Goal: Contribute content: Contribute content

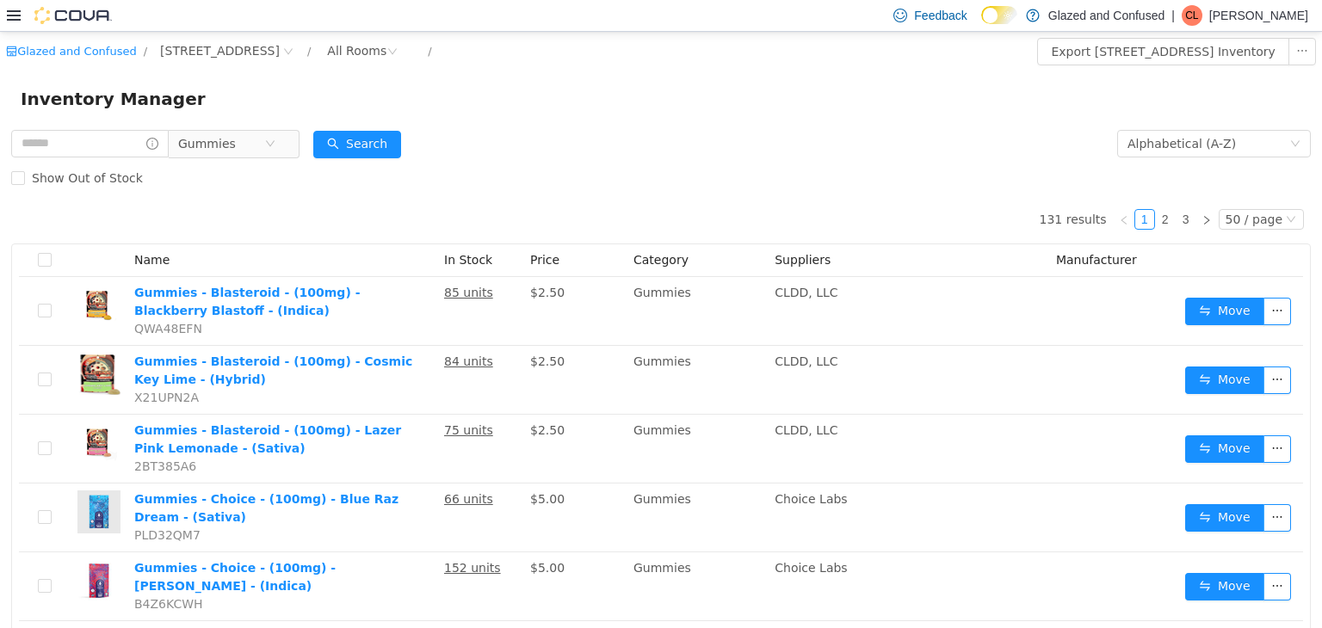
drag, startPoint x: 311, startPoint y: 186, endPoint x: 275, endPoint y: 172, distance: 37.9
click at [288, 181] on div "Show Out of Stock" at bounding box center [661, 177] width 1300 height 34
drag, startPoint x: 258, startPoint y: 152, endPoint x: 252, endPoint y: 163, distance: 12.7
click at [257, 152] on span "Gummies" at bounding box center [221, 143] width 86 height 26
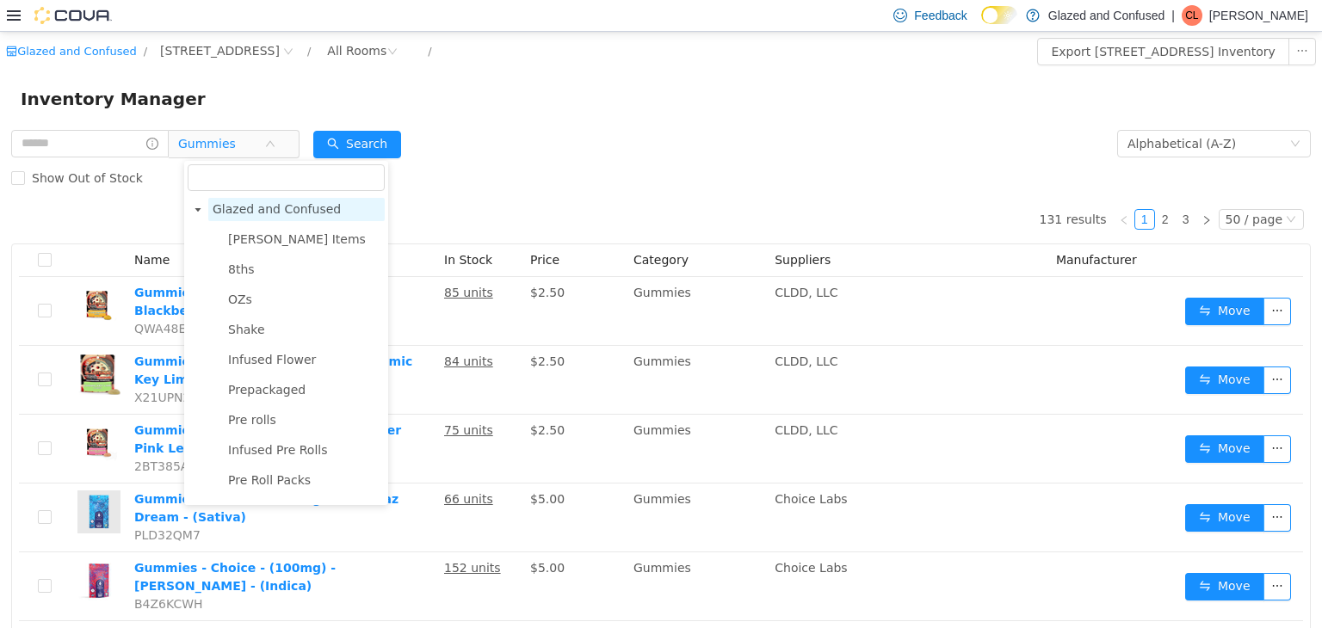
click at [279, 213] on span "Glazed and Confused" at bounding box center [277, 208] width 128 height 14
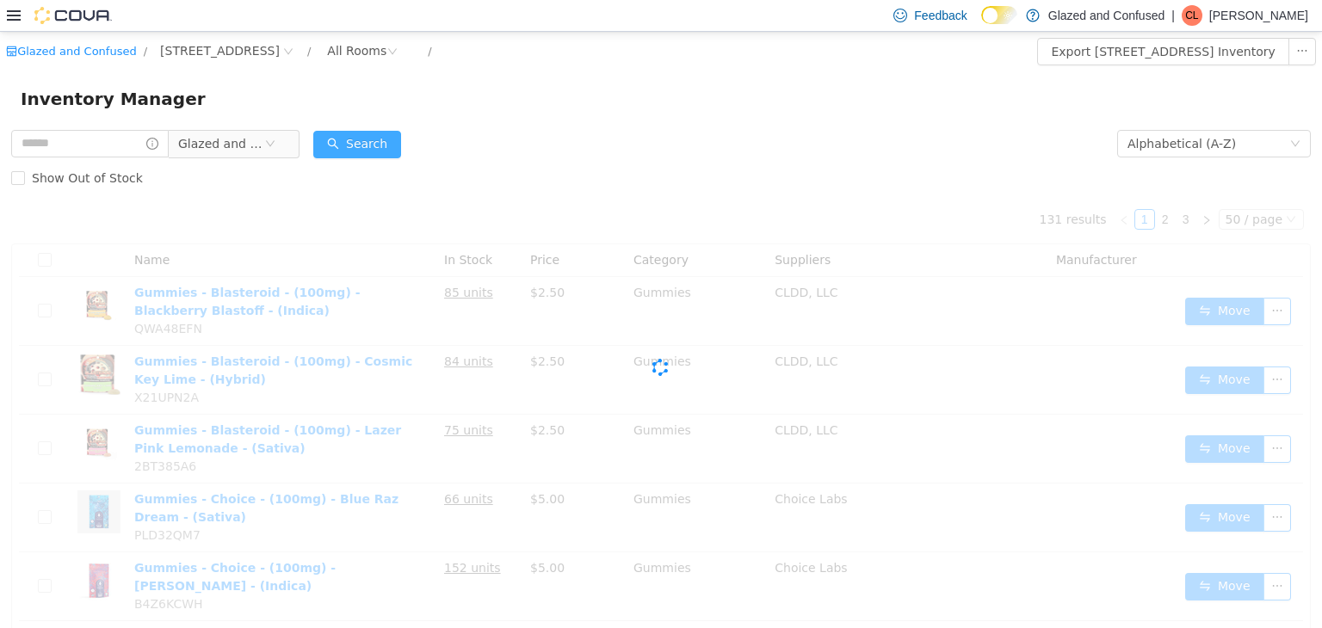
click at [376, 131] on button "Search" at bounding box center [357, 144] width 88 height 28
click at [379, 131] on button "Search" at bounding box center [357, 144] width 88 height 28
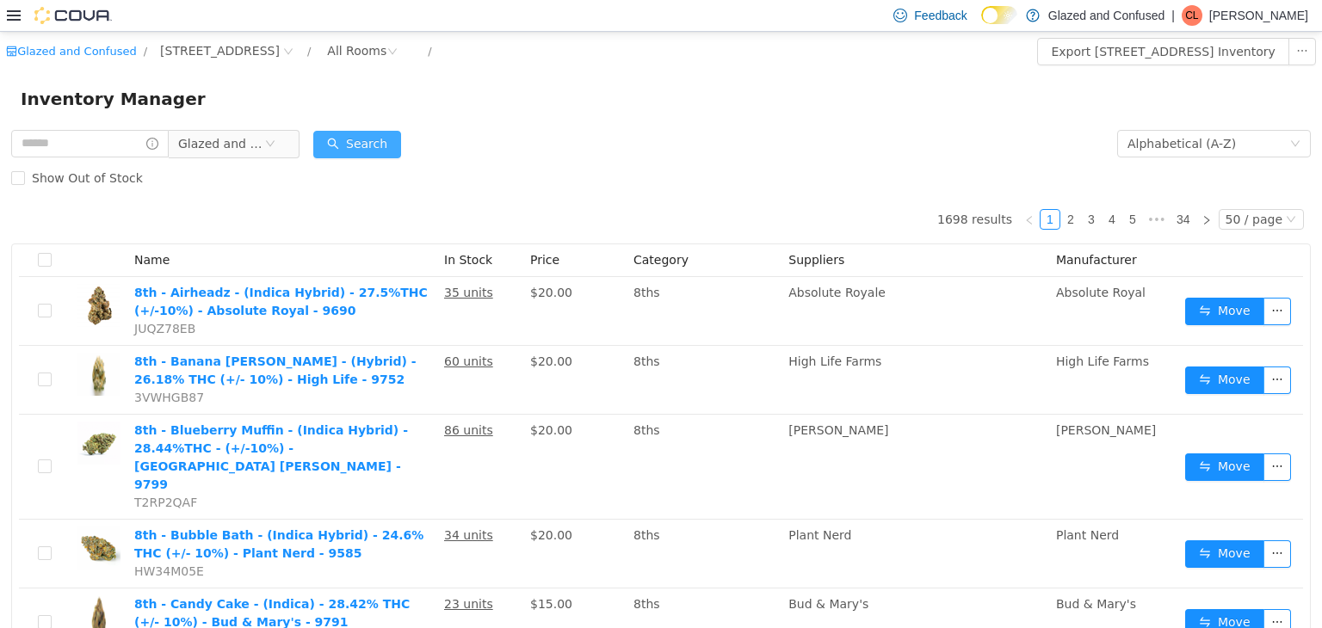
click at [362, 133] on button "Search" at bounding box center [357, 144] width 88 height 28
click at [1234, 135] on div "Alphabetical (A-Z)" at bounding box center [1209, 143] width 162 height 26
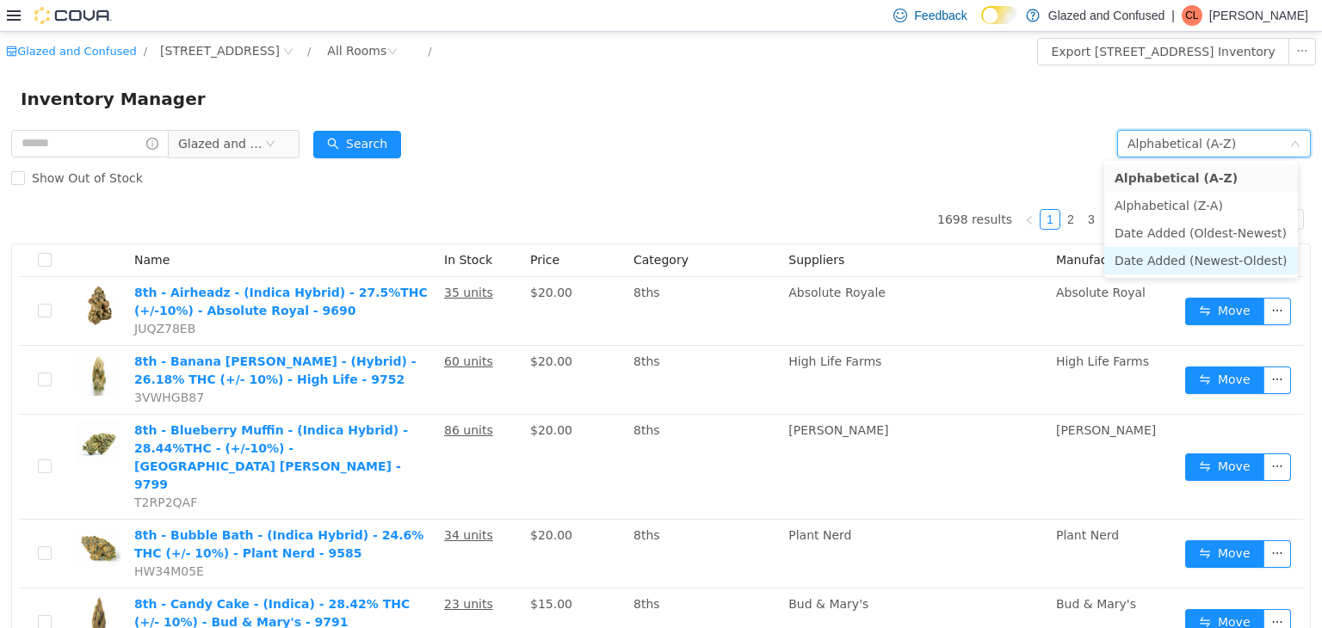
click at [1208, 255] on li "Date Added (Newest-Oldest)" at bounding box center [1201, 260] width 194 height 28
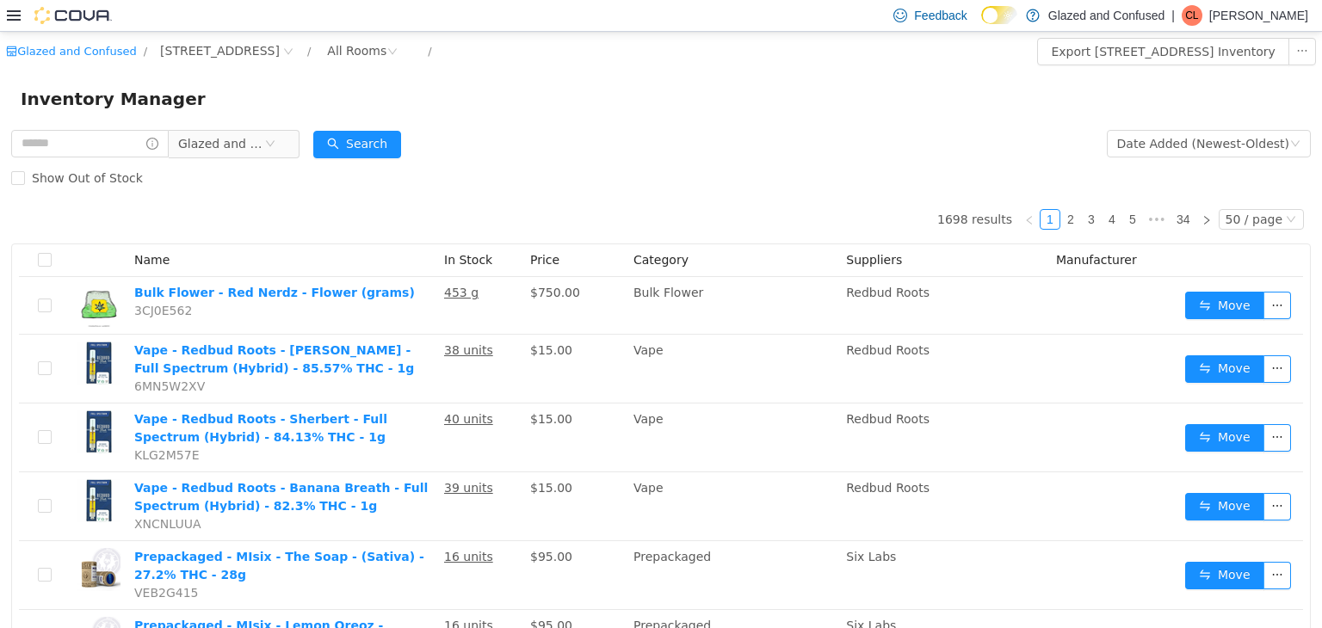
drag, startPoint x: 1015, startPoint y: 309, endPoint x: 630, endPoint y: 187, distance: 403.8
click at [701, 155] on form "Glazed and Confused Date Added (Newest-Oldest) Search Show Out of Stock" at bounding box center [661, 160] width 1300 height 69
click at [370, 143] on button "Search" at bounding box center [357, 144] width 88 height 28
click at [352, 152] on button "Search" at bounding box center [357, 144] width 88 height 28
drag, startPoint x: 462, startPoint y: 115, endPoint x: 897, endPoint y: 114, distance: 434.7
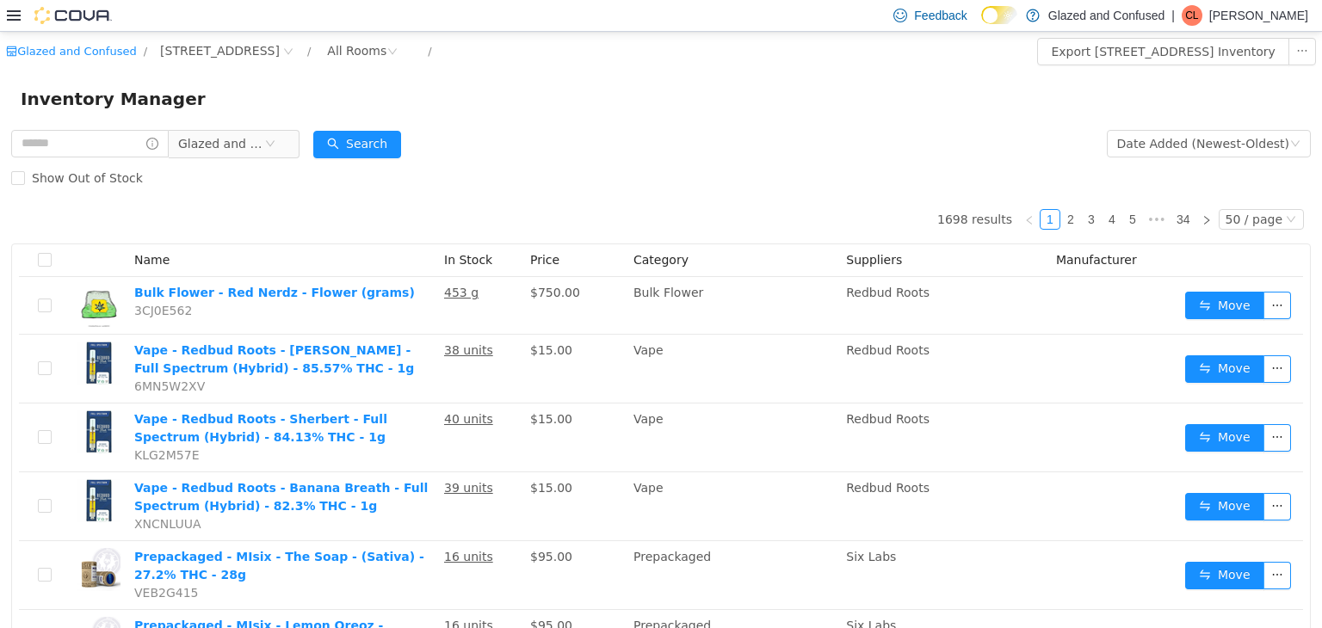
click at [897, 114] on div "Inventory Manager" at bounding box center [661, 98] width 1322 height 55
drag, startPoint x: 396, startPoint y: 140, endPoint x: 369, endPoint y: 144, distance: 26.9
click at [369, 144] on button "Search" at bounding box center [357, 144] width 88 height 28
click at [360, 158] on div "Search" at bounding box center [357, 143] width 88 height 34
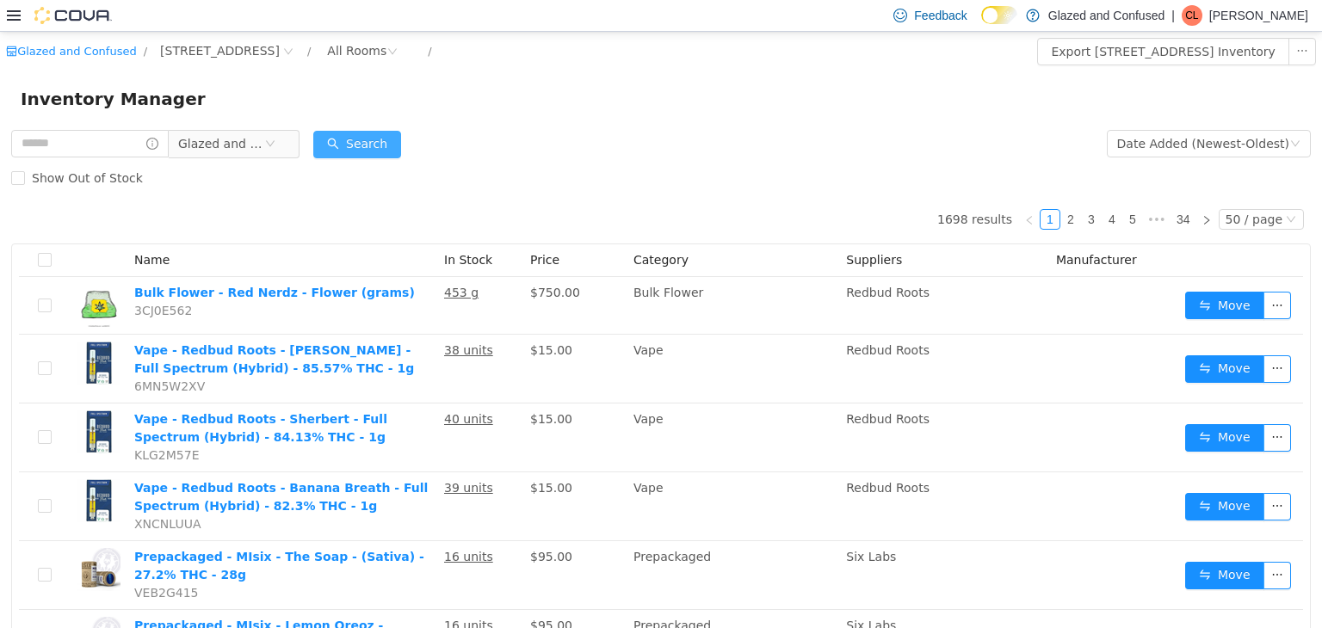
click at [367, 142] on button "Search" at bounding box center [357, 144] width 88 height 28
click at [368, 139] on button "Search" at bounding box center [357, 144] width 88 height 28
click at [510, 129] on form "Glazed and Confused Date Added (Newest-Oldest) Search Show Out of Stock" at bounding box center [661, 160] width 1300 height 69
click at [369, 140] on button "Search" at bounding box center [357, 144] width 88 height 28
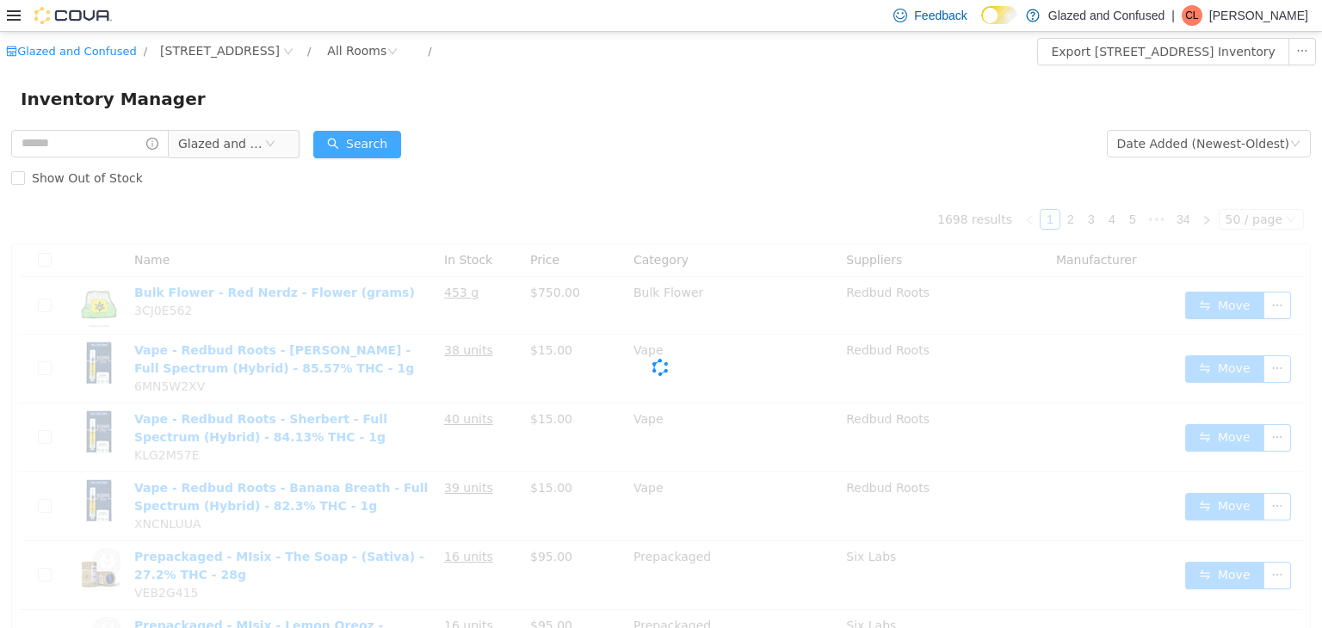
drag, startPoint x: 369, startPoint y: 140, endPoint x: 358, endPoint y: 139, distance: 11.2
click at [492, 108] on div "Inventory Manager" at bounding box center [661, 98] width 1281 height 28
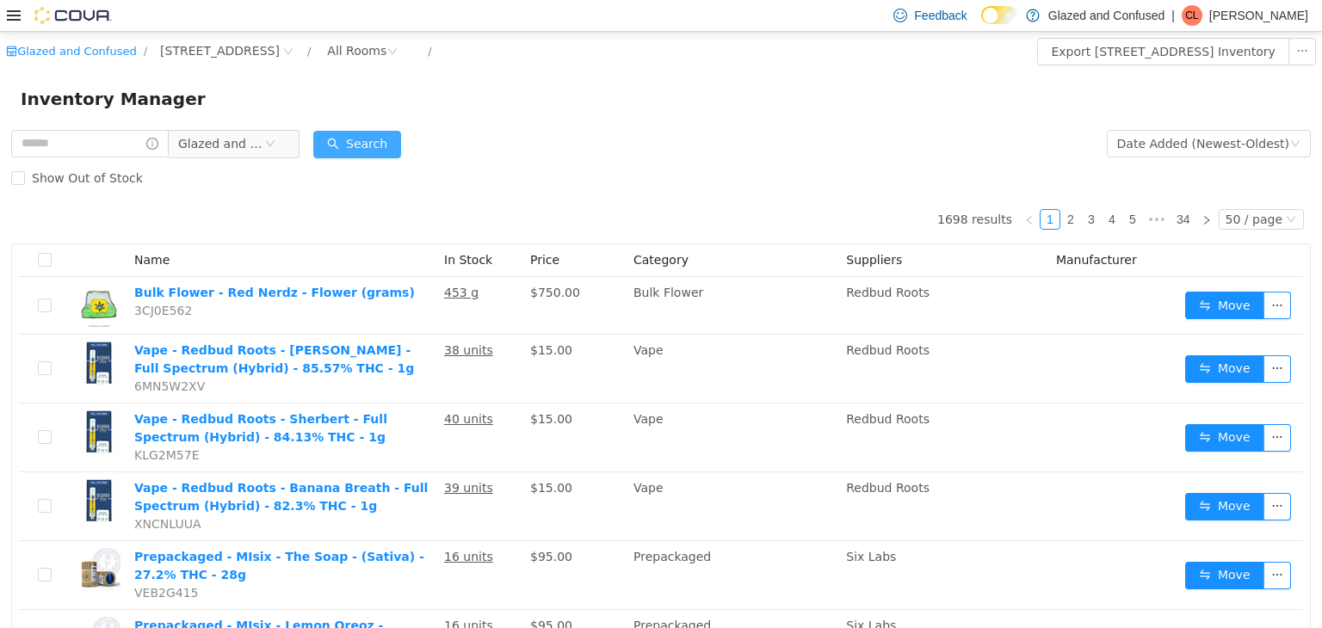
click at [381, 139] on button "Search" at bounding box center [357, 144] width 88 height 28
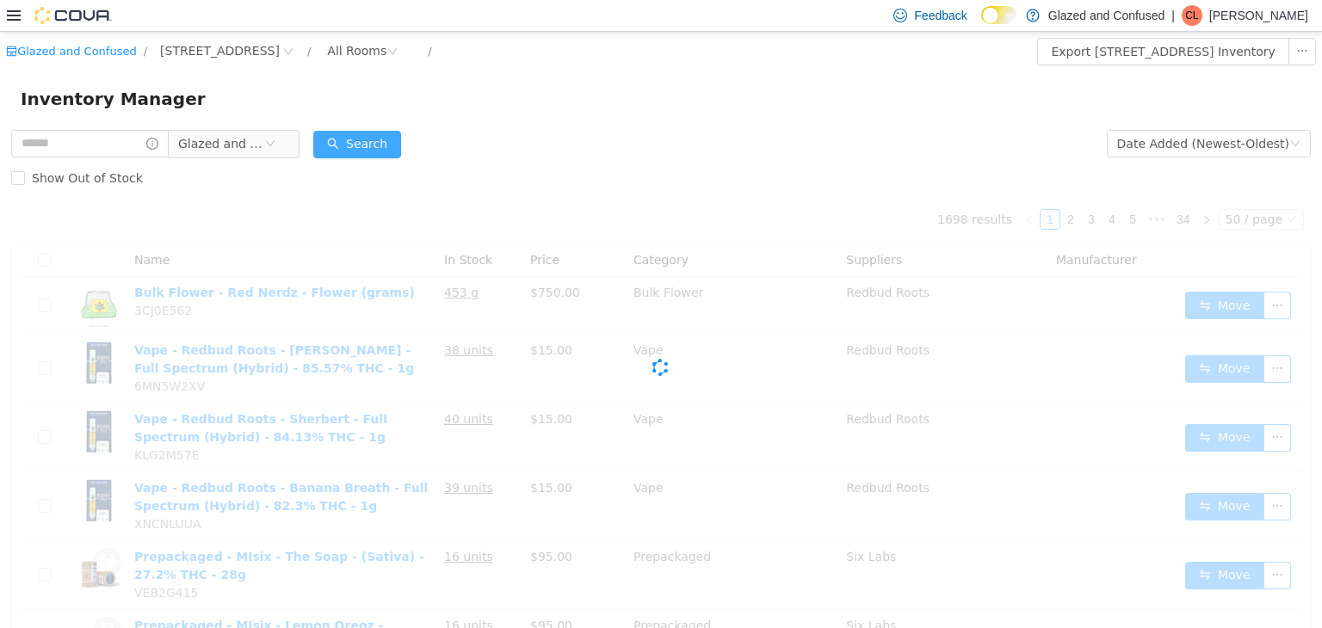
click at [381, 139] on button "Search" at bounding box center [357, 144] width 88 height 28
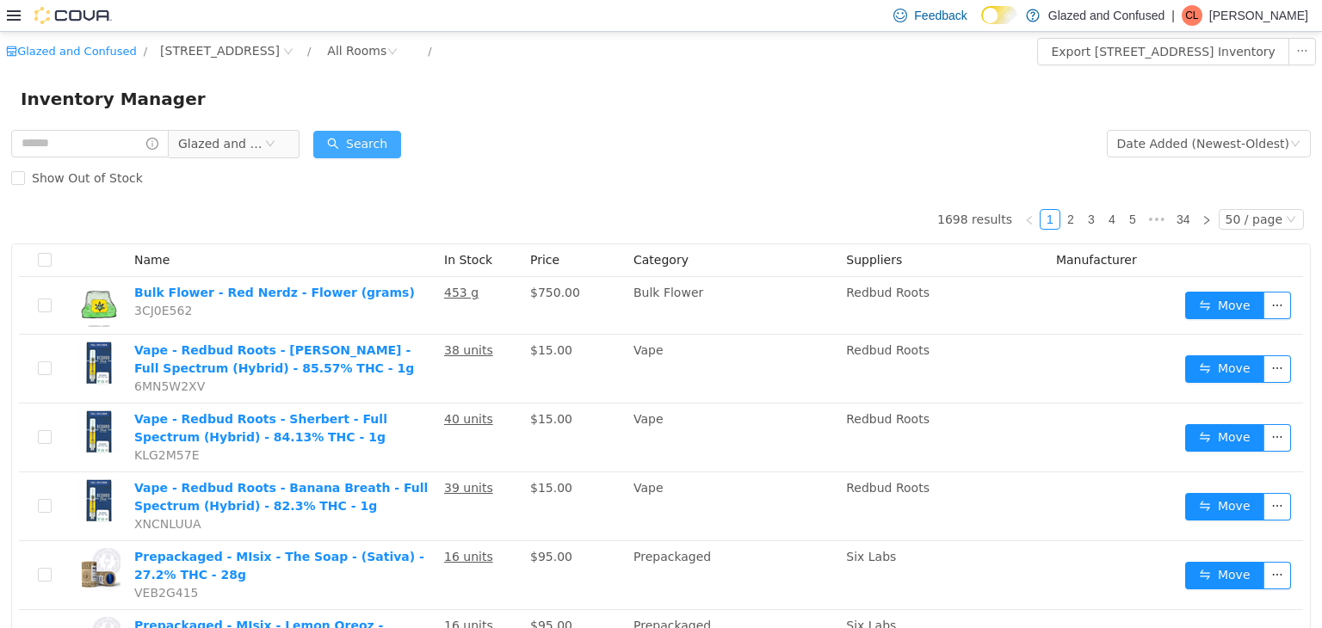
click at [381, 139] on button "Search" at bounding box center [357, 144] width 88 height 28
drag, startPoint x: 36, startPoint y: 146, endPoint x: 59, endPoint y: 150, distance: 22.6
click at [58, 150] on input "text" at bounding box center [90, 143] width 158 height 28
type input "****"
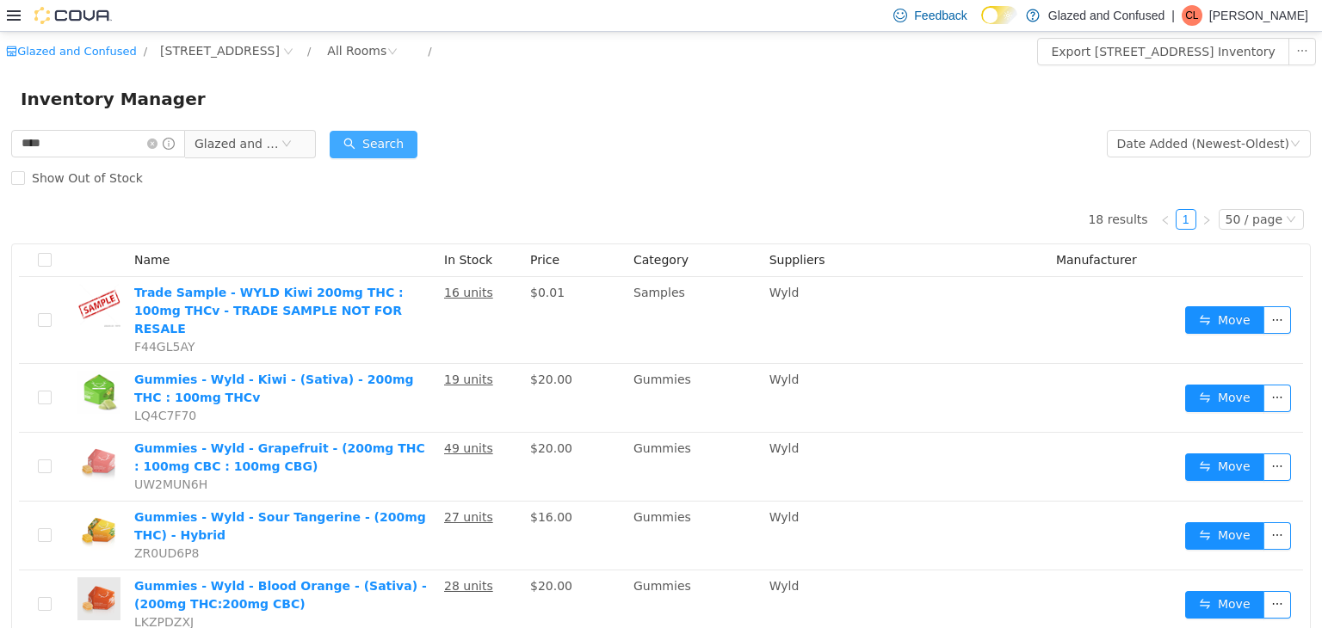
click at [379, 133] on button "Search" at bounding box center [374, 144] width 88 height 28
click at [1171, 130] on div "Date Added (Newest-Oldest)" at bounding box center [1203, 143] width 172 height 26
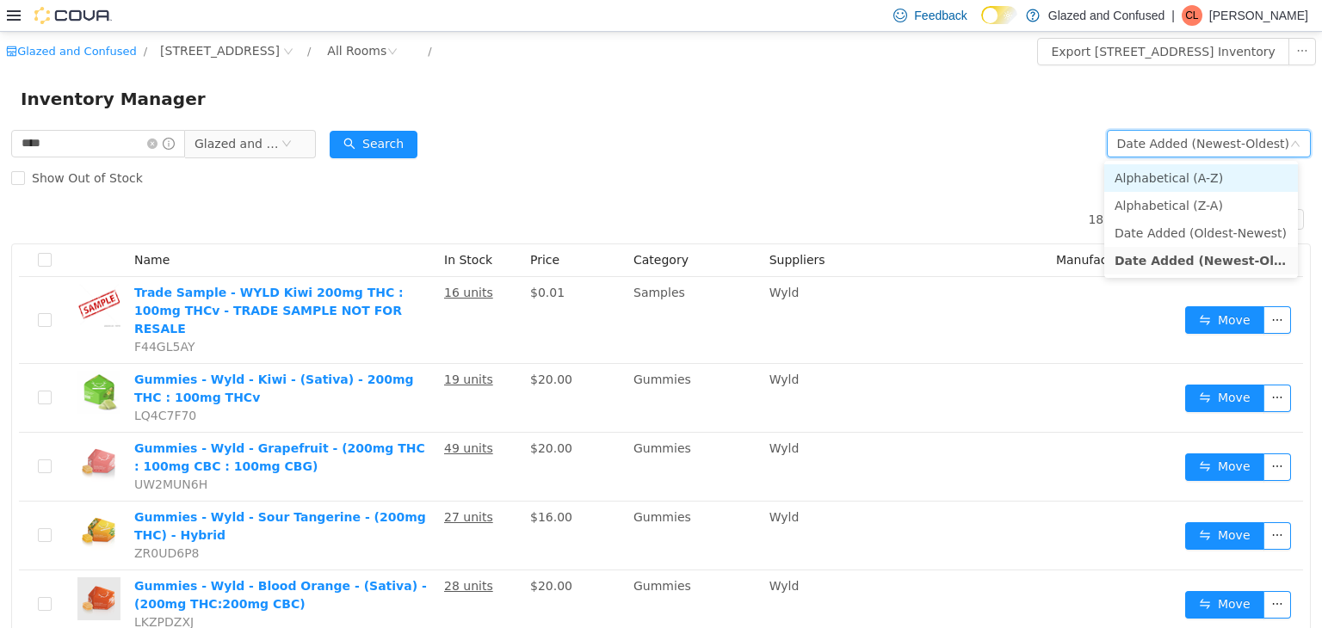
click at [1170, 165] on li "Alphabetical (A-Z)" at bounding box center [1201, 178] width 194 height 28
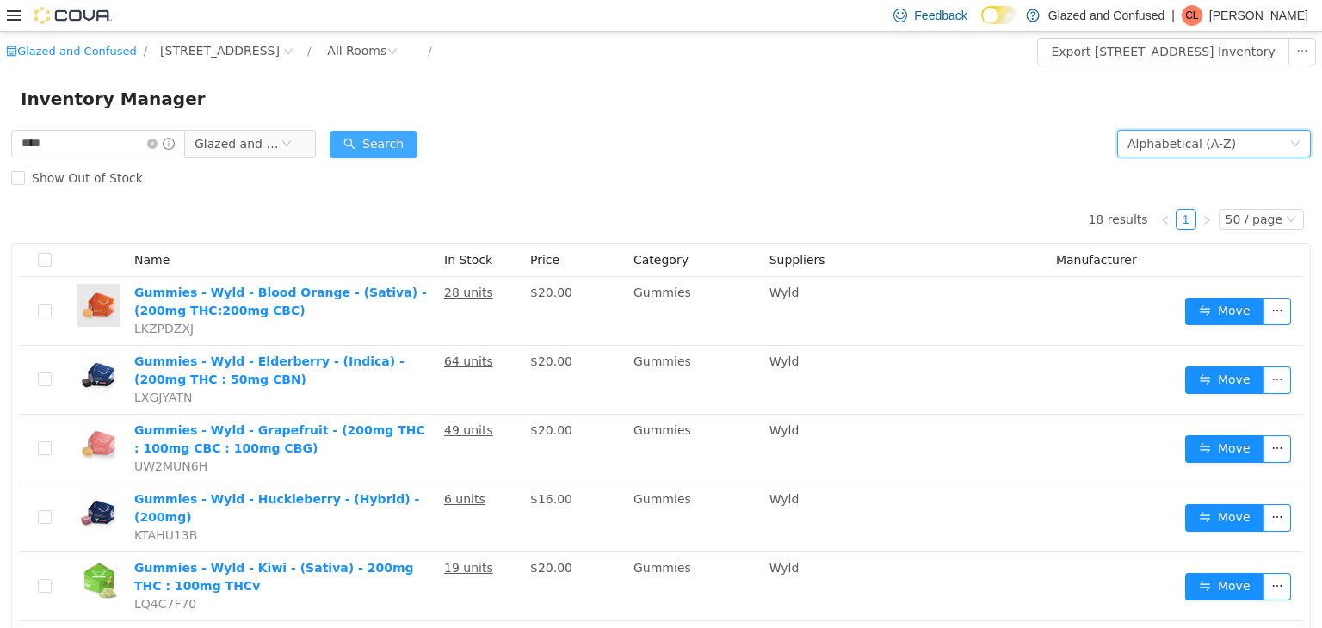
click at [362, 148] on button "Search" at bounding box center [374, 144] width 88 height 28
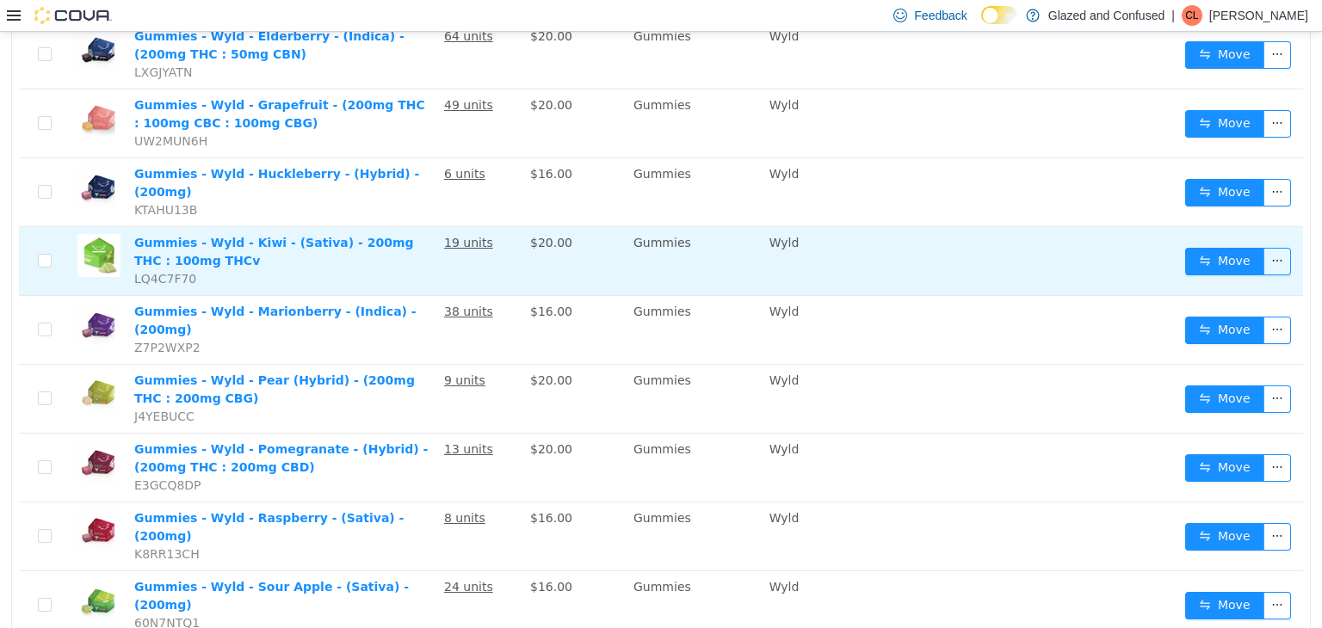
scroll to position [344, 0]
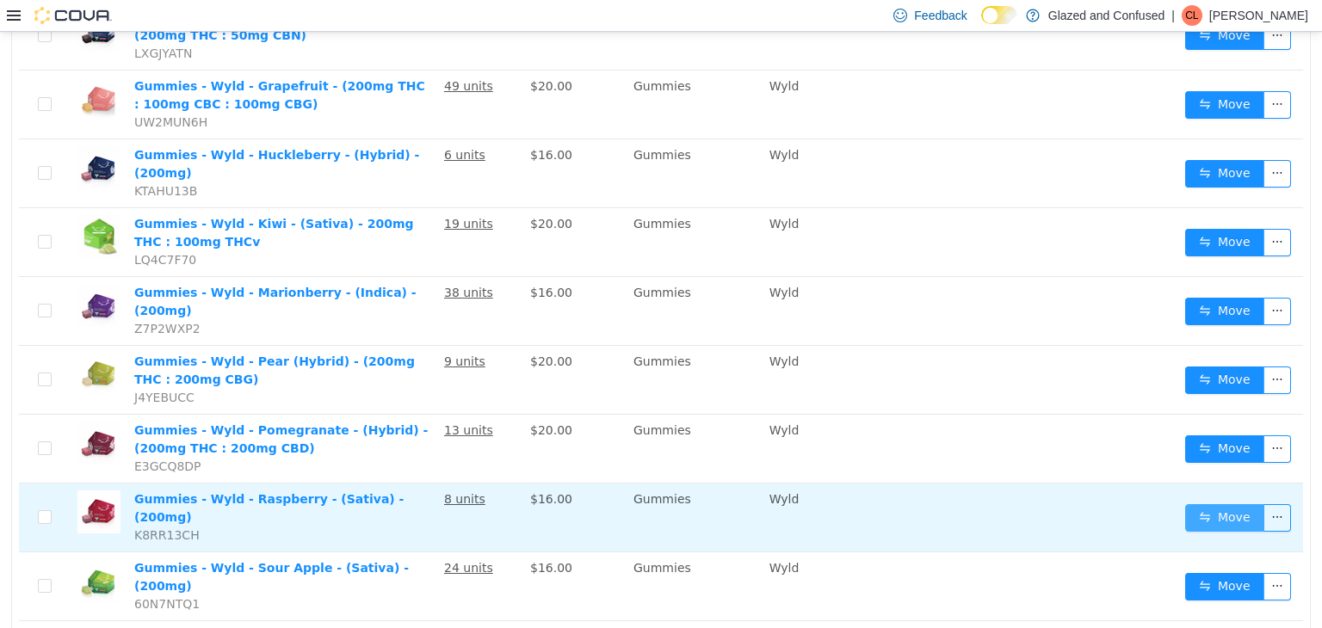
click at [1226, 504] on button "Move" at bounding box center [1224, 518] width 79 height 28
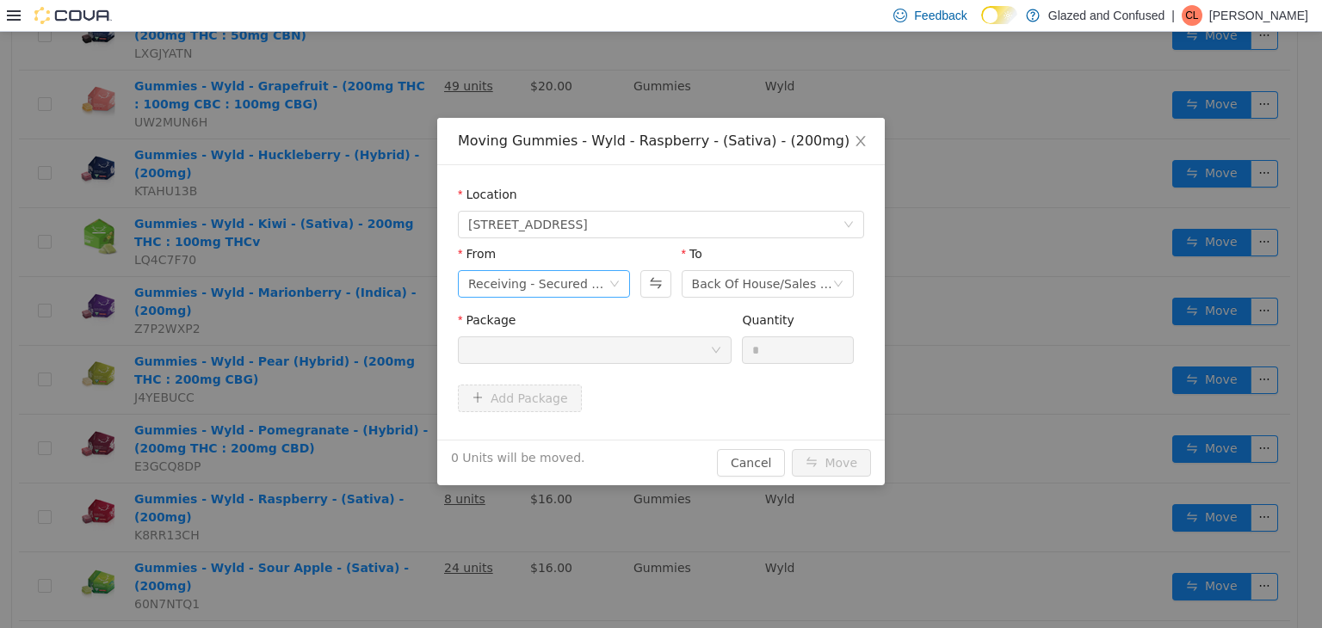
drag, startPoint x: 582, startPoint y: 263, endPoint x: 561, endPoint y: 288, distance: 32.4
click at [572, 274] on div "From Receiving - Secured Storage C" at bounding box center [544, 273] width 172 height 59
click at [561, 288] on div "Receiving - Secured Storage C" at bounding box center [538, 283] width 140 height 26
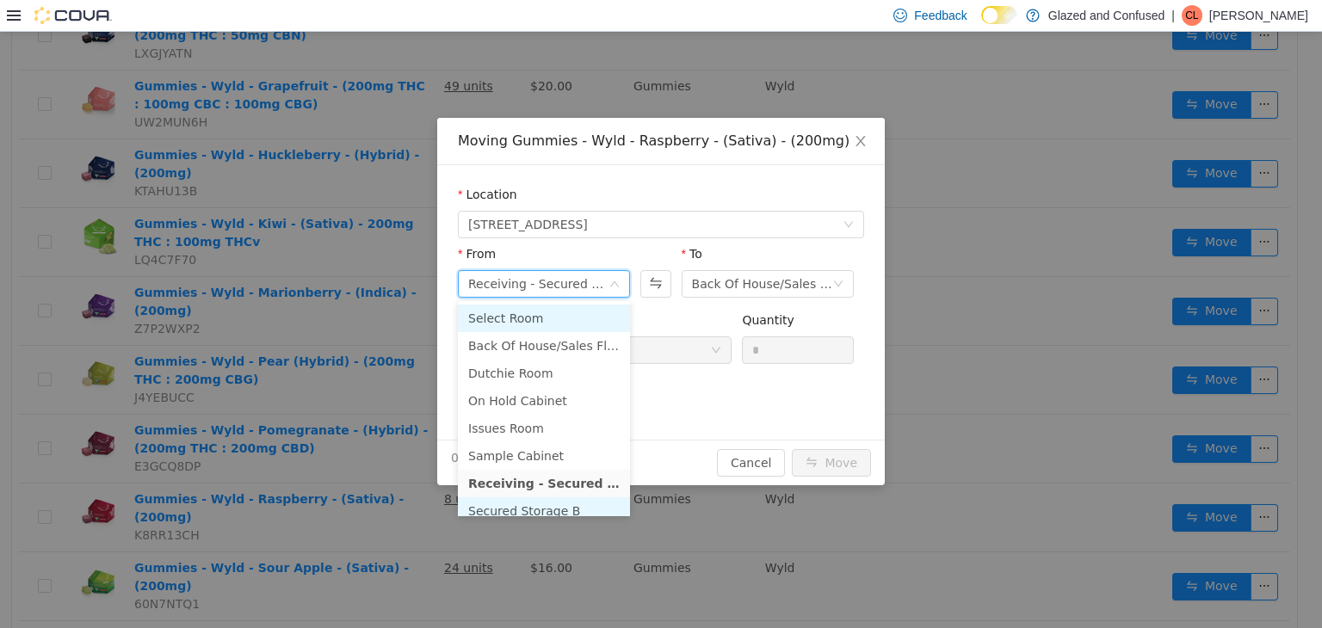
scroll to position [149, 0]
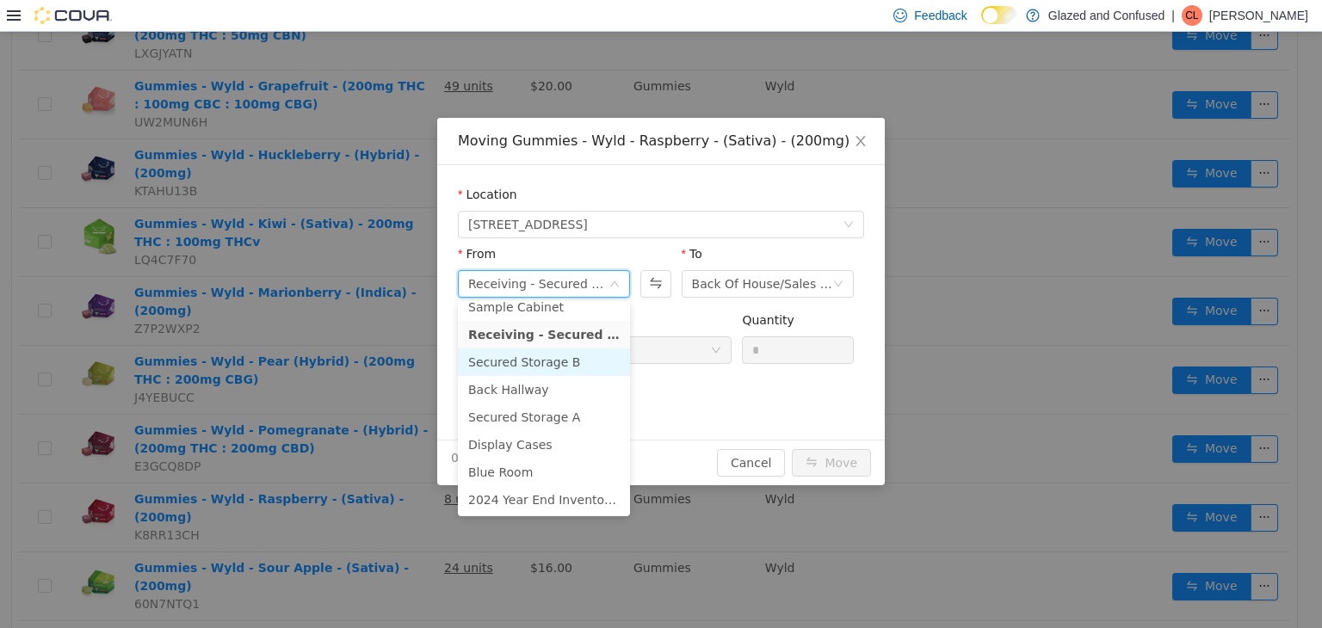
click at [549, 368] on li "Secured Storage B" at bounding box center [544, 362] width 172 height 28
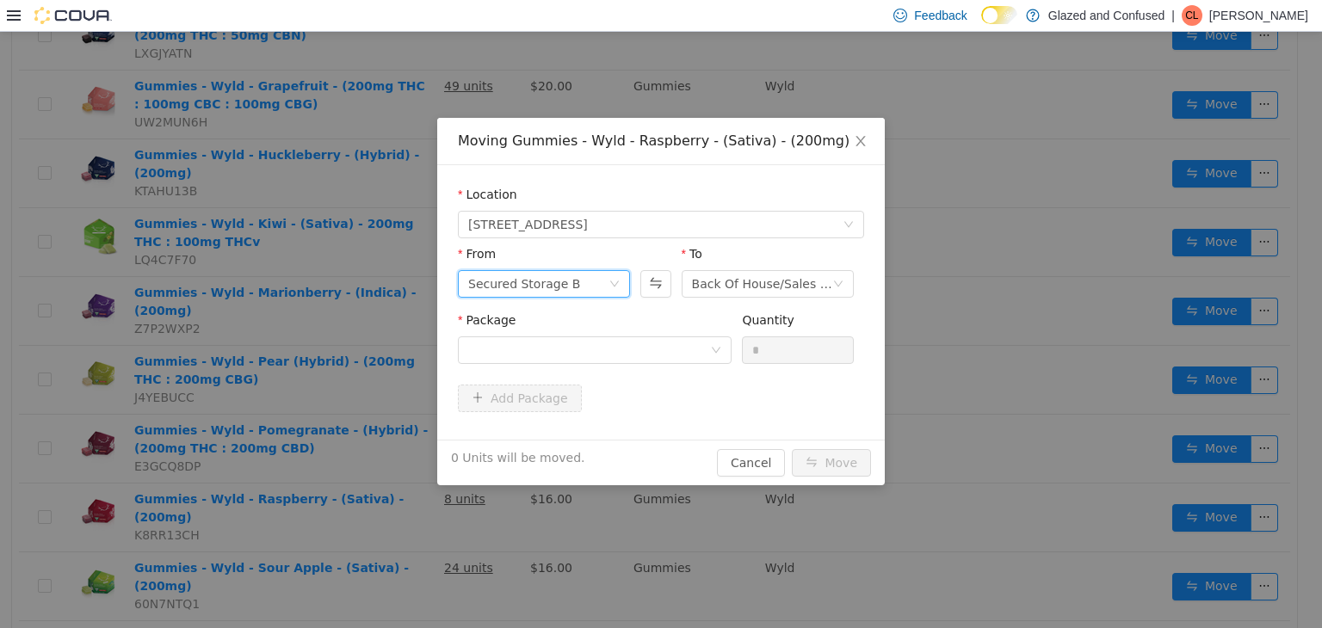
click at [591, 334] on div "Package" at bounding box center [595, 323] width 274 height 25
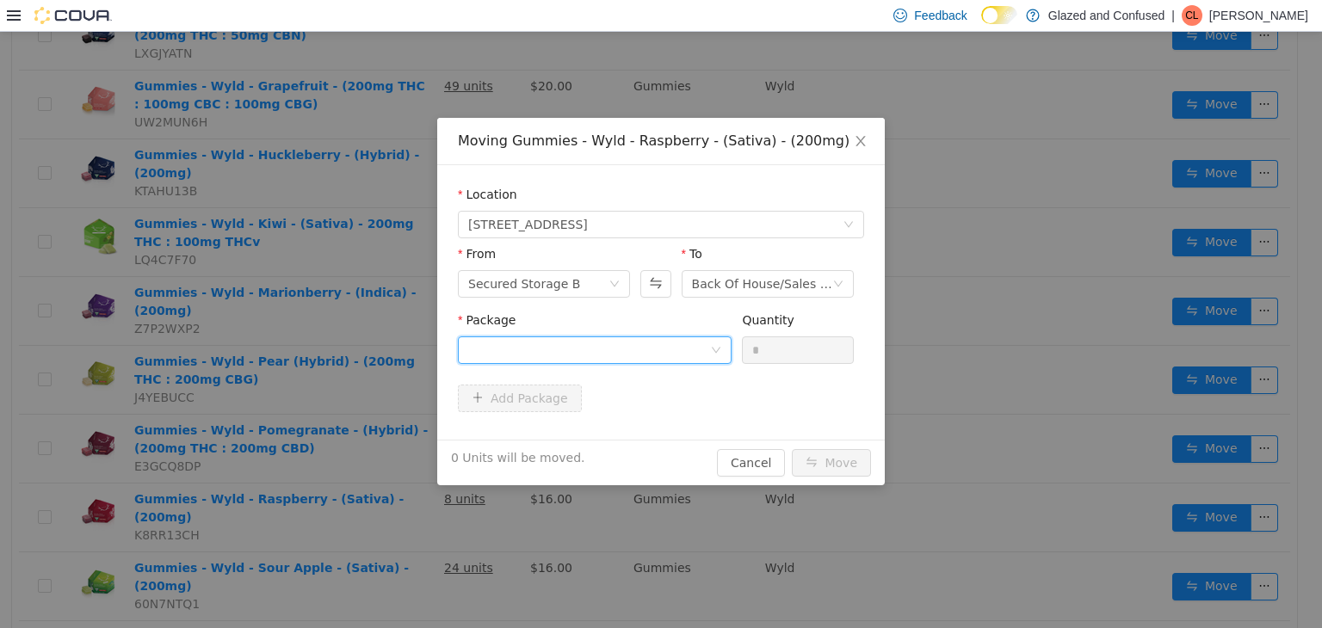
click at [589, 343] on div at bounding box center [589, 350] width 242 height 26
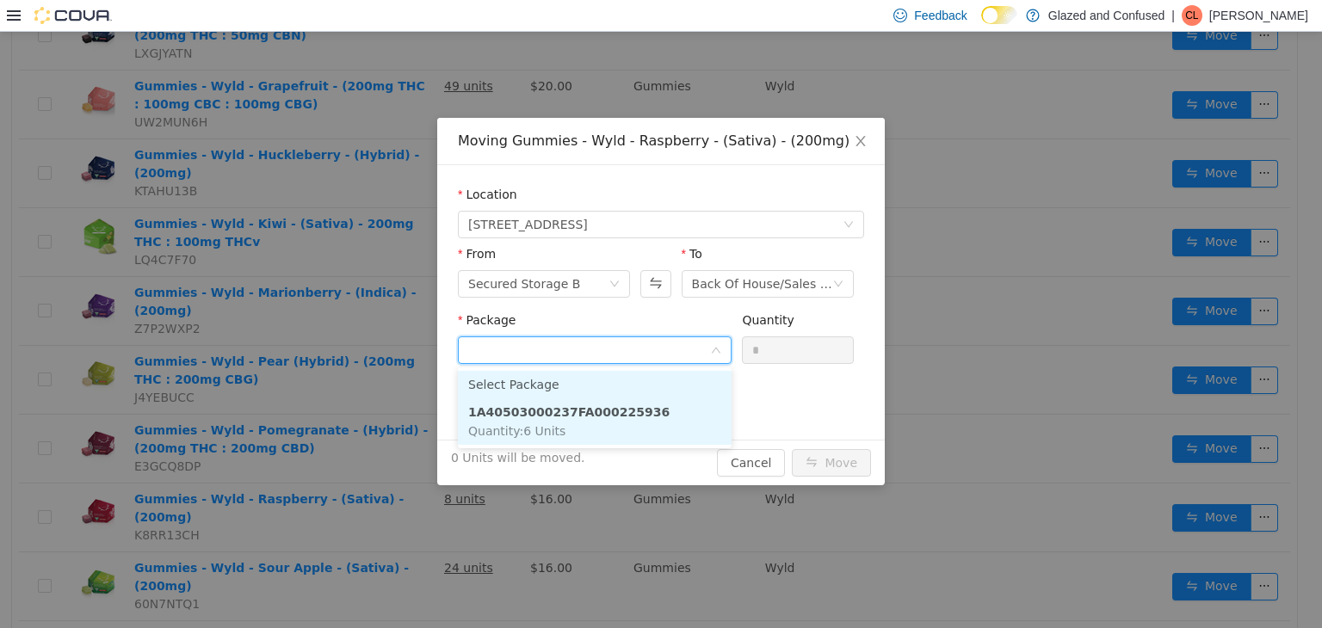
click at [585, 411] on strong "1A40503000237FA000225936" at bounding box center [568, 412] width 201 height 14
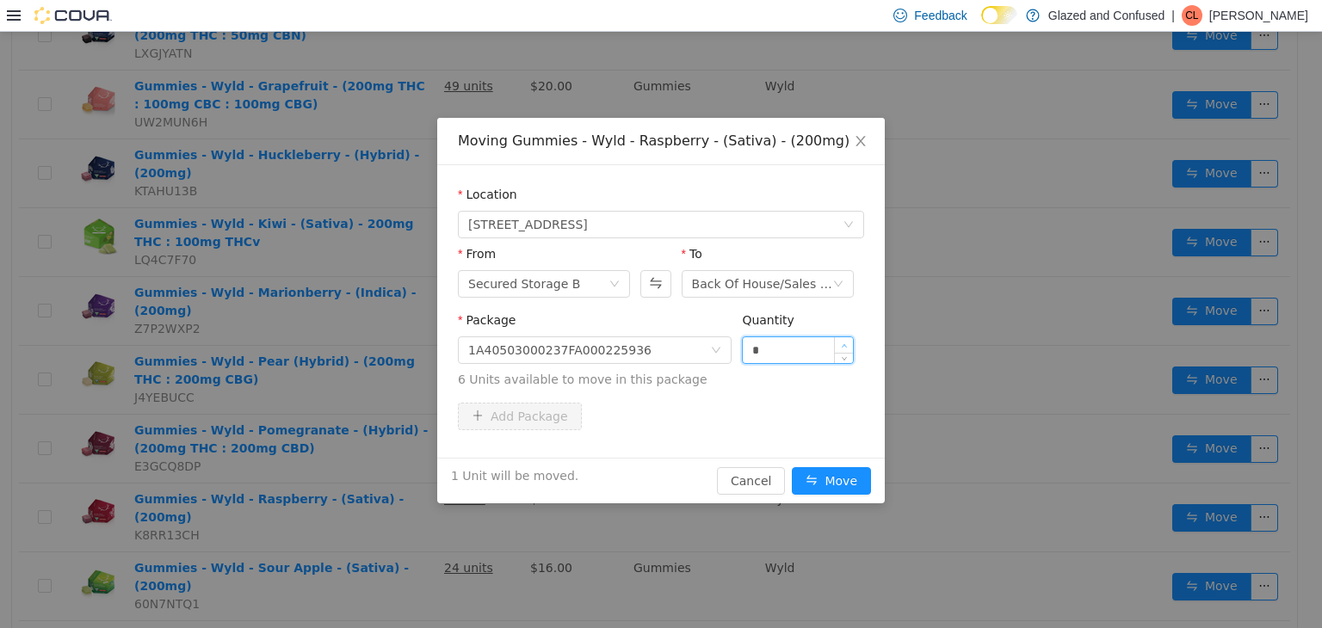
click at [838, 338] on span "Increase Value" at bounding box center [844, 344] width 18 height 15
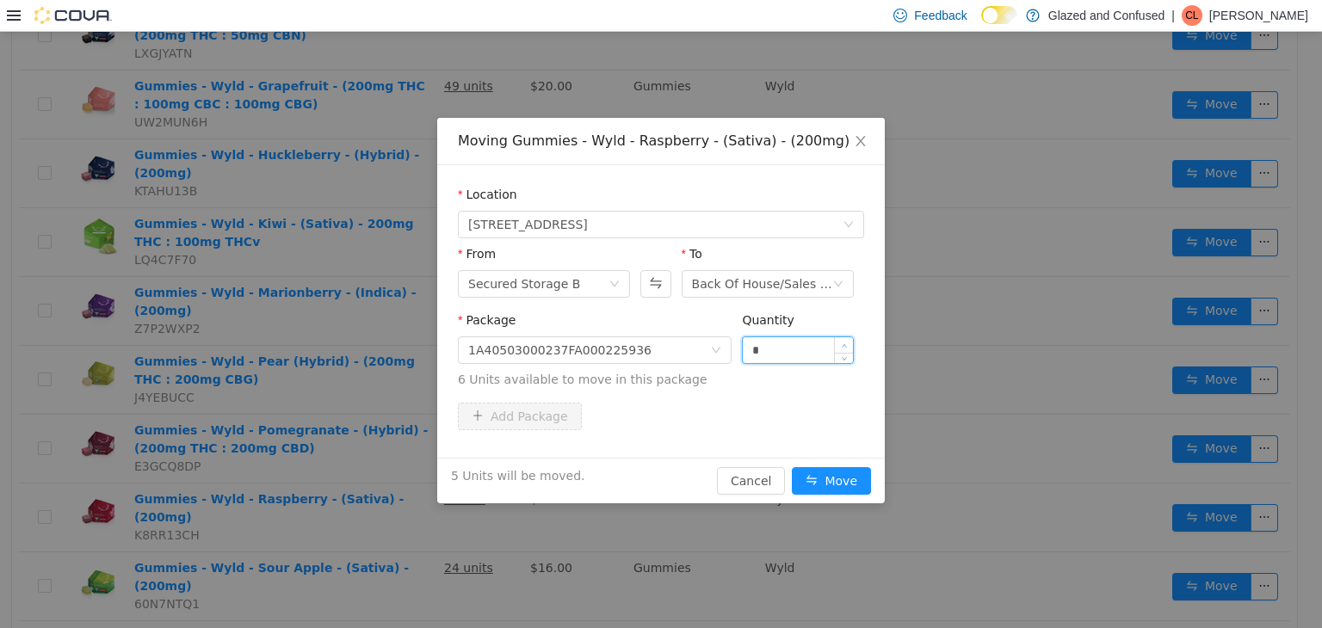
type input "*"
click at [838, 338] on span "Increase Value" at bounding box center [844, 344] width 18 height 15
click at [837, 480] on button "Move" at bounding box center [831, 481] width 79 height 28
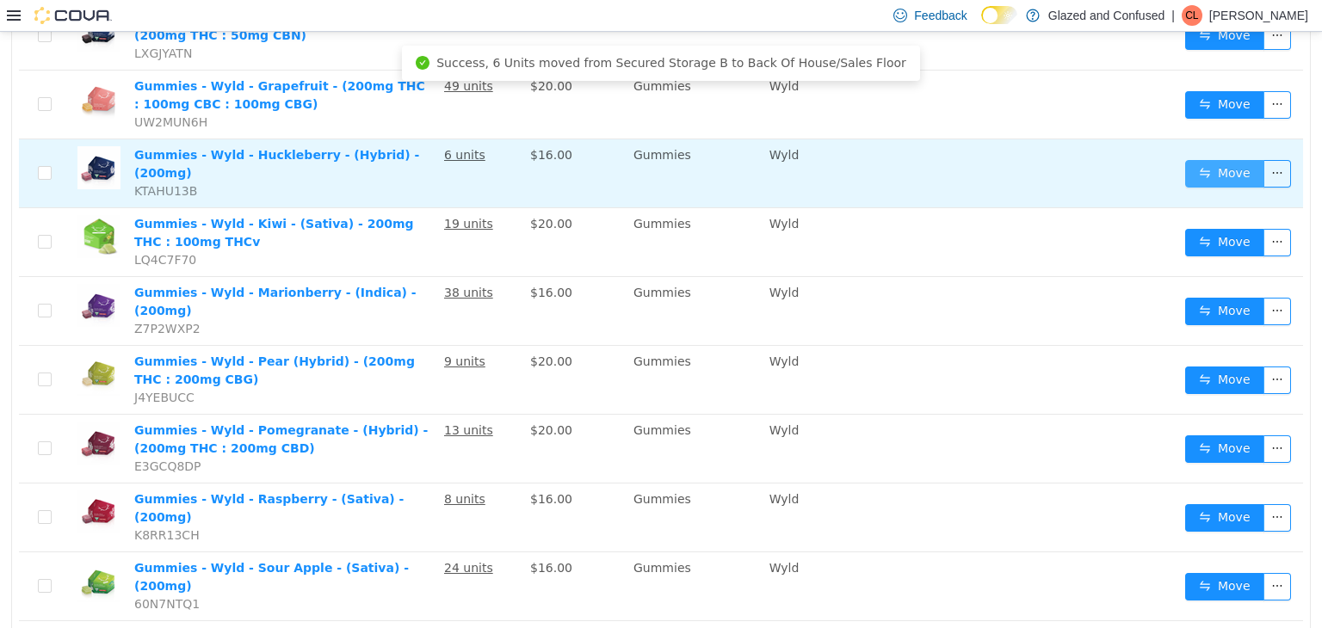
click at [1229, 167] on button "Move" at bounding box center [1224, 173] width 79 height 28
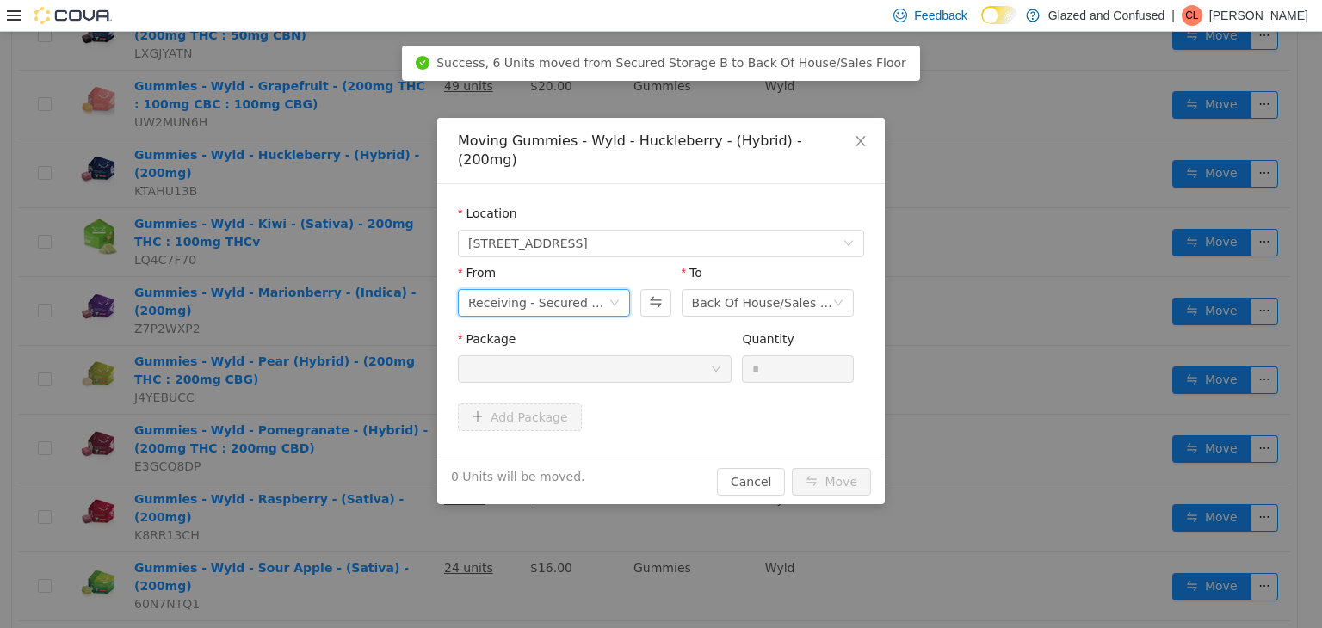
click at [608, 289] on div "Receiving - Secured Storage C" at bounding box center [538, 302] width 140 height 26
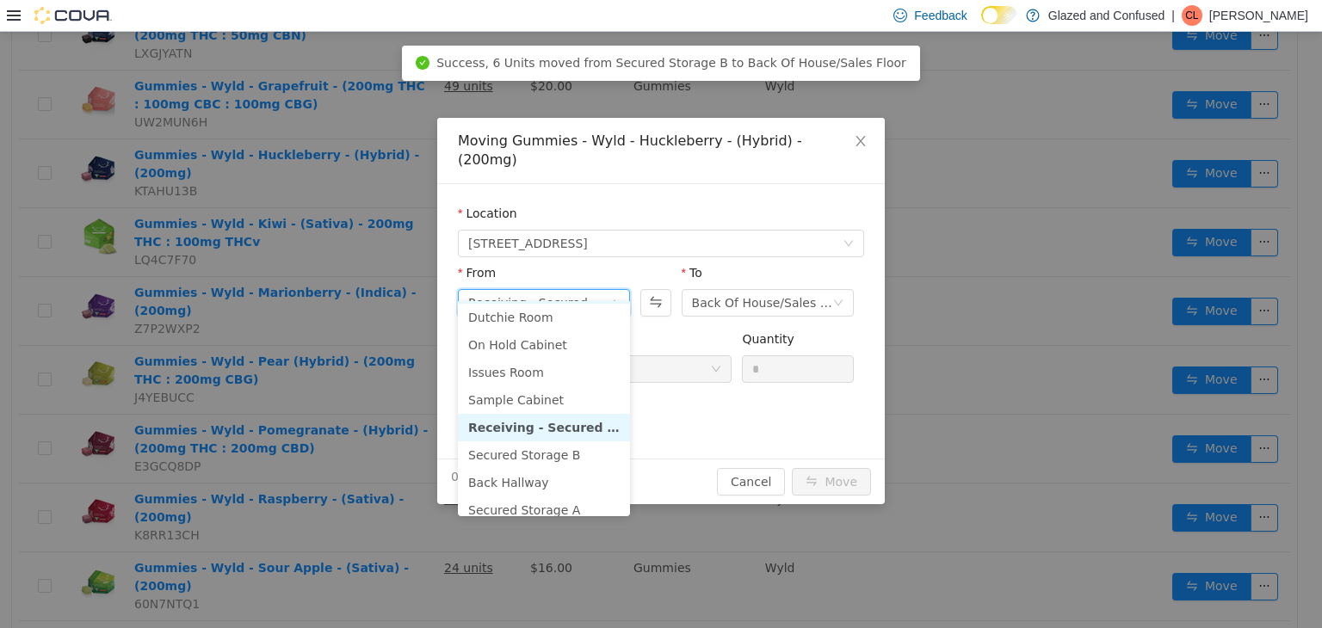
scroll to position [86, 0]
click at [568, 418] on li "Secured Storage B" at bounding box center [544, 425] width 172 height 28
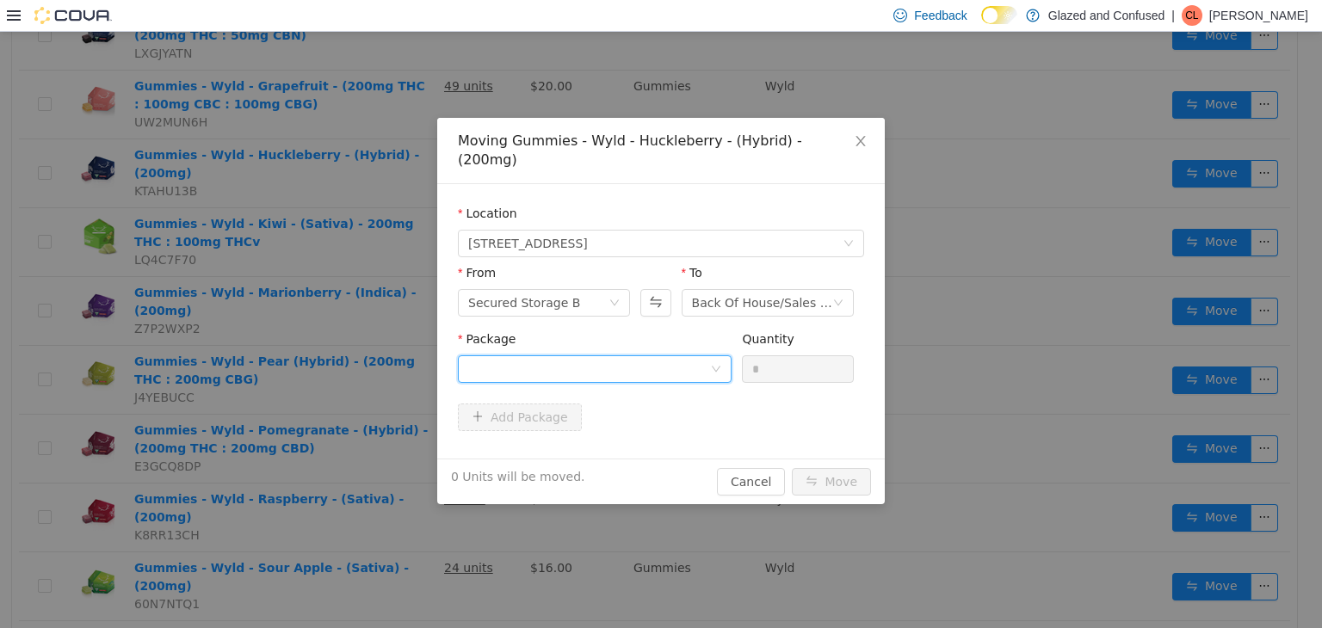
click at [609, 356] on div at bounding box center [589, 369] width 242 height 26
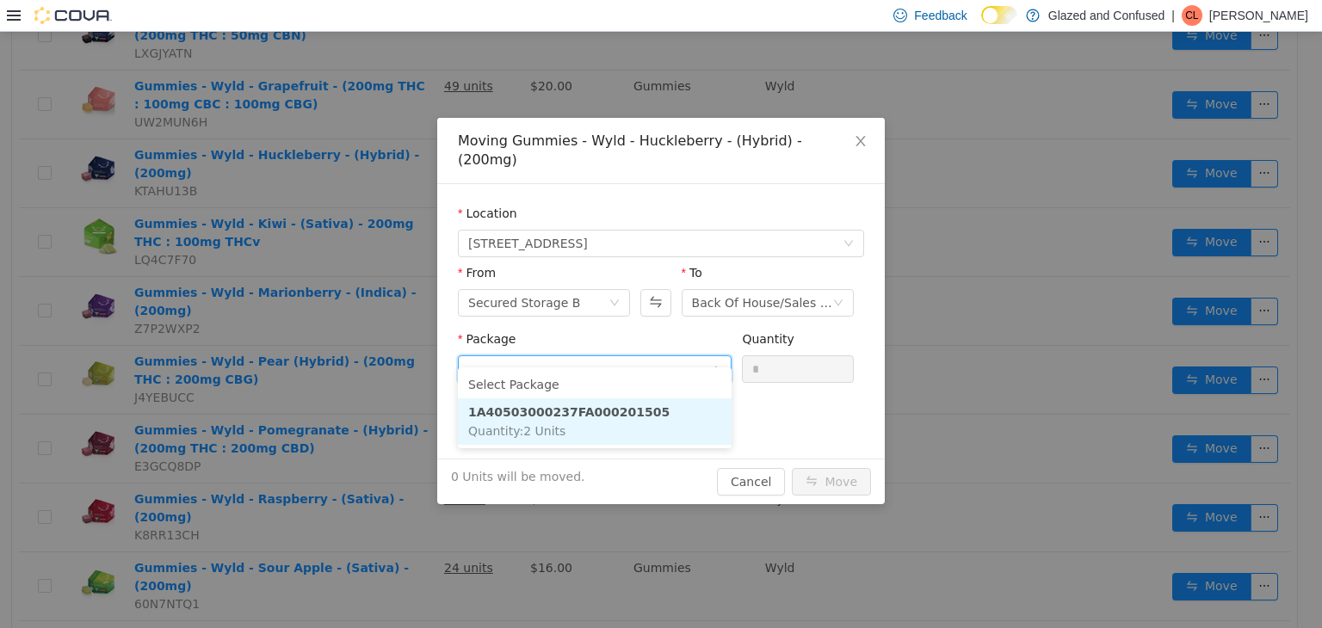
click at [614, 407] on strong "1A40503000237FA000201505" at bounding box center [568, 412] width 201 height 14
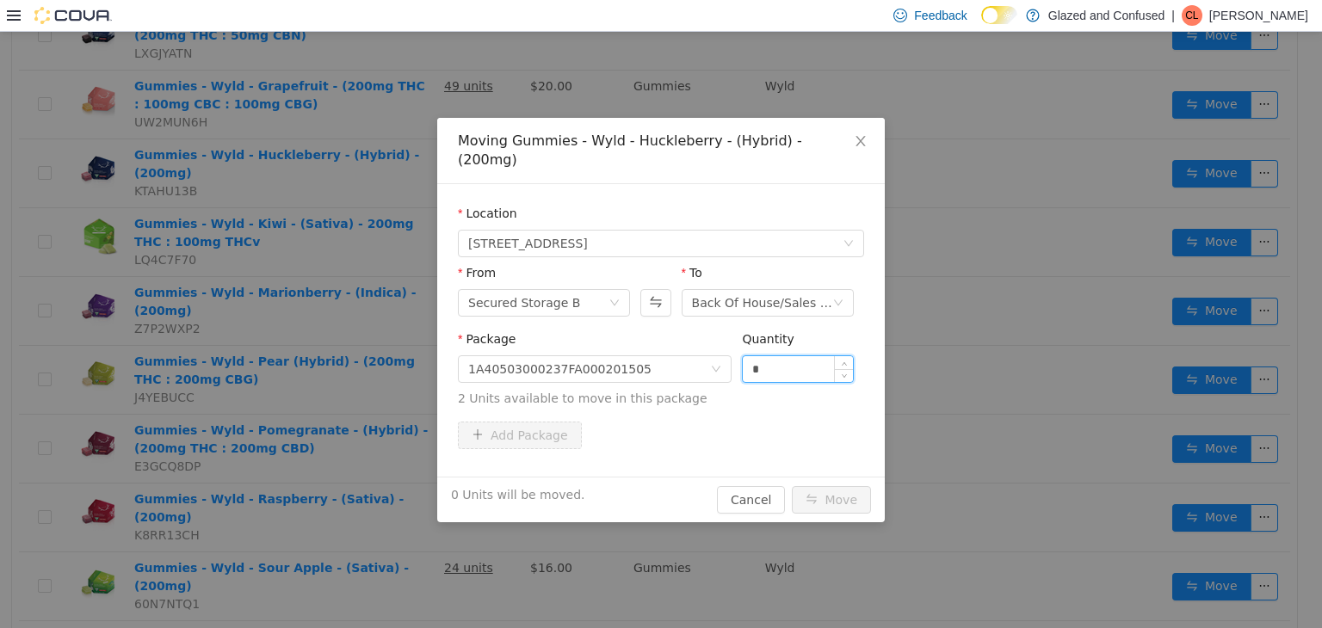
click at [767, 356] on input "*" at bounding box center [798, 369] width 110 height 26
drag, startPoint x: 767, startPoint y: 339, endPoint x: 782, endPoint y: 393, distance: 56.2
click at [768, 356] on input "*" at bounding box center [798, 369] width 110 height 26
type input "*"
click at [792, 486] on button "Move" at bounding box center [831, 500] width 79 height 28
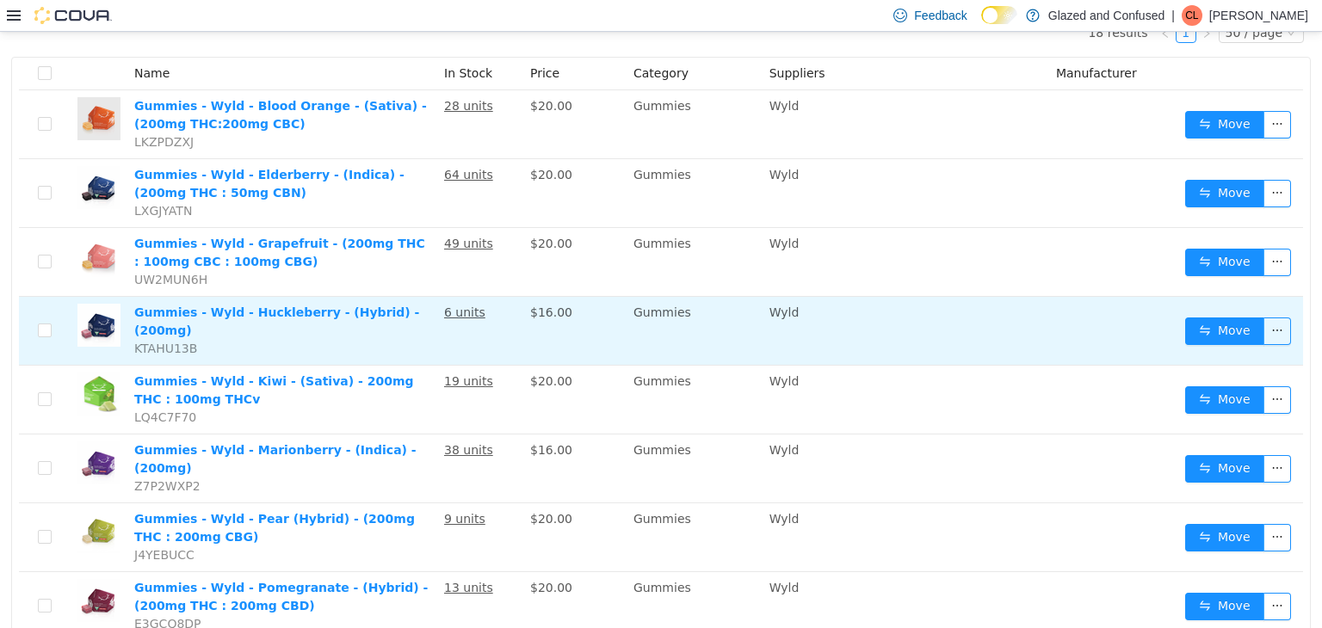
scroll to position [0, 0]
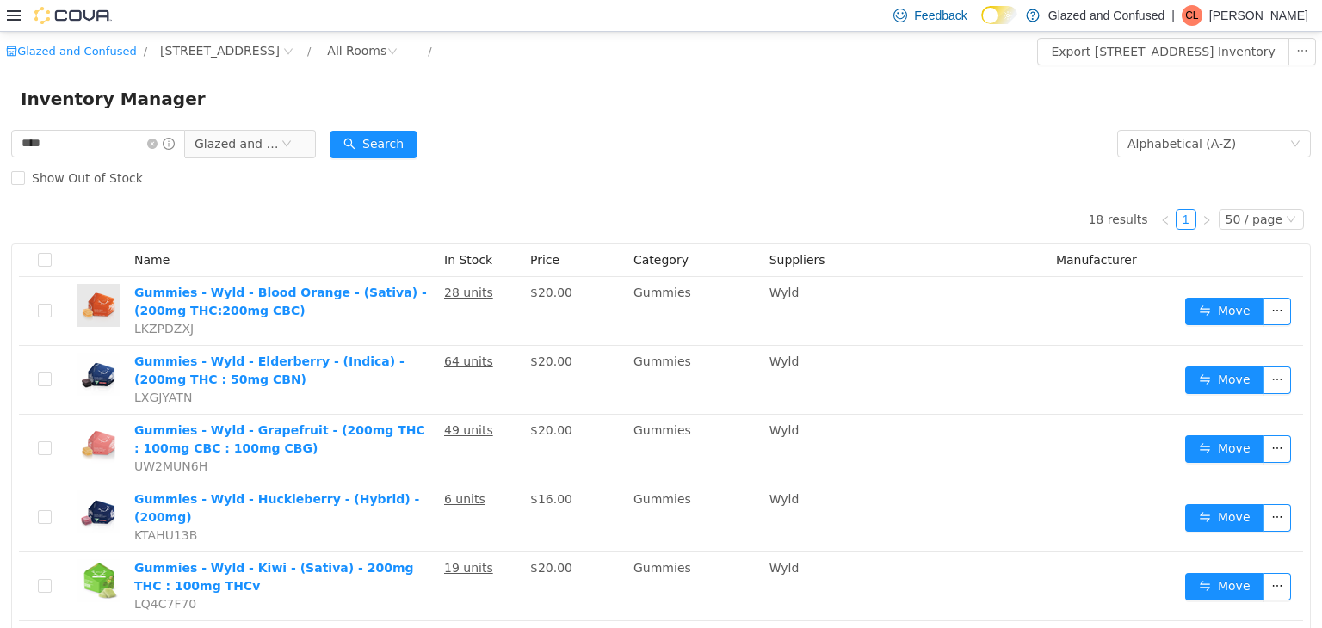
drag, startPoint x: 636, startPoint y: 456, endPoint x: 233, endPoint y: 165, distance: 497.0
click at [233, 165] on div "Show Out of Stock" at bounding box center [661, 177] width 1300 height 34
click at [158, 146] on icon "icon: close-circle" at bounding box center [152, 143] width 10 height 10
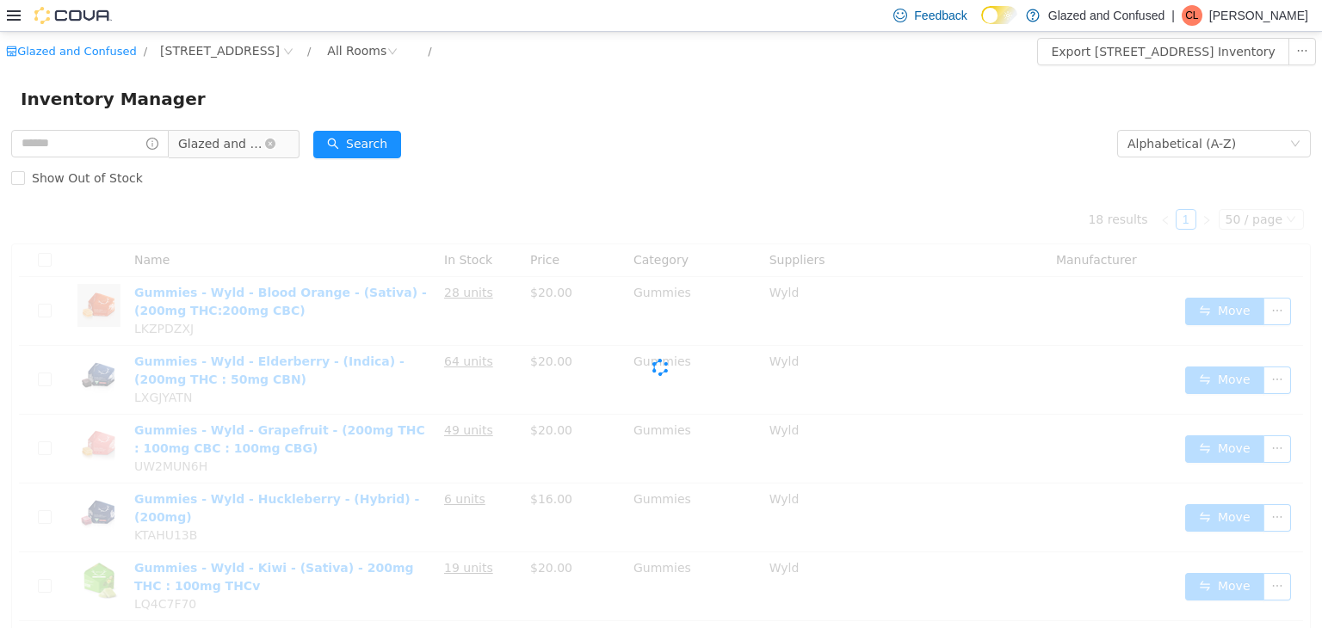
click at [200, 144] on span "Glazed and Confused" at bounding box center [221, 143] width 86 height 26
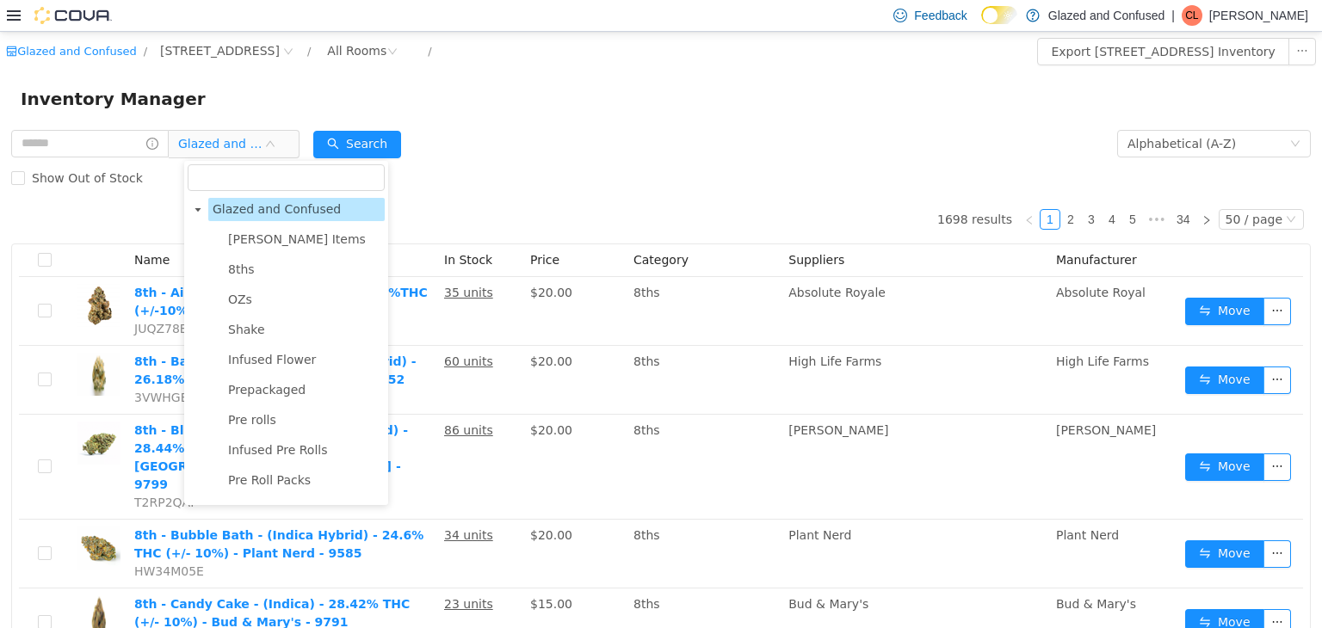
click at [245, 202] on span "Glazed and Confused" at bounding box center [277, 208] width 128 height 14
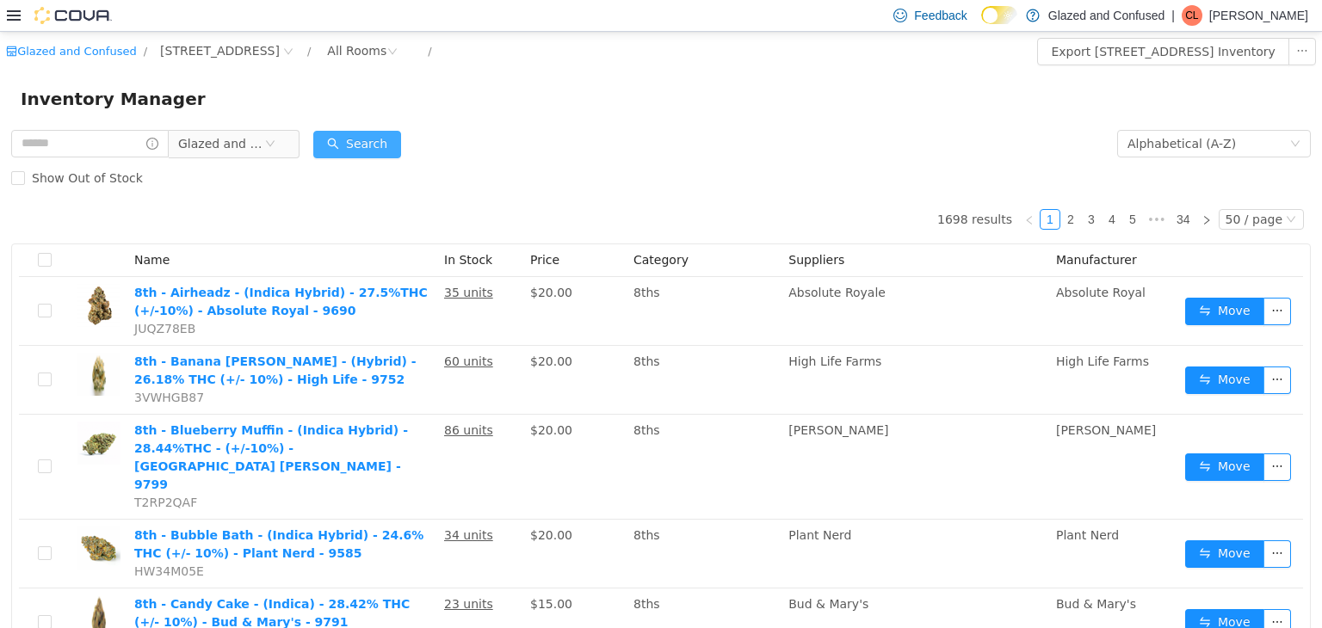
click at [386, 145] on button "Search" at bounding box center [357, 144] width 88 height 28
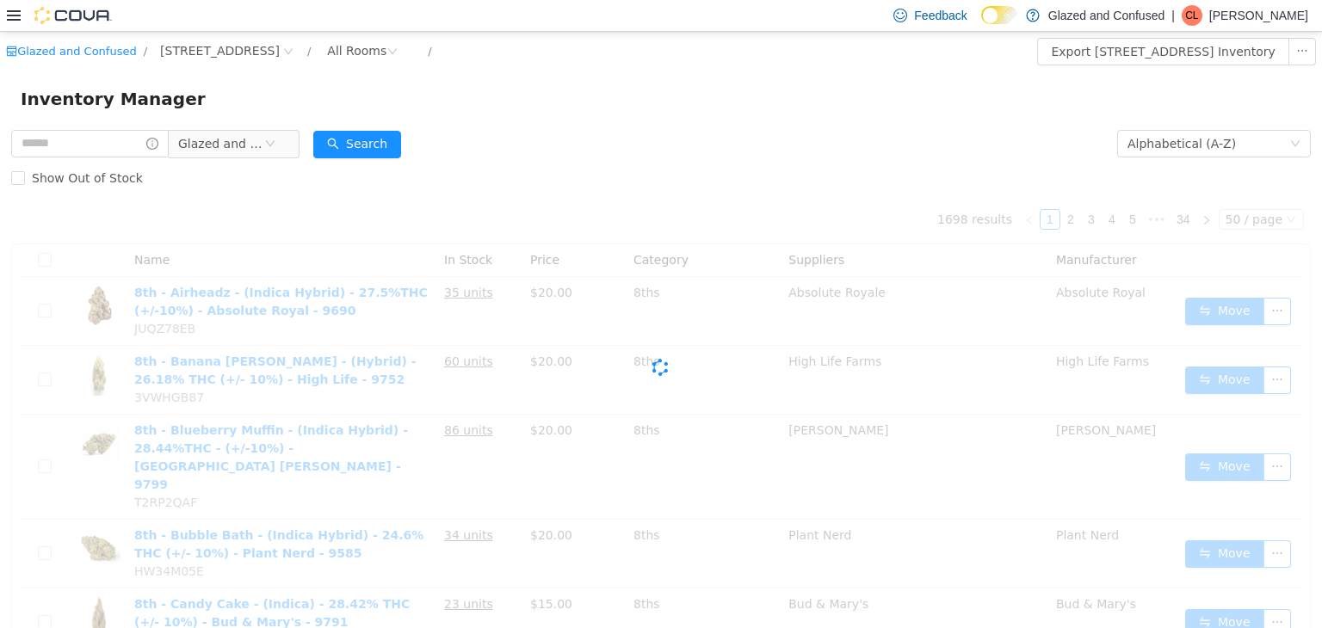
click at [517, 139] on form "Glazed and Confused Alphabetical (A-Z) Search Show Out of Stock" at bounding box center [661, 160] width 1300 height 69
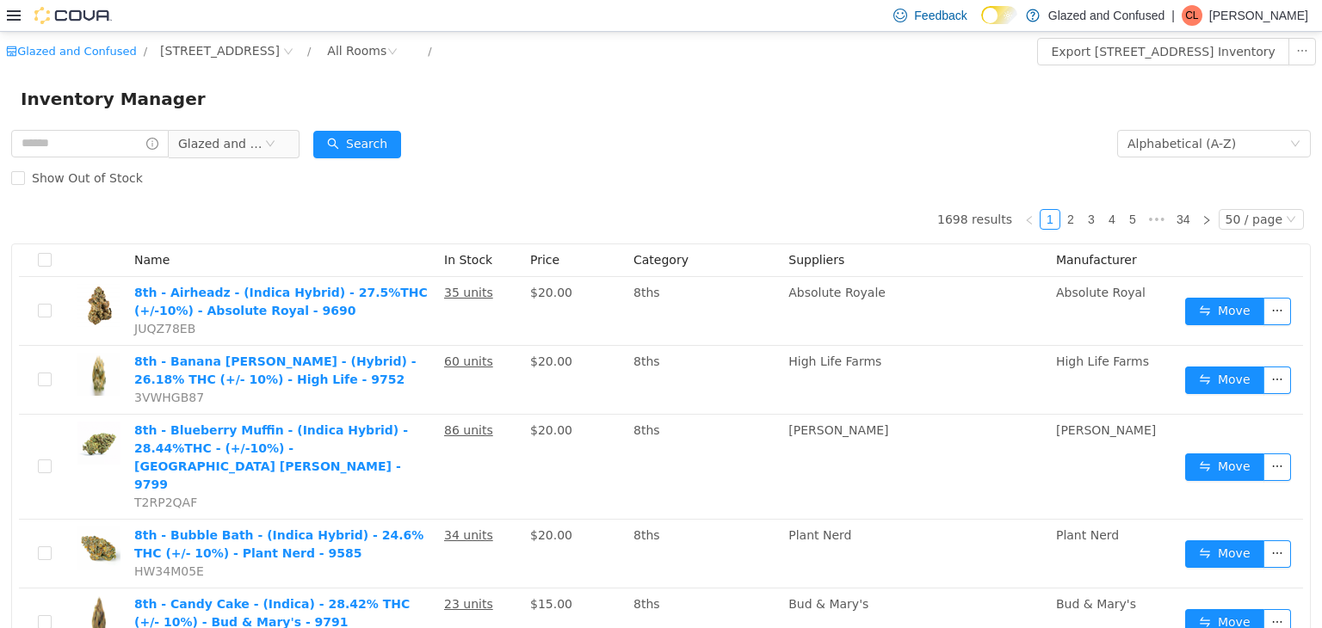
click at [337, 158] on div "Search" at bounding box center [357, 143] width 88 height 34
click at [1187, 138] on div "Alphabetical (A-Z)" at bounding box center [1182, 143] width 108 height 26
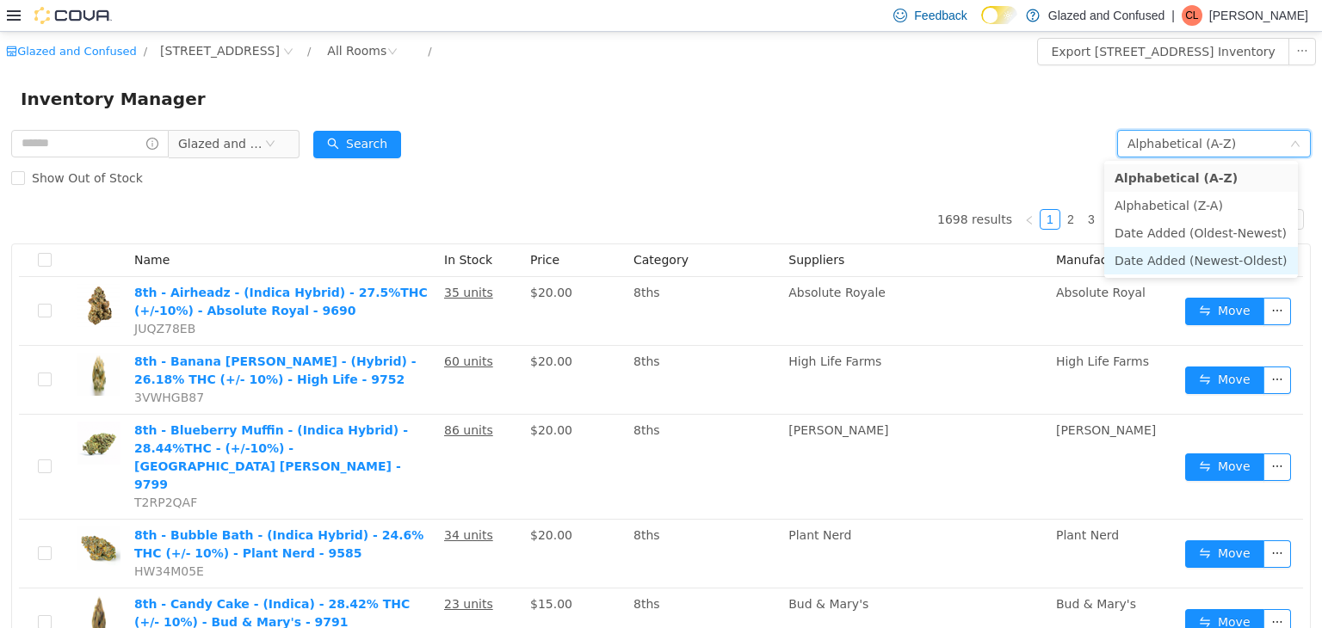
click at [1180, 269] on li "Date Added (Newest-Oldest)" at bounding box center [1201, 260] width 194 height 28
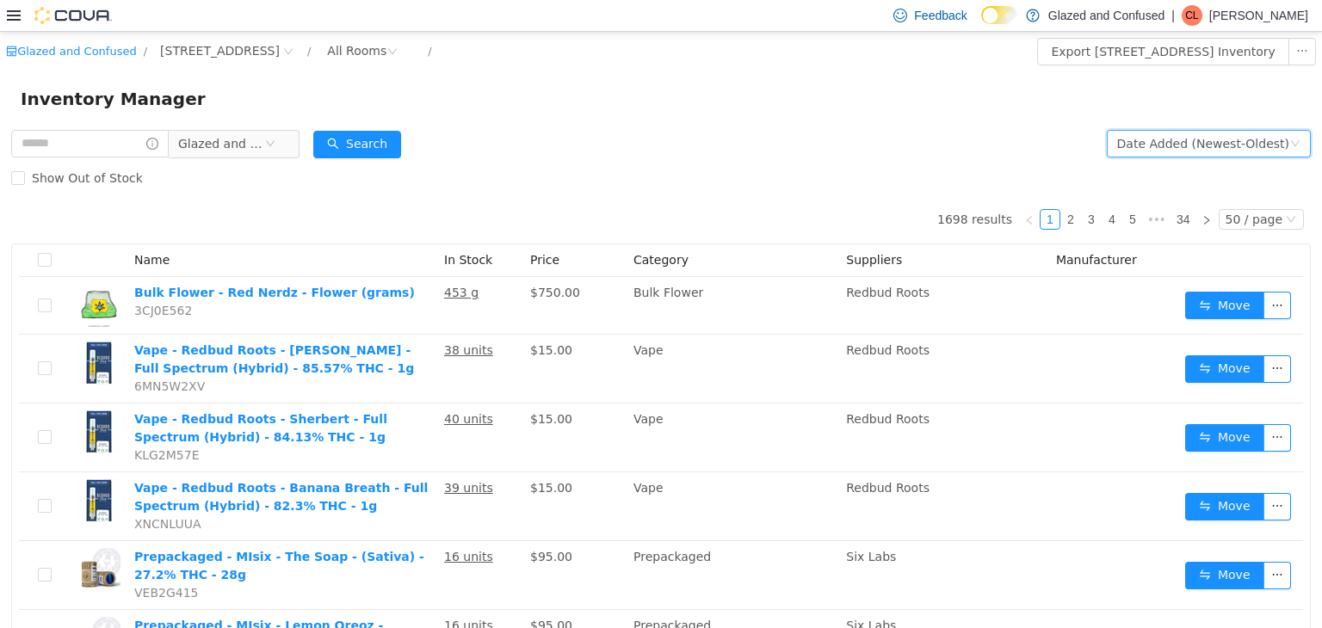
click at [747, 90] on div "Inventory Manager" at bounding box center [661, 98] width 1281 height 28
click at [399, 64] on div "All Rooms" at bounding box center [363, 51] width 90 height 28
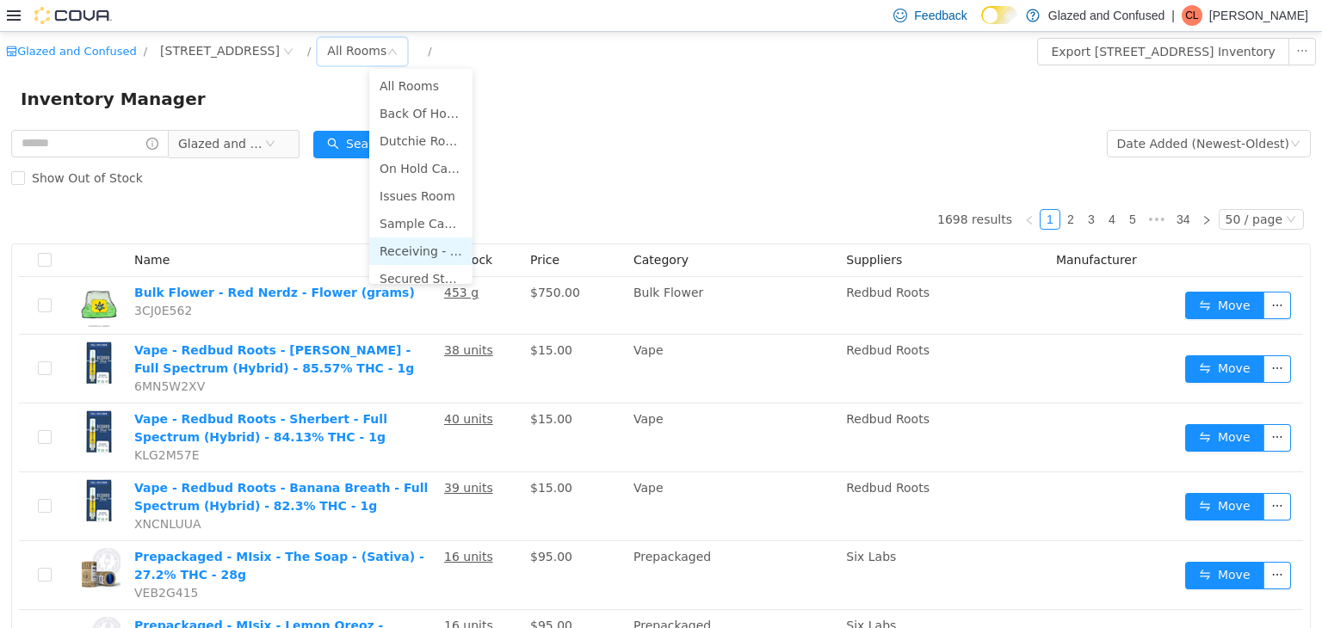
click at [417, 246] on li "Receiving - Secured Storage C" at bounding box center [420, 251] width 103 height 28
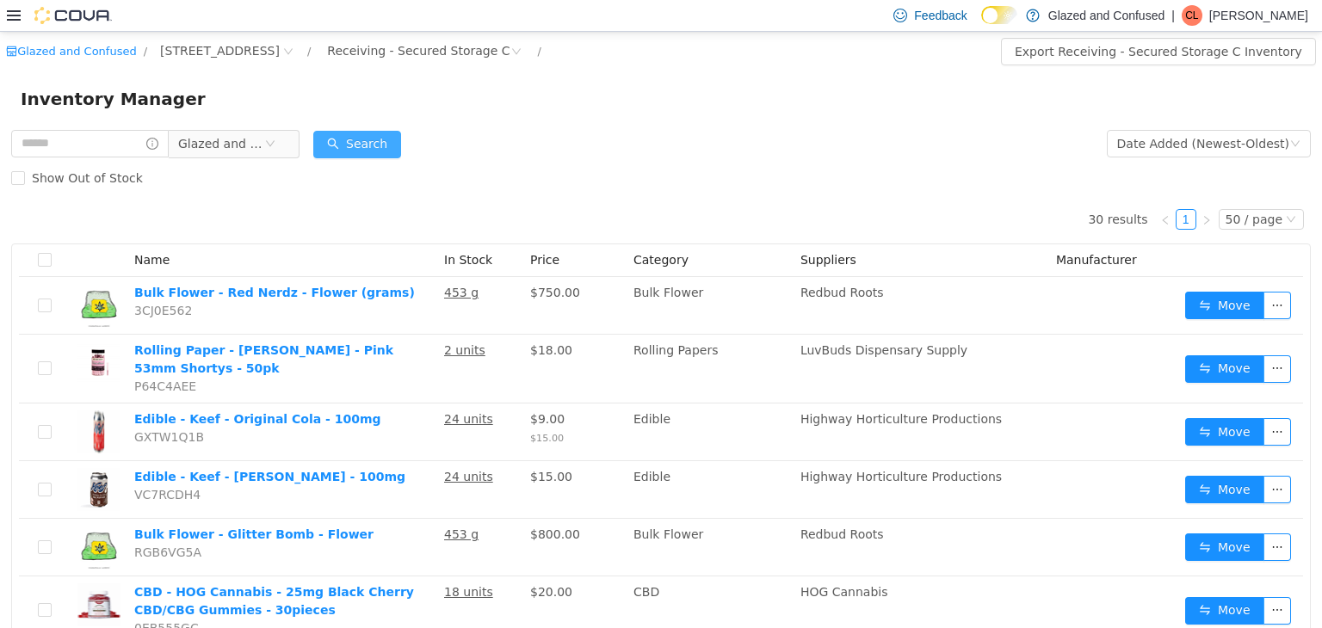
click at [378, 151] on button "Search" at bounding box center [357, 144] width 88 height 28
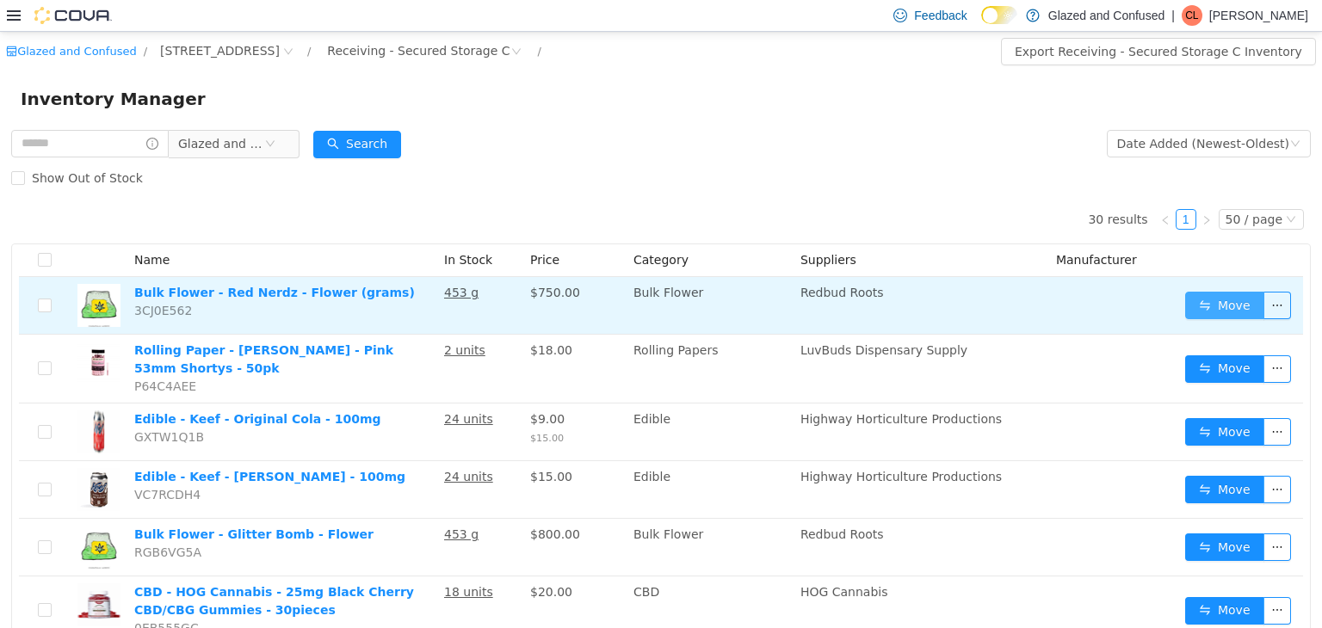
click at [1185, 291] on button "Move" at bounding box center [1224, 305] width 79 height 28
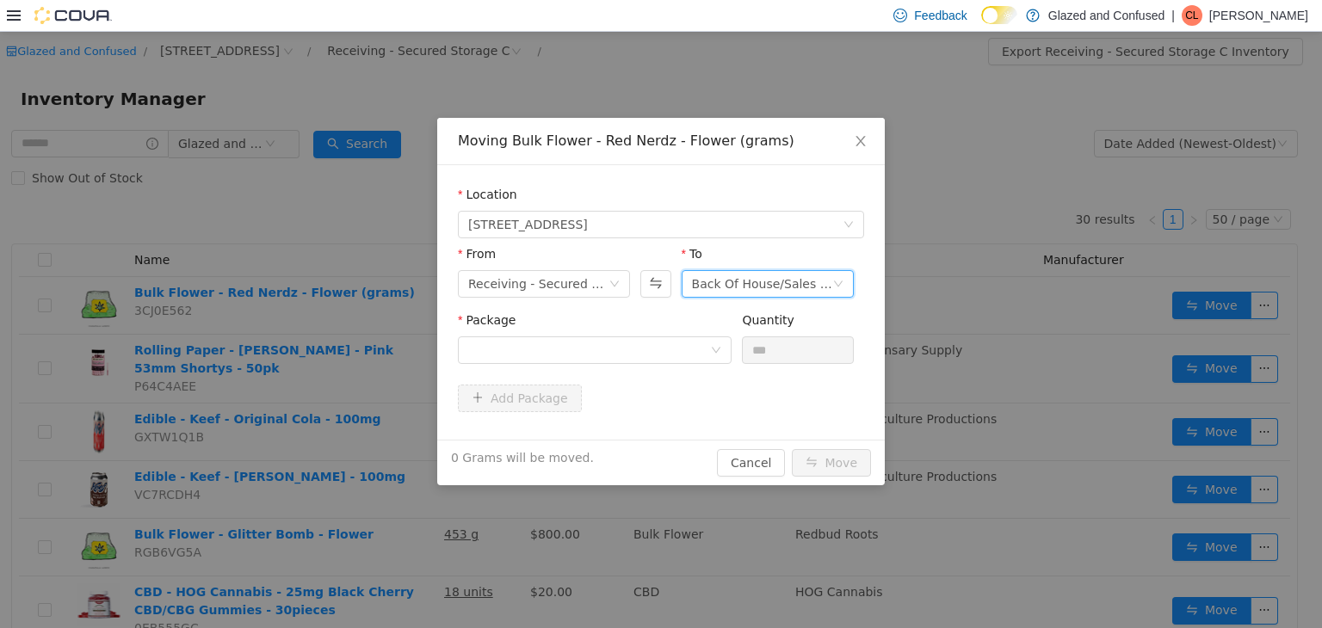
click at [775, 281] on div "Back Of House/Sales Floor" at bounding box center [762, 283] width 140 height 26
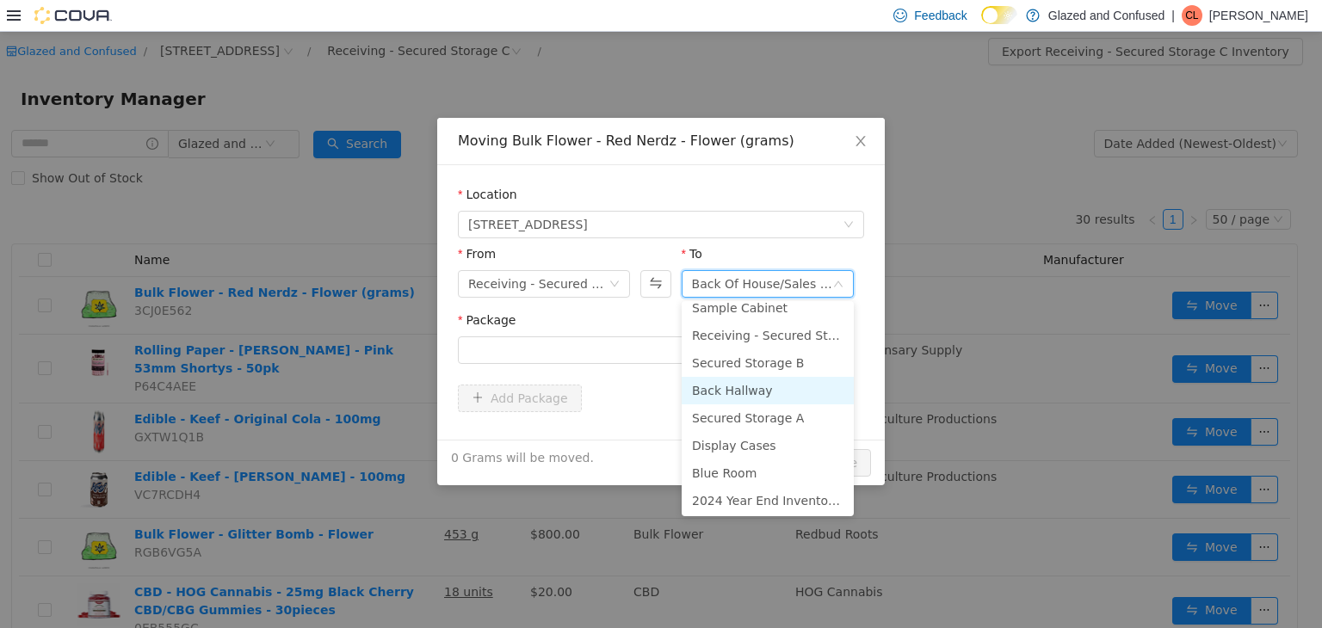
scroll to position [149, 0]
click at [752, 411] on li "Secured Storage A" at bounding box center [768, 417] width 172 height 28
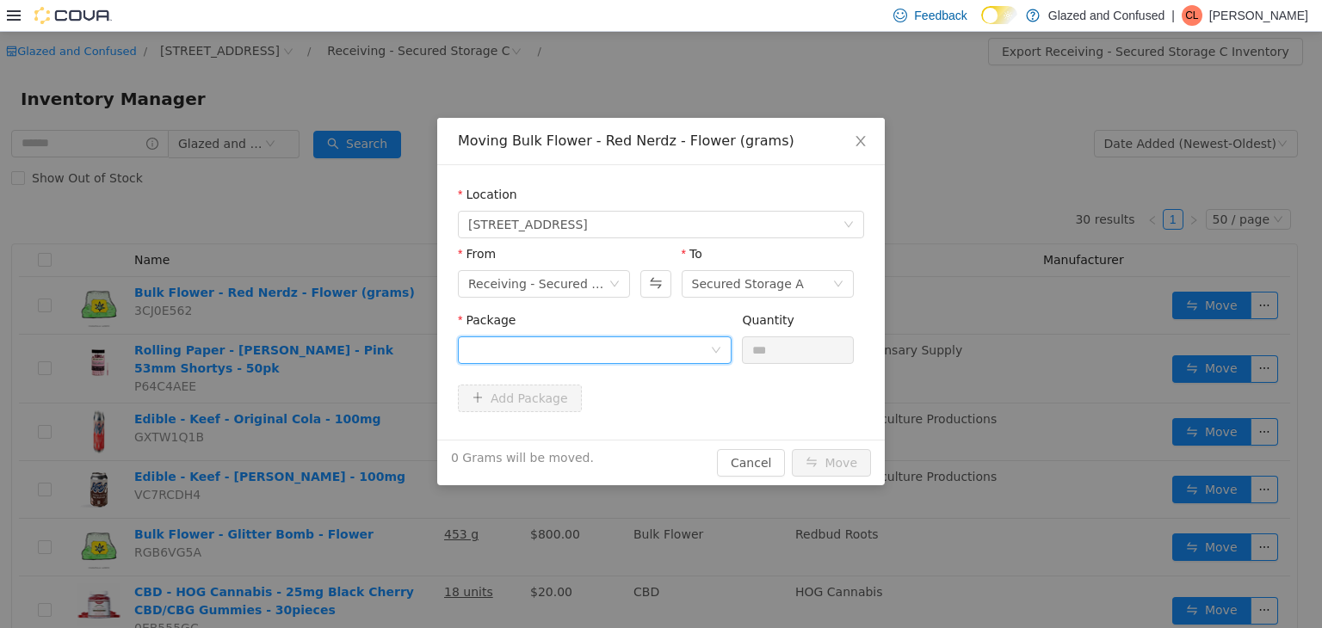
click at [660, 353] on div at bounding box center [589, 350] width 242 height 26
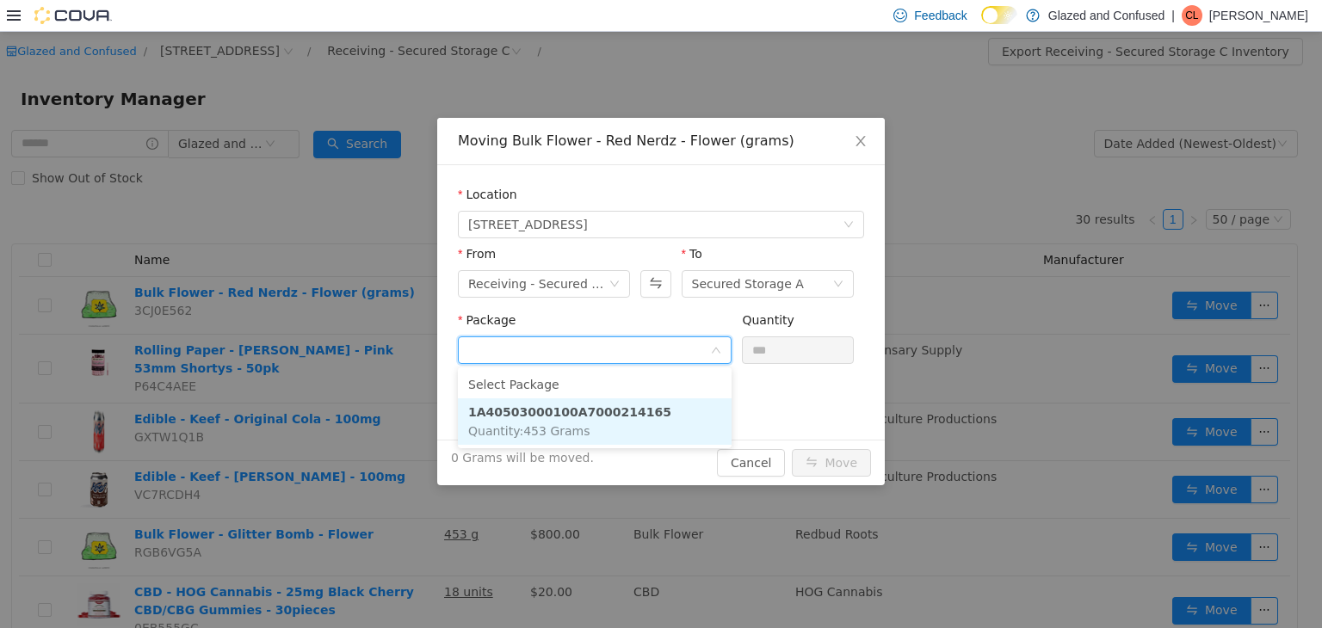
click at [630, 407] on strong "1A40503000100A7000214165" at bounding box center [569, 412] width 203 height 14
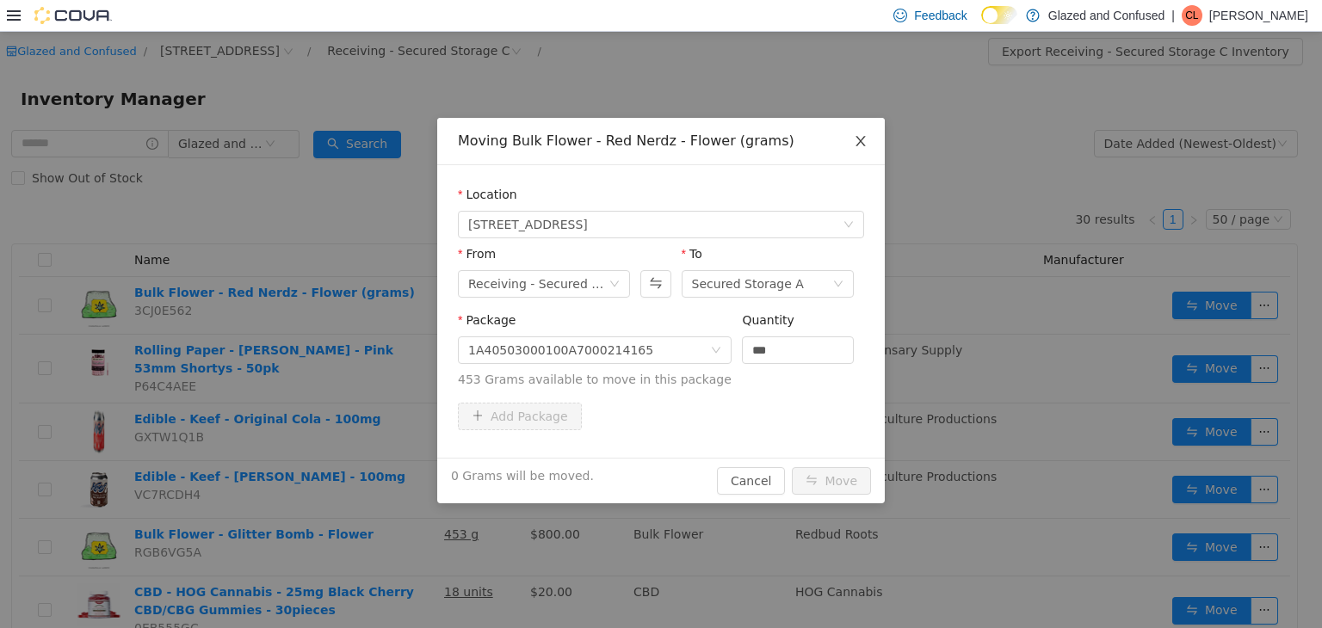
drag, startPoint x: 862, startPoint y: 124, endPoint x: 844, endPoint y: 151, distance: 32.2
click at [864, 126] on span "Close" at bounding box center [861, 141] width 48 height 48
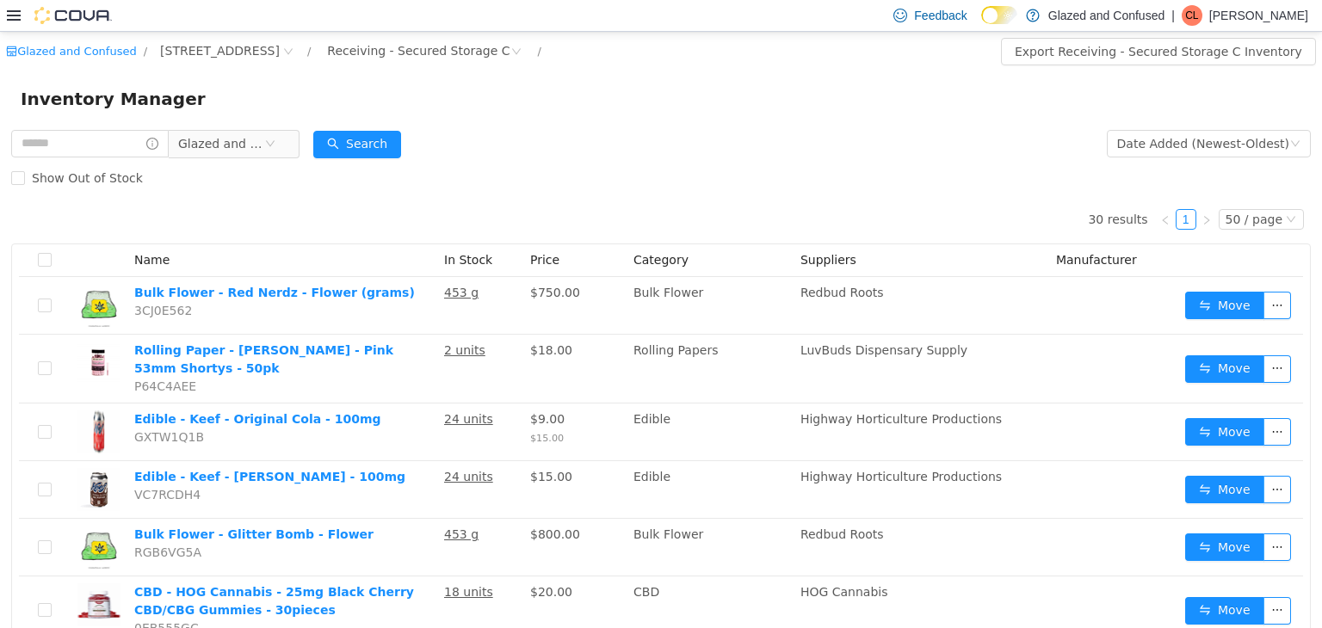
click at [839, 156] on form "Glazed and Confused Date Added (Newest-Oldest) Search Show Out of Stock" at bounding box center [661, 160] width 1300 height 69
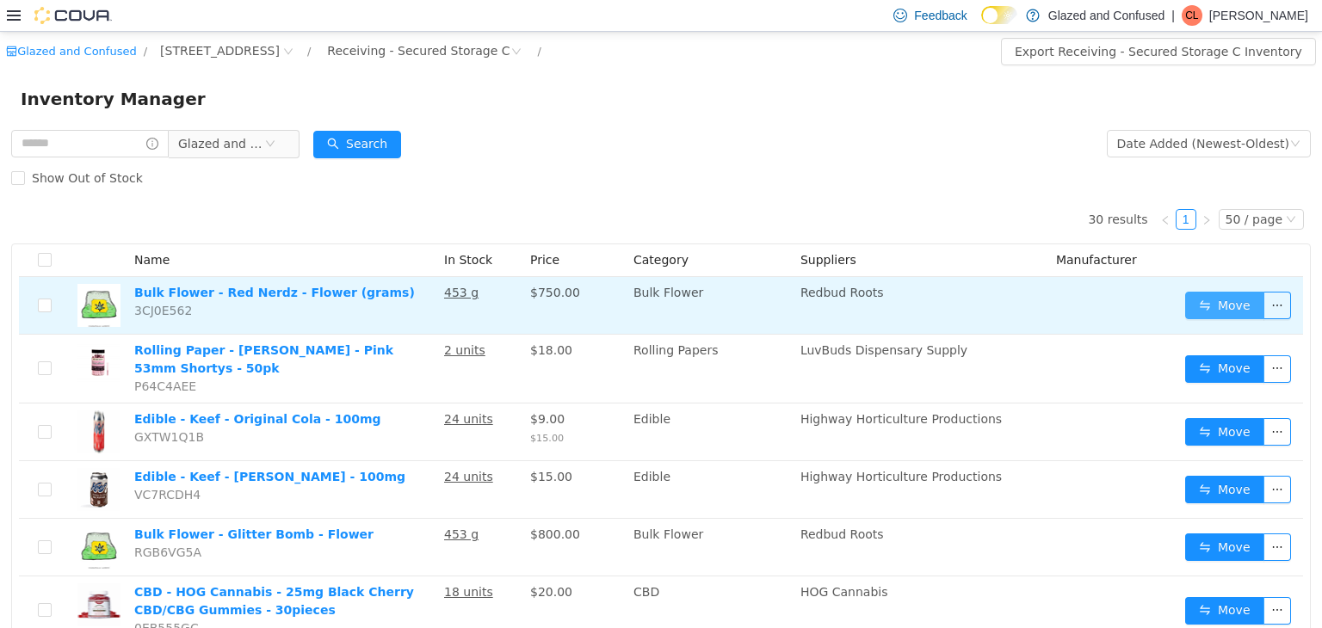
click at [1229, 312] on button "Move" at bounding box center [1224, 305] width 79 height 28
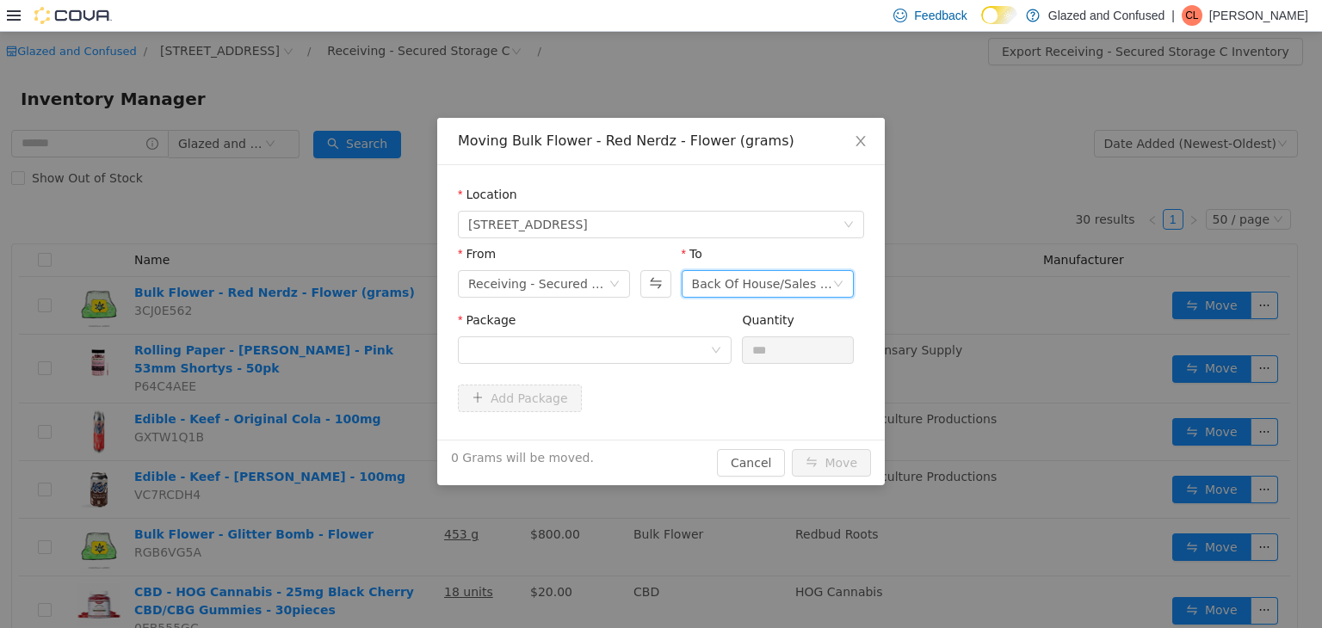
click at [740, 286] on div "Back Of House/Sales Floor" at bounding box center [762, 283] width 140 height 26
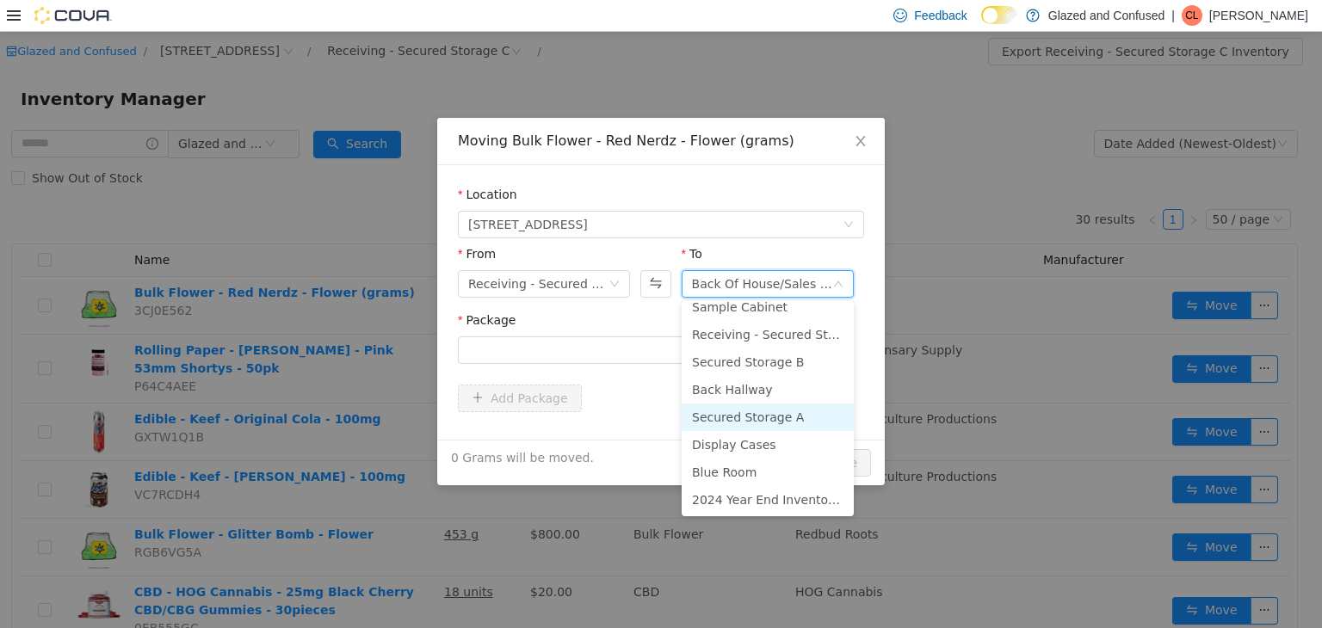
click at [738, 422] on li "Secured Storage A" at bounding box center [768, 417] width 172 height 28
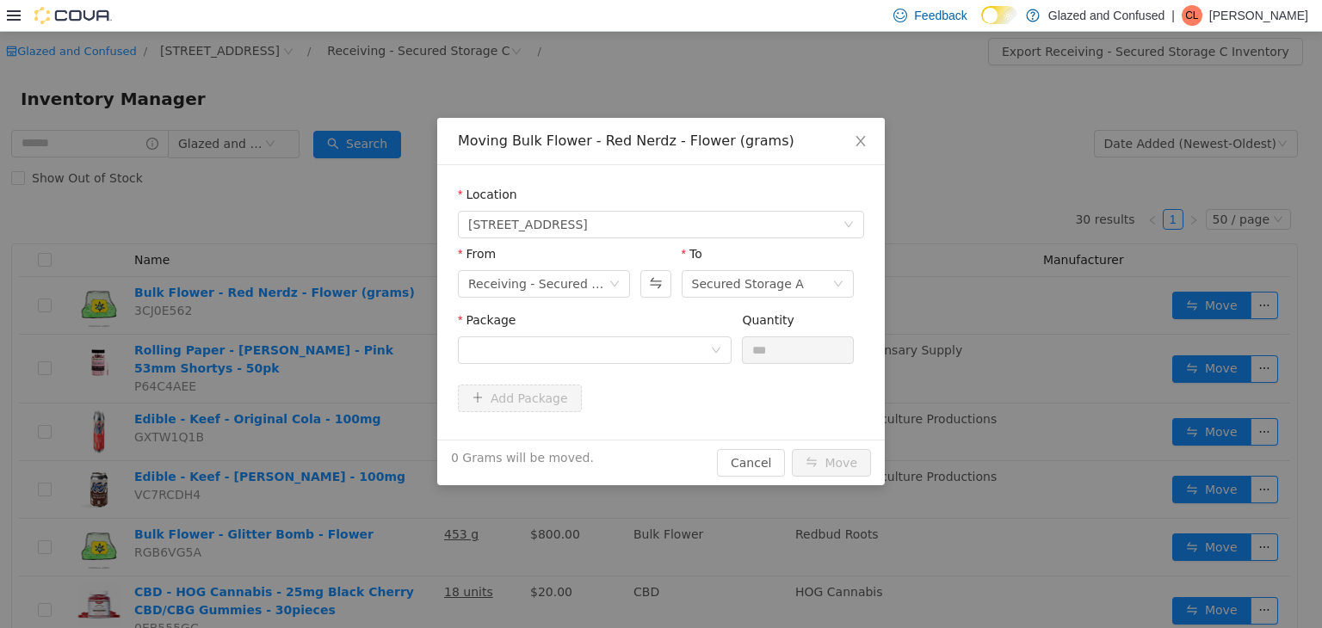
click at [580, 323] on div "Package" at bounding box center [595, 323] width 274 height 25
click at [584, 336] on div at bounding box center [595, 350] width 274 height 28
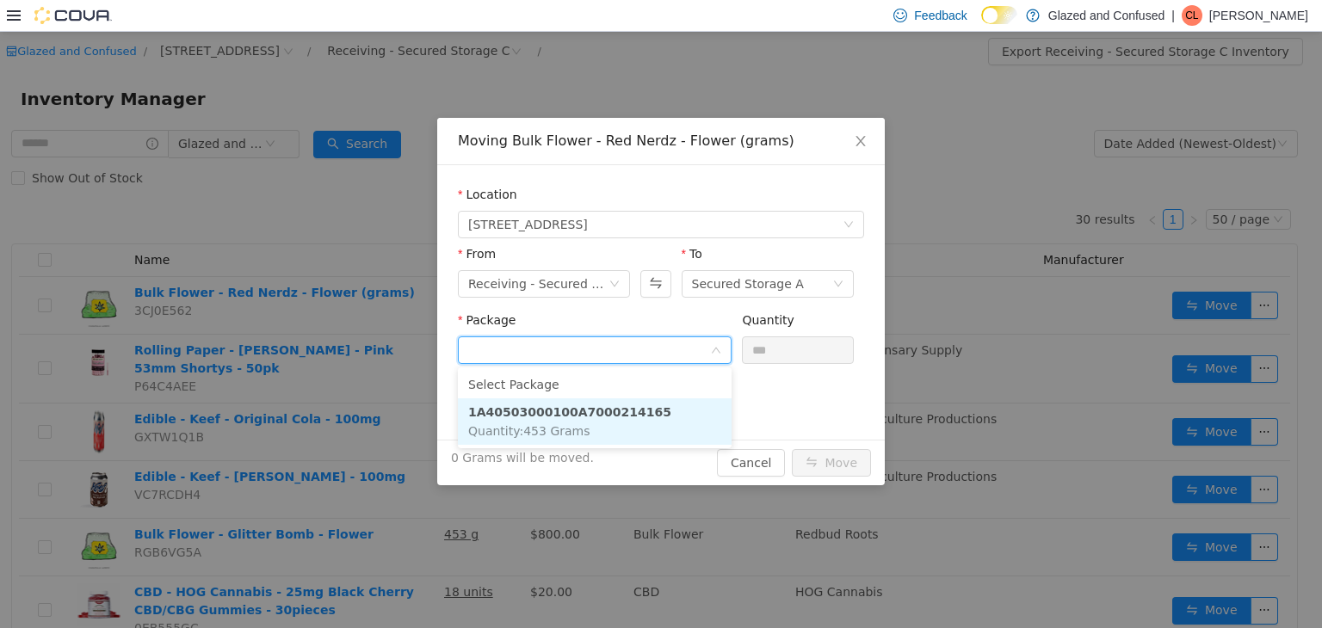
click at [533, 424] on span "Quantity : 453 Grams" at bounding box center [529, 431] width 122 height 14
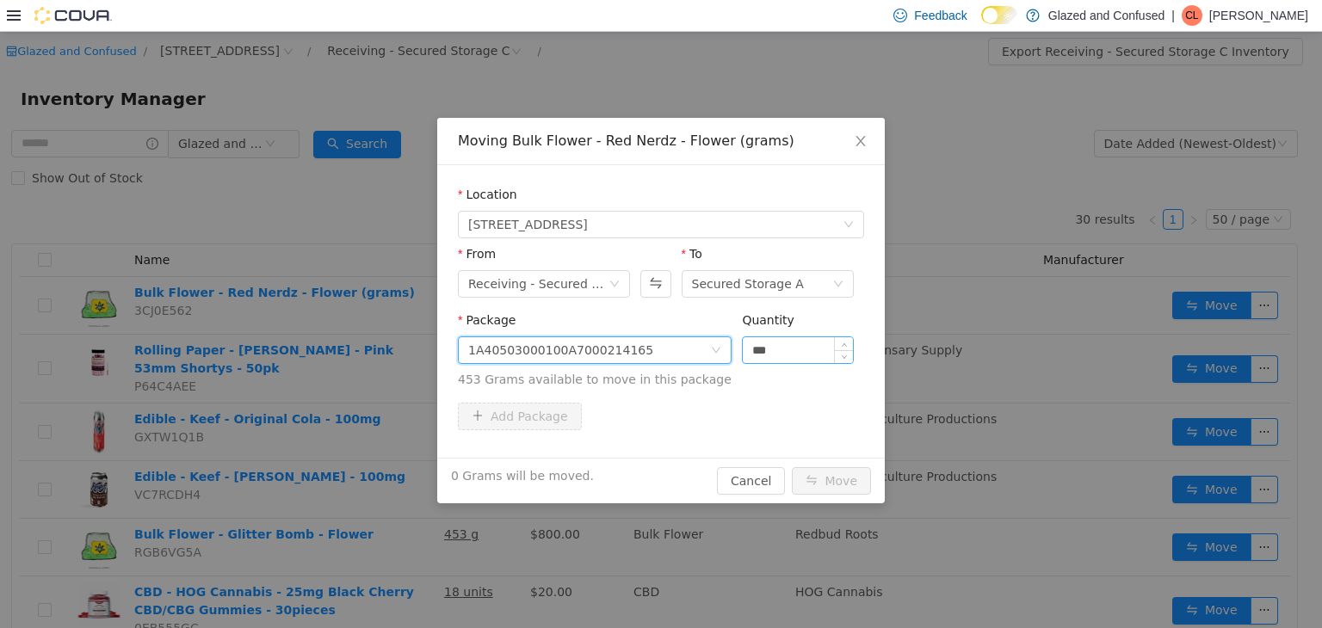
click at [793, 342] on input "***" at bounding box center [798, 350] width 110 height 26
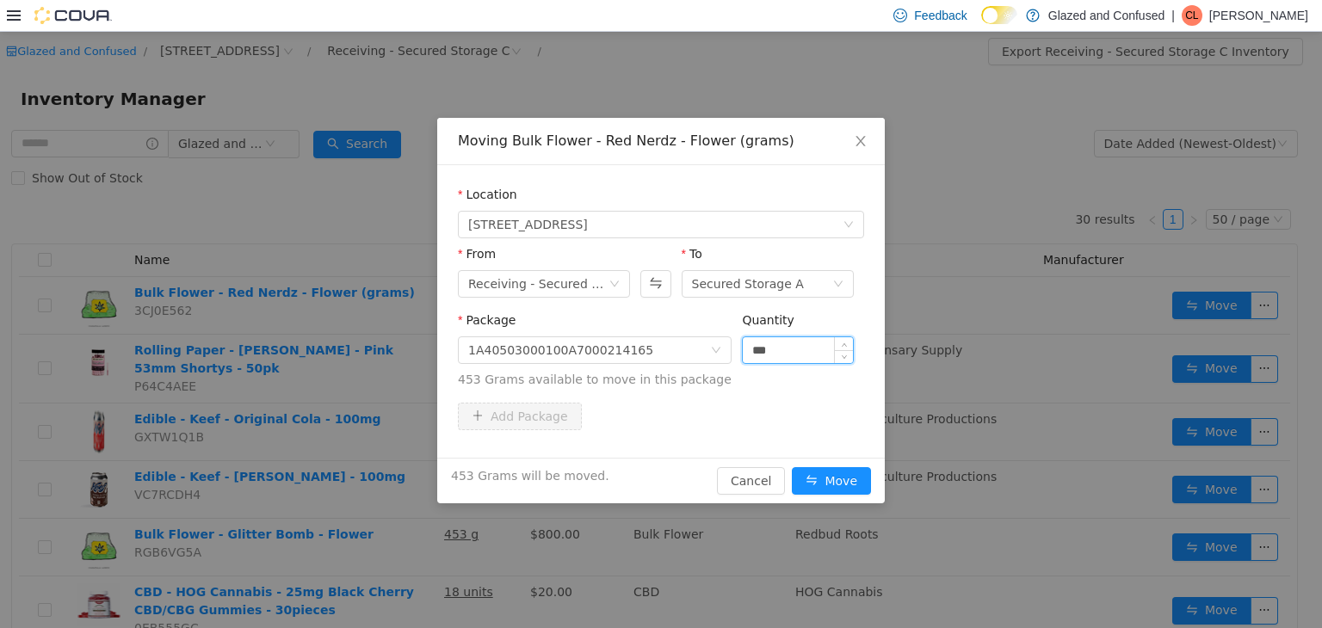
type input "***"
click at [792, 467] on button "Move" at bounding box center [831, 481] width 79 height 28
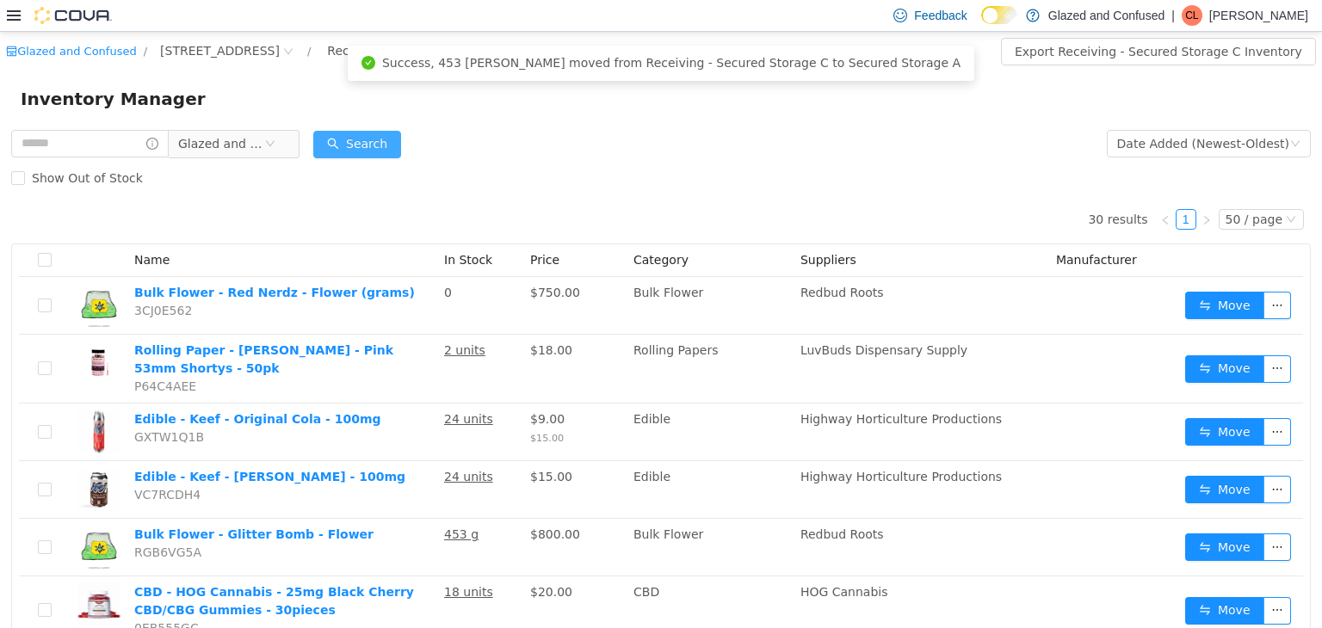
click at [380, 146] on button "Search" at bounding box center [357, 144] width 88 height 28
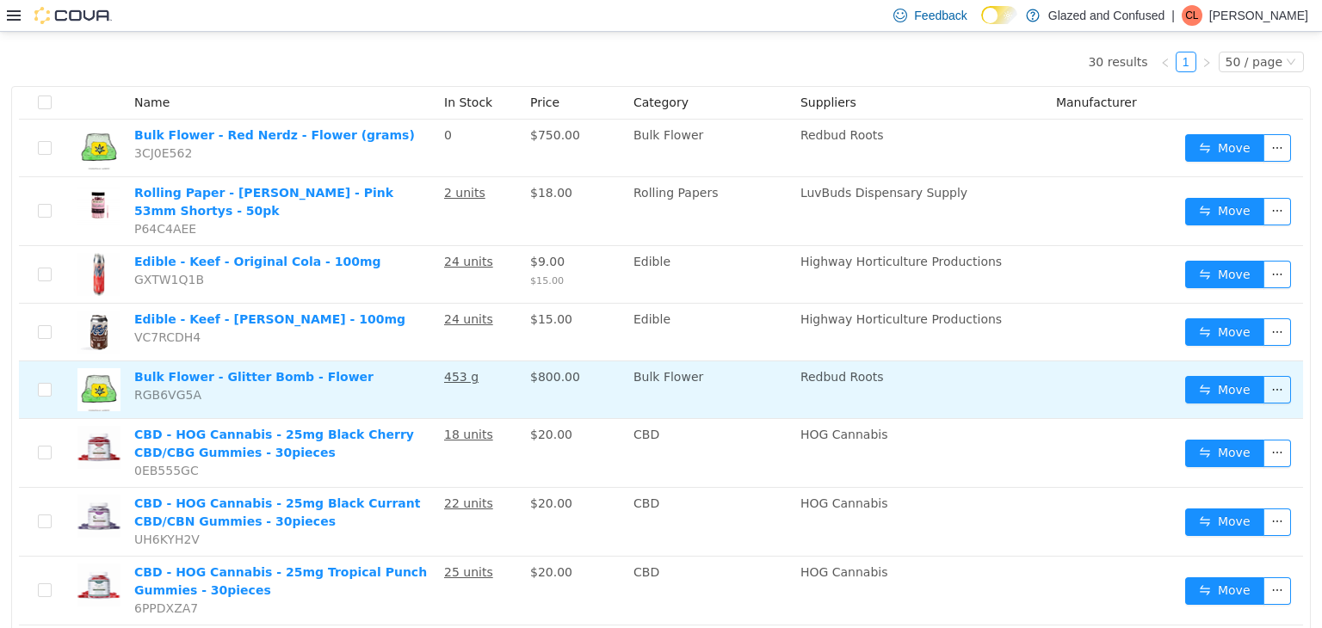
scroll to position [0, 0]
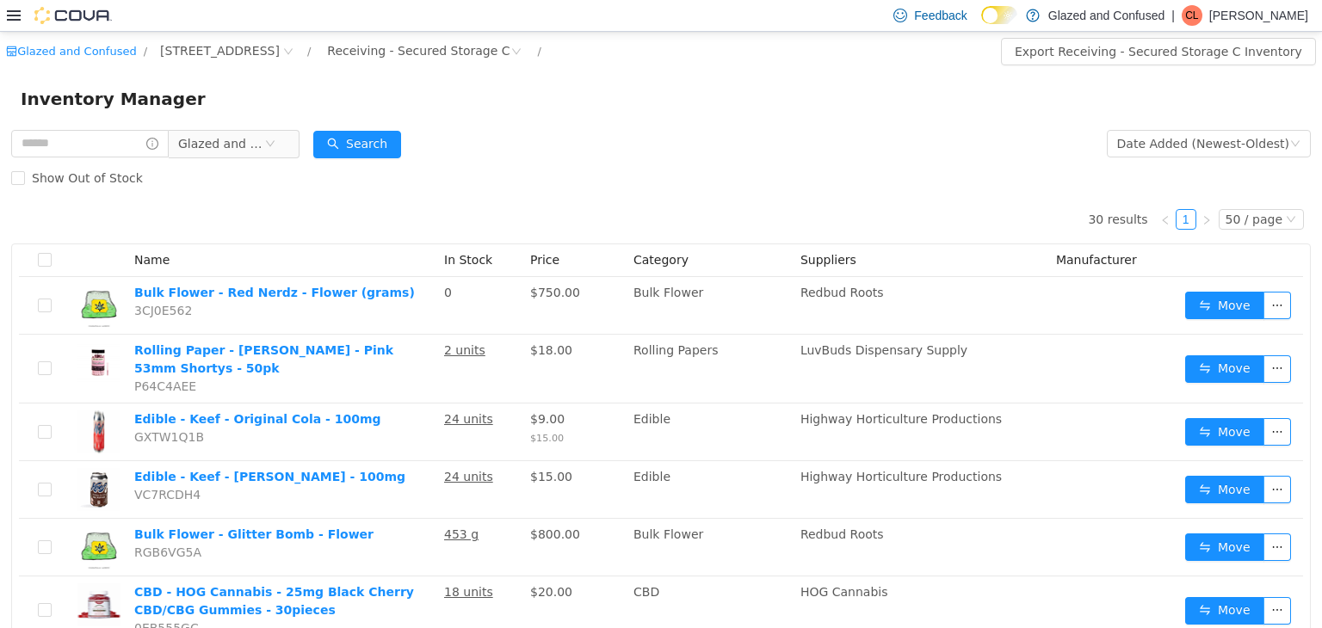
click at [701, 153] on form "Glazed and Confused Date Added (Newest-Oldest) Search Show Out of Stock" at bounding box center [661, 160] width 1300 height 69
click at [460, 139] on form "Glazed and Confused Date Added (Newest-Oldest) Search Show Out of Stock" at bounding box center [661, 160] width 1300 height 69
click at [341, 167] on div "Show Out of Stock" at bounding box center [661, 177] width 1300 height 34
click at [337, 164] on div "Show Out of Stock" at bounding box center [661, 177] width 1300 height 34
click at [356, 144] on button "Search" at bounding box center [357, 144] width 88 height 28
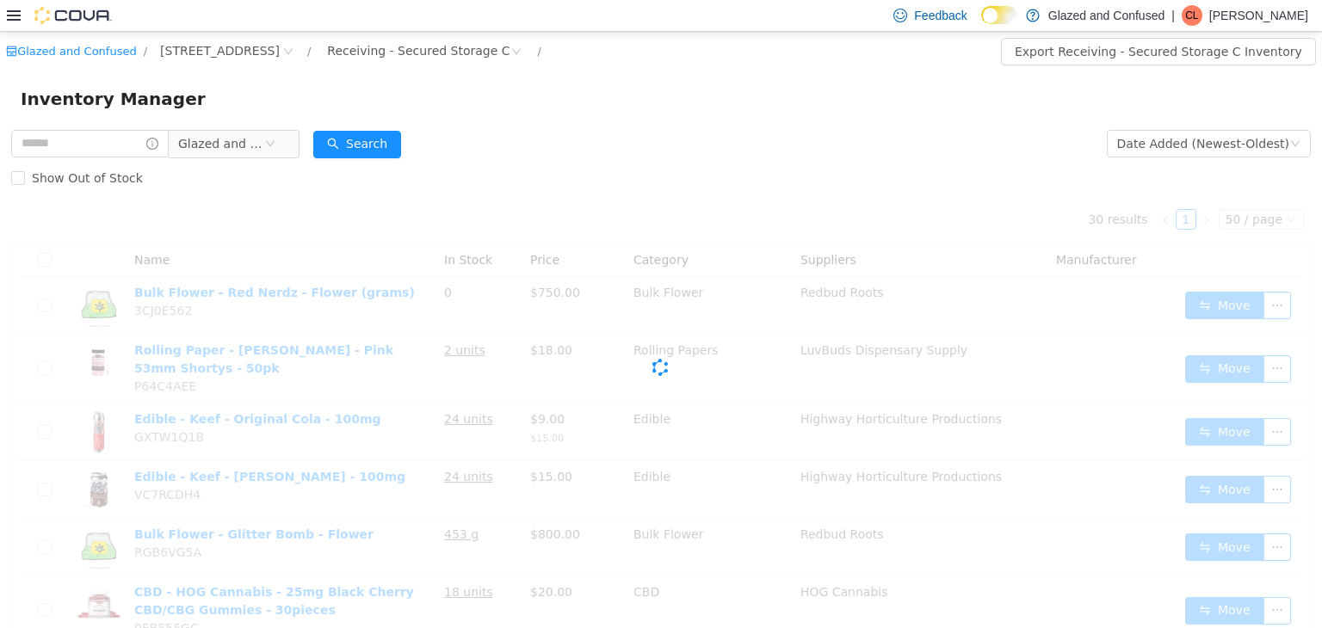
click at [472, 168] on div "Show Out of Stock" at bounding box center [661, 177] width 1300 height 34
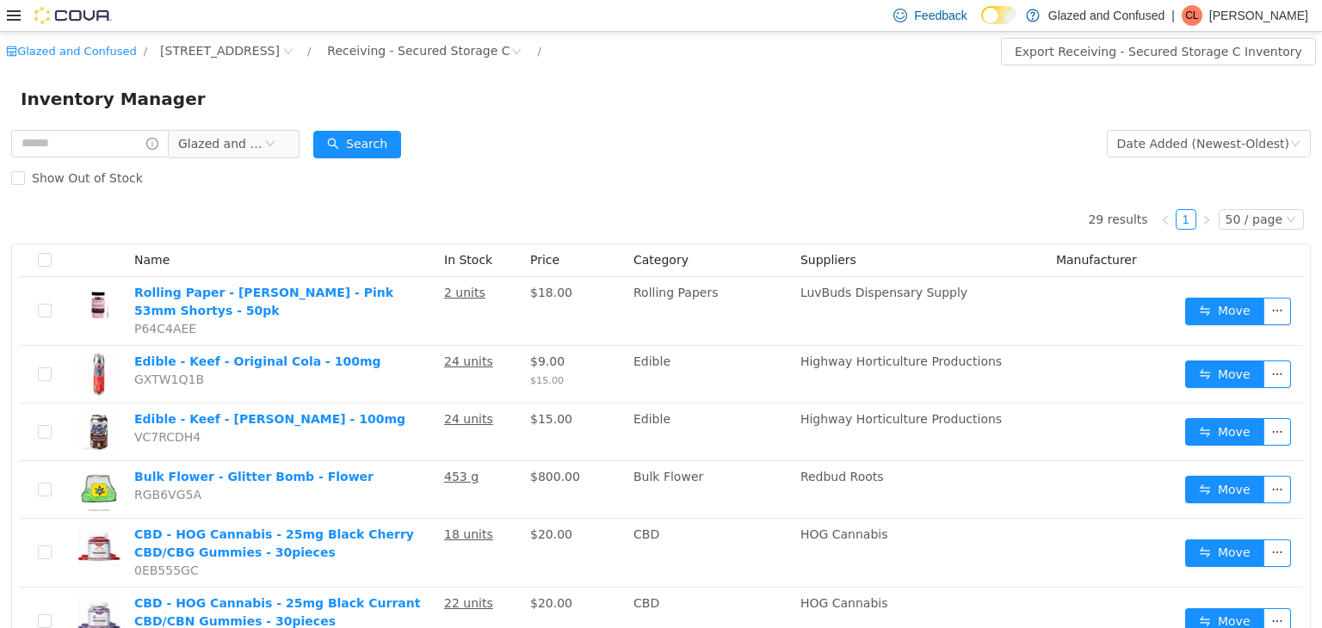
click at [472, 168] on div "Show Out of Stock" at bounding box center [661, 177] width 1300 height 34
drag, startPoint x: 472, startPoint y: 168, endPoint x: 527, endPoint y: 177, distance: 55.9
click at [472, 166] on div "Show Out of Stock" at bounding box center [661, 177] width 1300 height 34
click at [383, 143] on button "Search" at bounding box center [357, 144] width 88 height 28
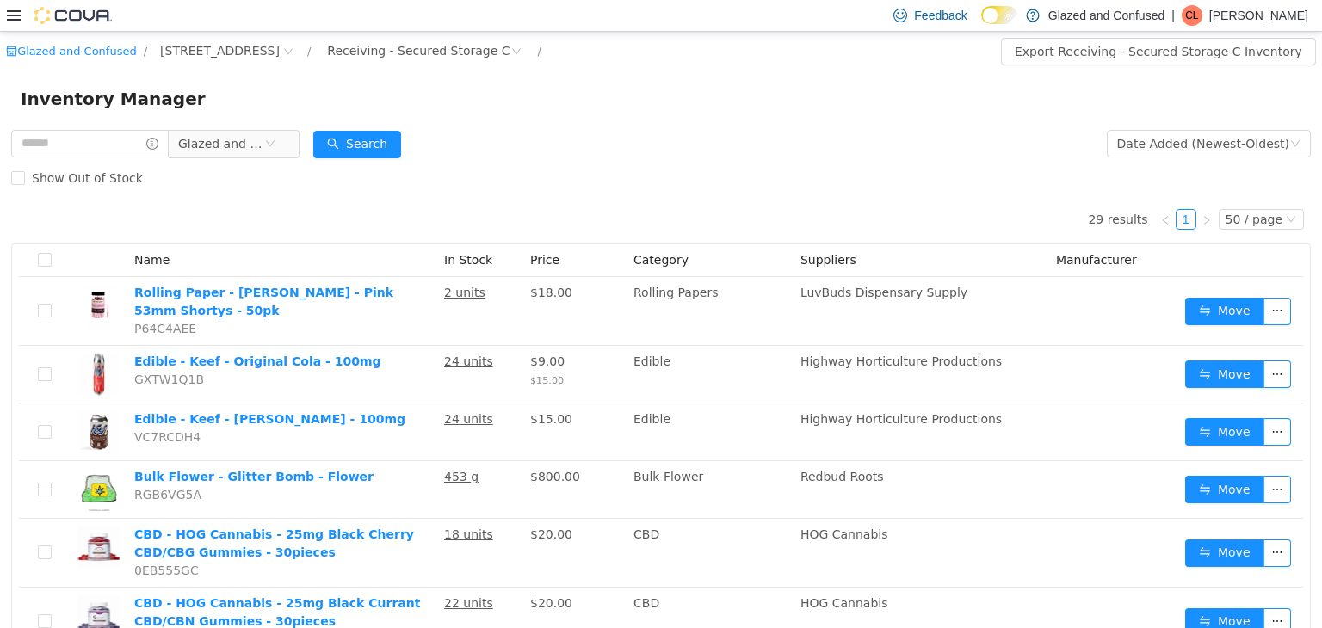
click at [393, 67] on div "Glazed and Confused / 2465 US Highway 2 S, Crystal Falls / Receiving - Secured …" at bounding box center [661, 51] width 1322 height 40
click at [415, 55] on div "Receiving - Secured Storage C" at bounding box center [418, 50] width 183 height 26
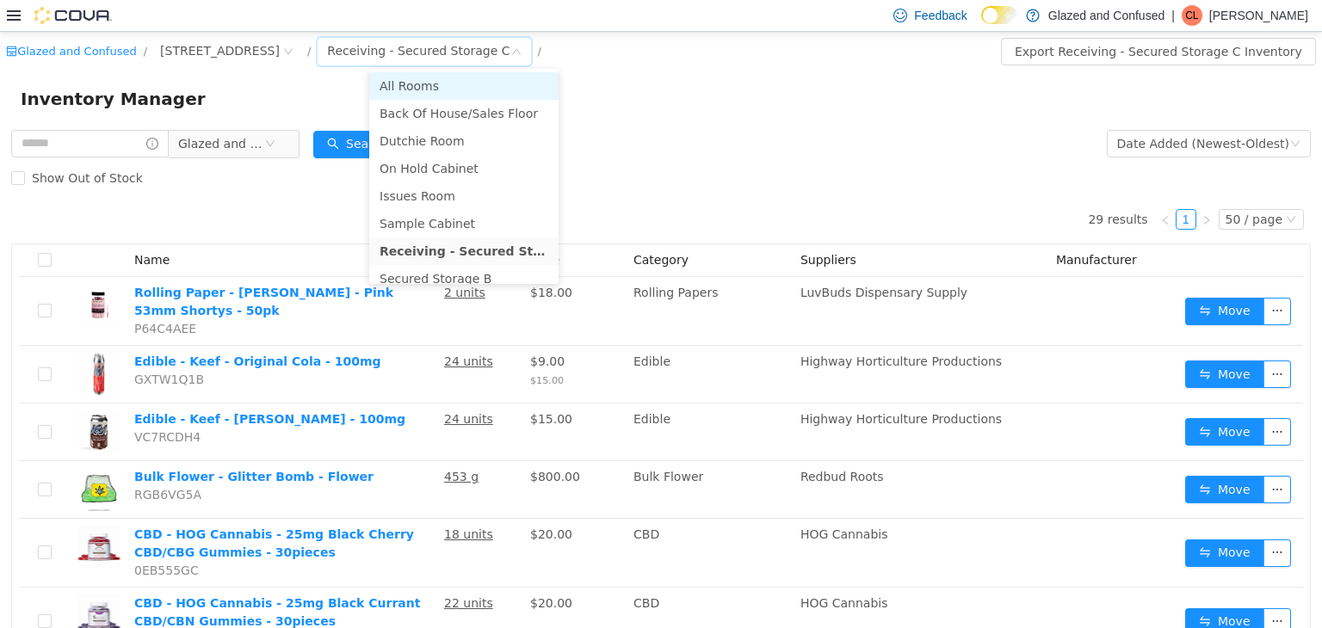
click at [424, 81] on li "All Rooms" at bounding box center [463, 85] width 189 height 28
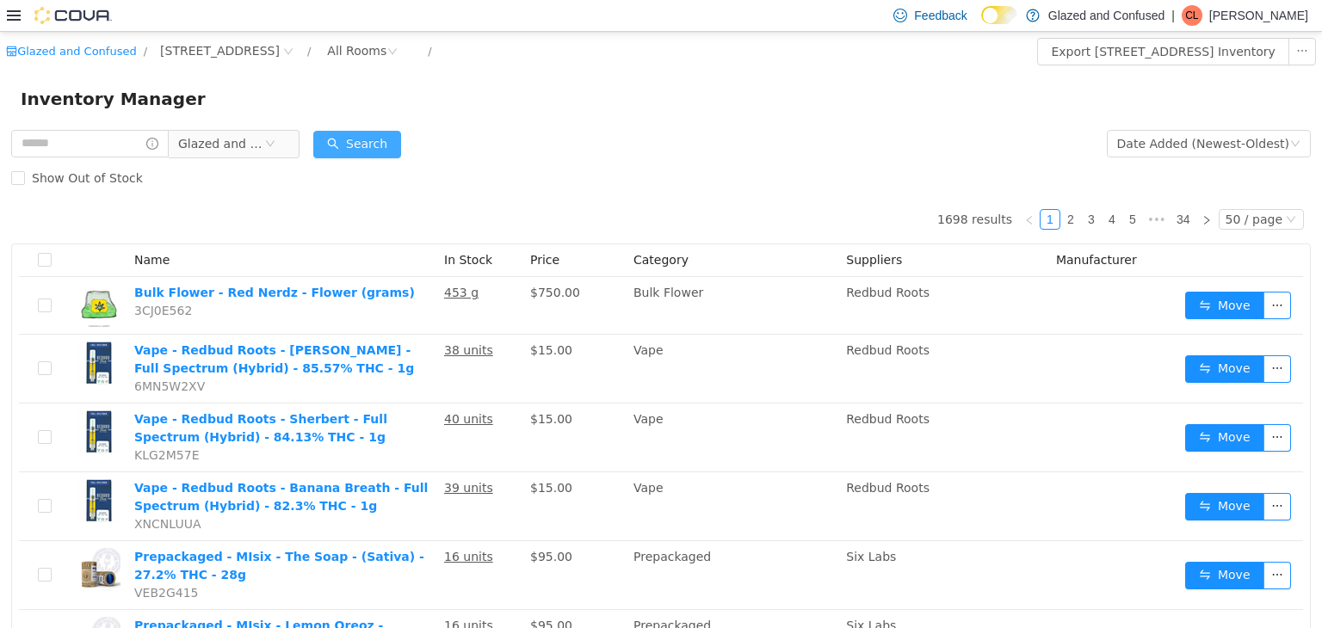
click at [356, 145] on button "Search" at bounding box center [357, 144] width 88 height 28
drag, startPoint x: 349, startPoint y: 122, endPoint x: 360, endPoint y: 133, distance: 15.8
click at [353, 124] on div "Inventory Manager" at bounding box center [661, 98] width 1322 height 55
click at [360, 134] on button "Search" at bounding box center [357, 144] width 88 height 28
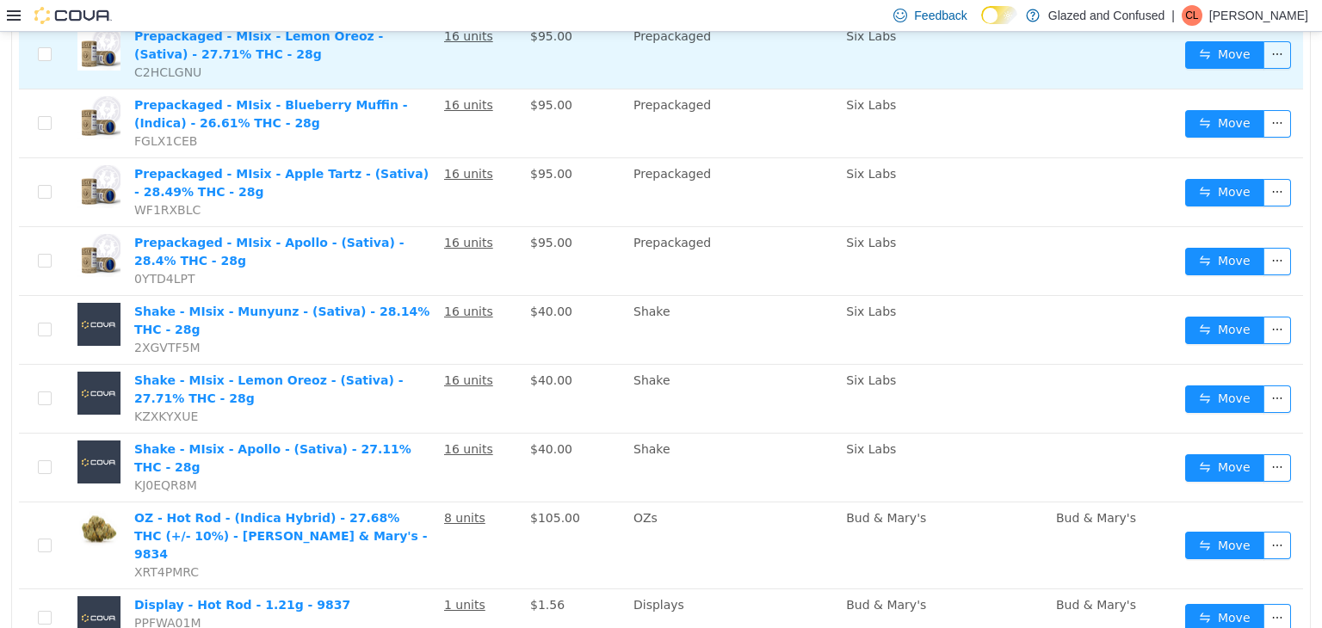
scroll to position [603, 0]
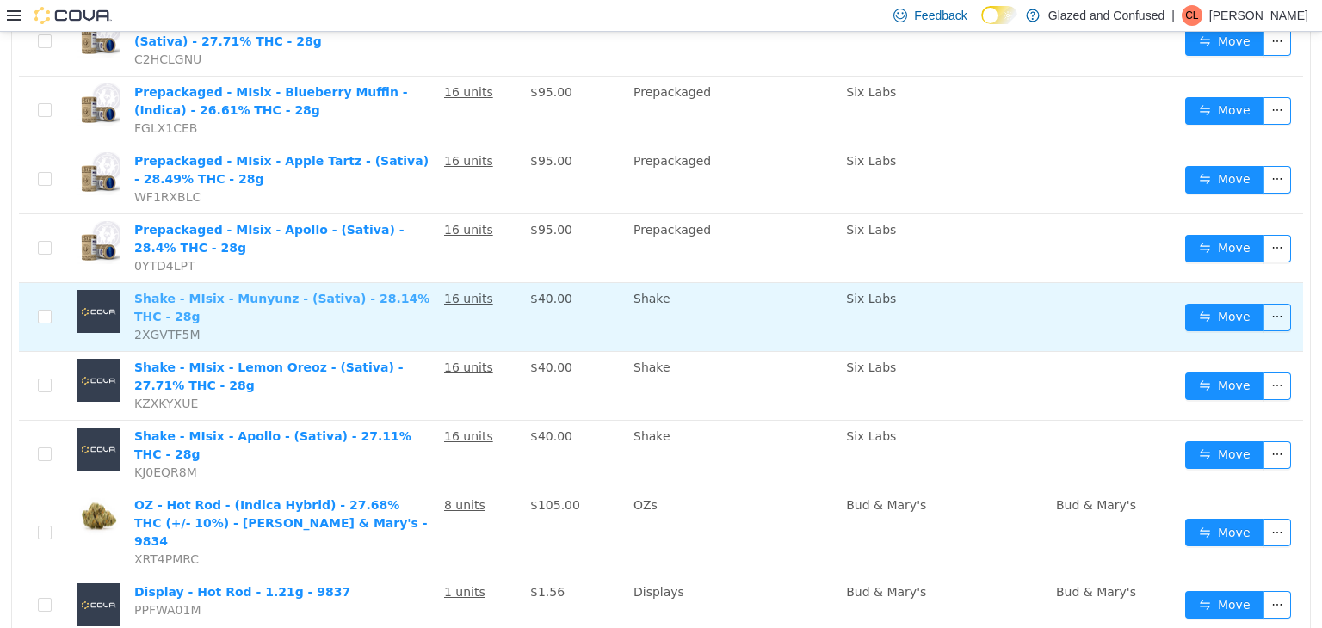
click at [164, 298] on link "Shake - MIsix - Munyunz - (Sativa) - 28.14% THC - 28g" at bounding box center [281, 307] width 295 height 32
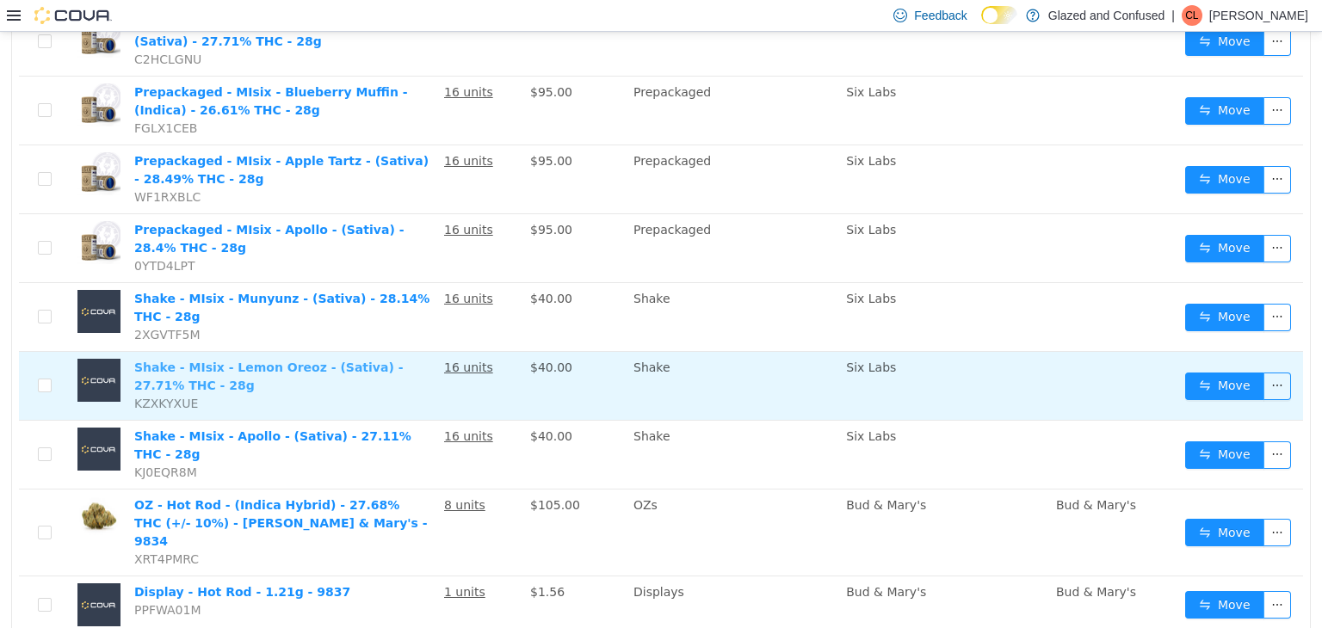
click at [207, 362] on link "Shake - MIsix - Lemon Oreoz - (Sativa) - 27.71% THC - 28g" at bounding box center [268, 376] width 269 height 32
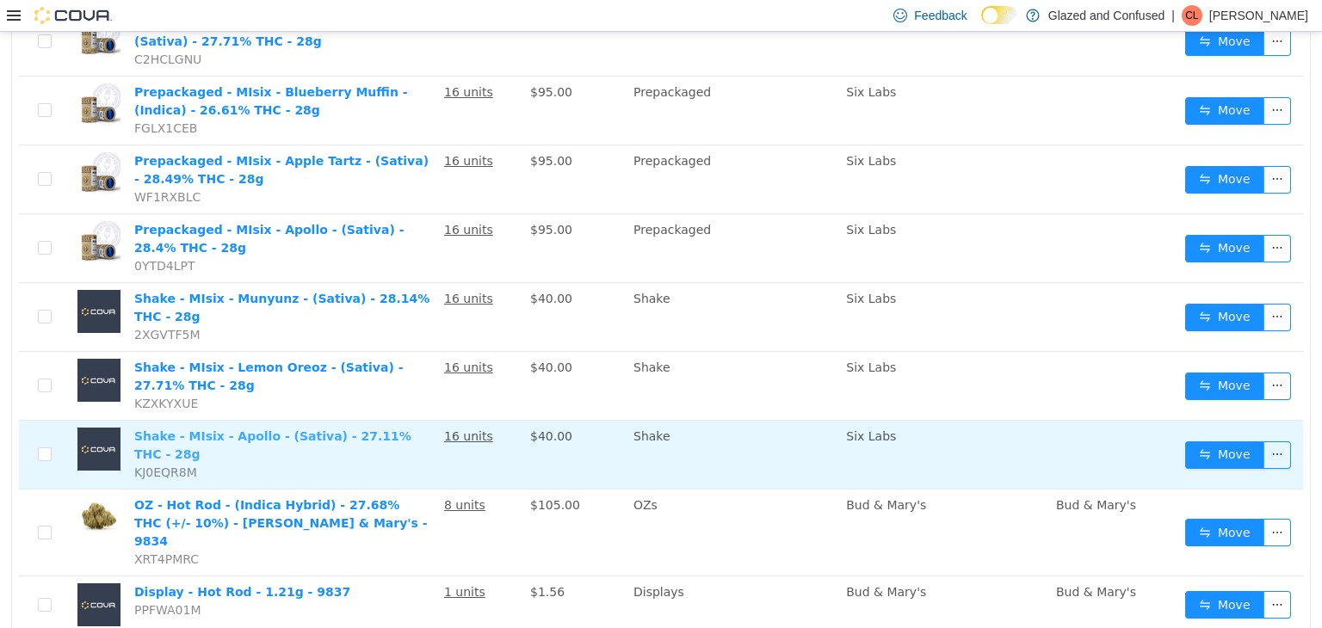
click at [258, 433] on link "Shake - MIsix - Apollo - (Sativa) - 27.11% THC - 28g" at bounding box center [272, 445] width 277 height 32
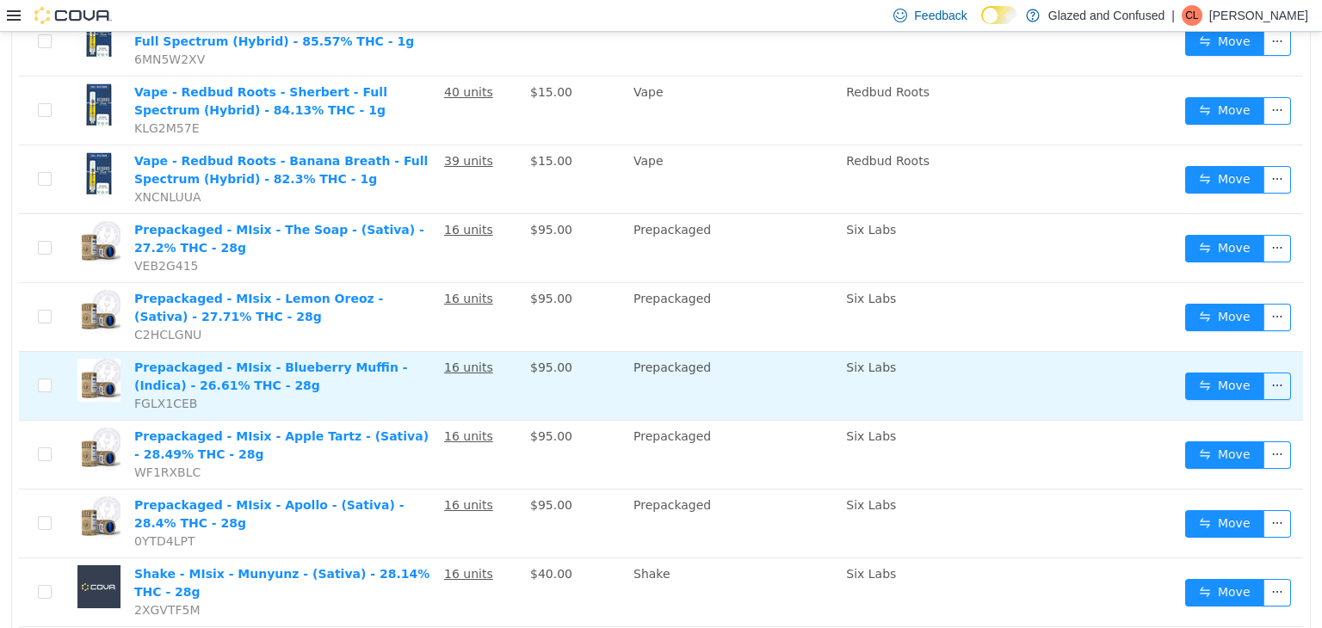
scroll to position [86, 0]
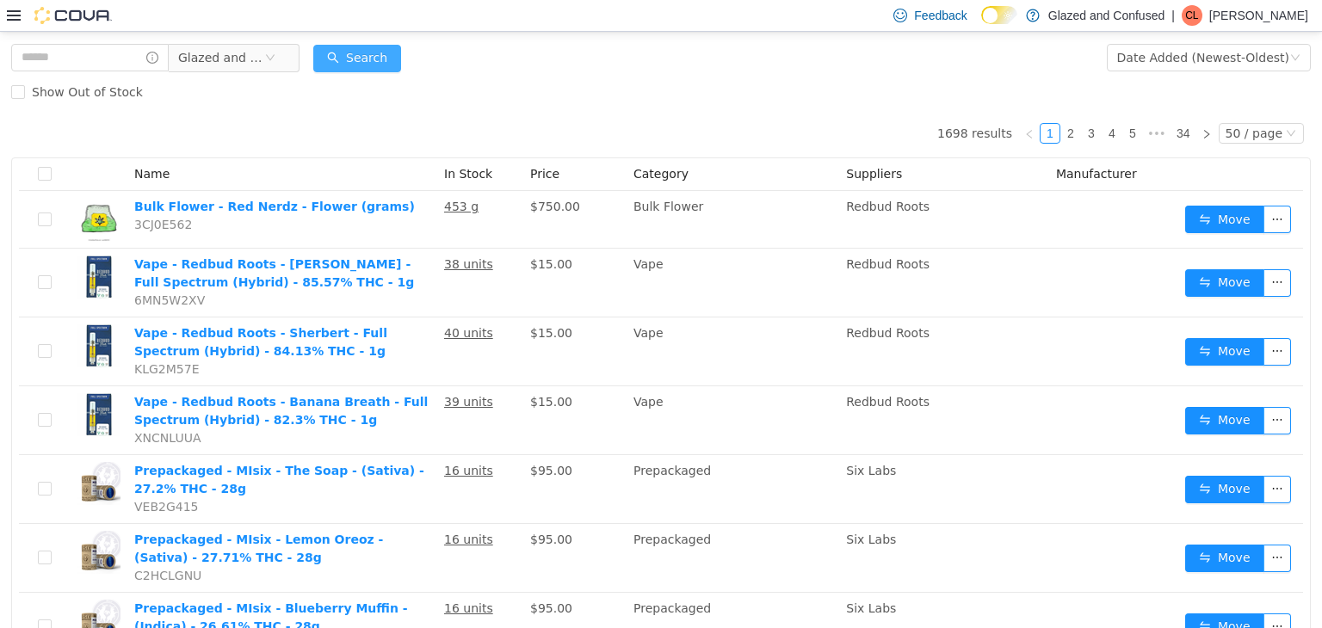
click at [382, 64] on button "Search" at bounding box center [357, 58] width 88 height 28
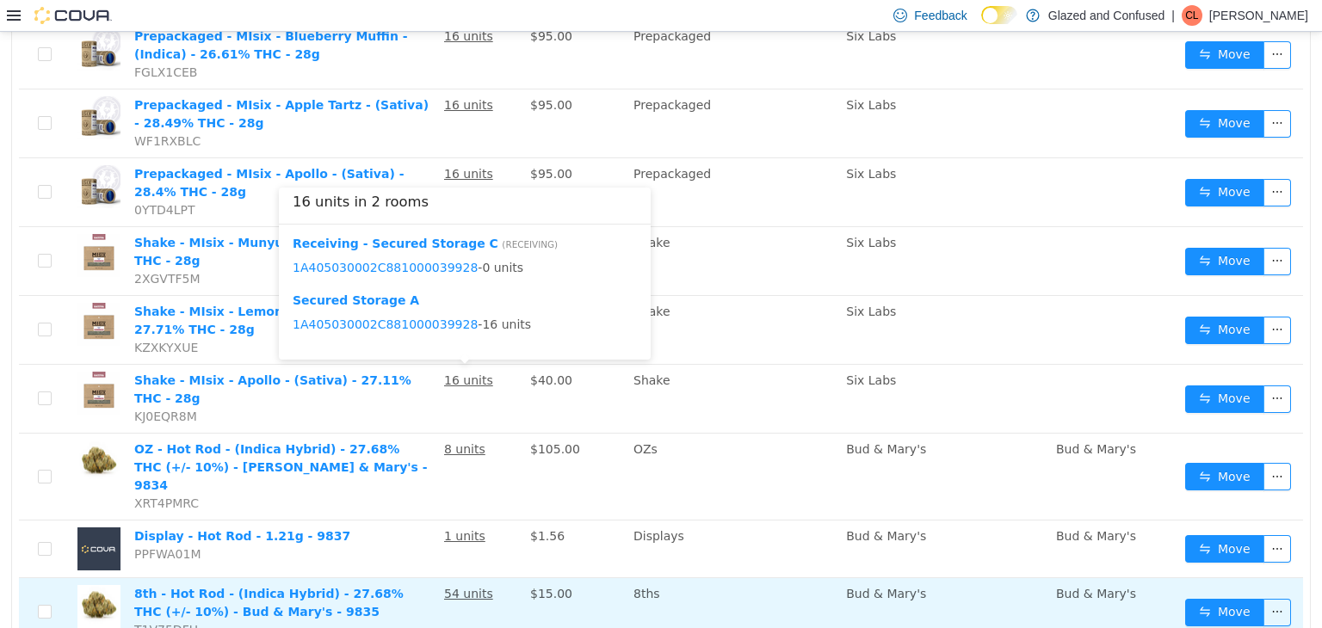
scroll to position [689, 0]
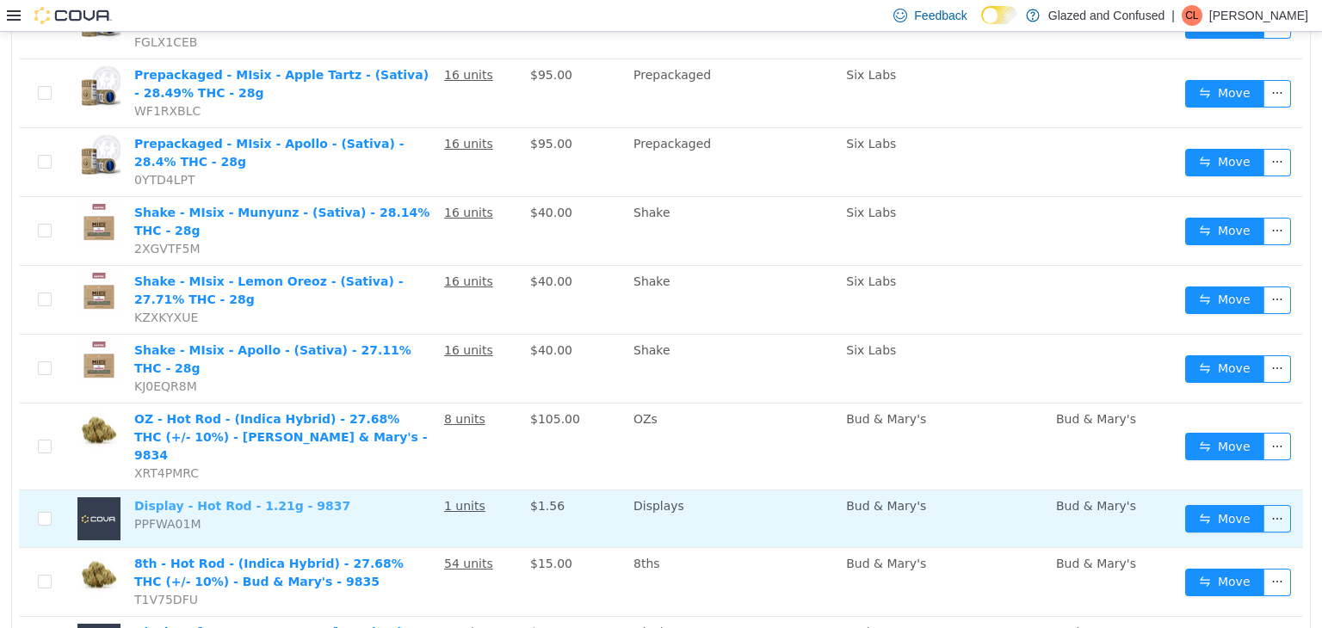
click at [238, 498] on link "Display - Hot Rod - 1.21g - 9837" at bounding box center [242, 505] width 216 height 14
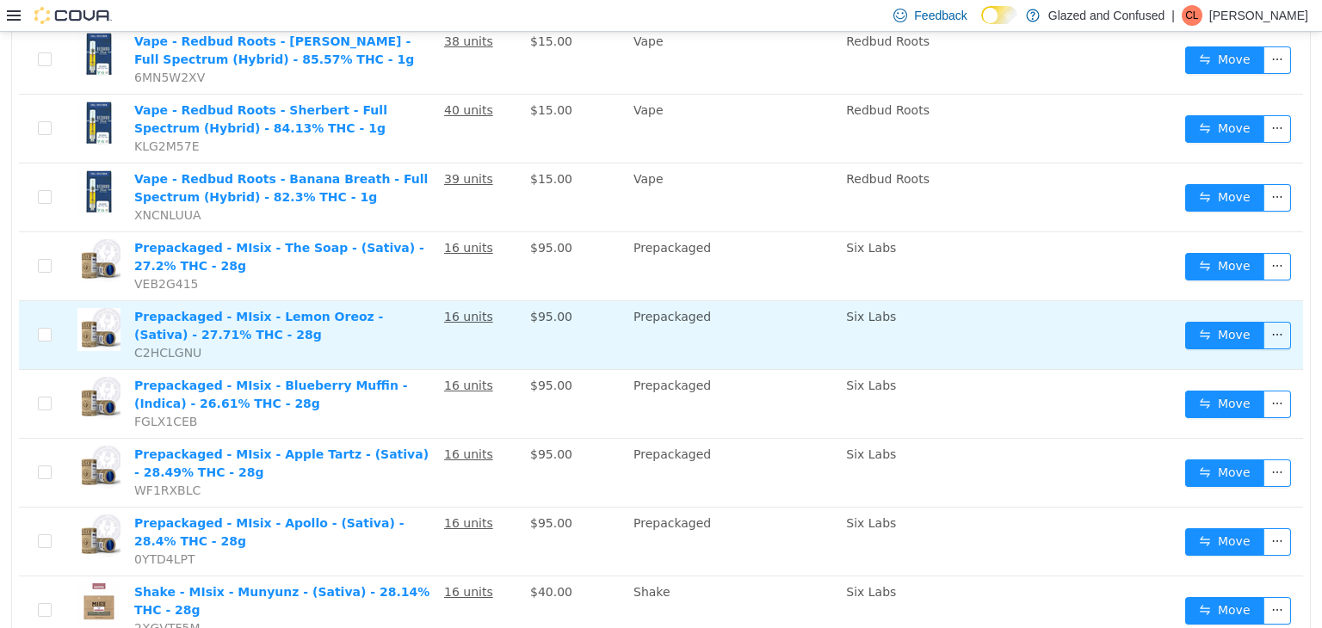
scroll to position [0, 0]
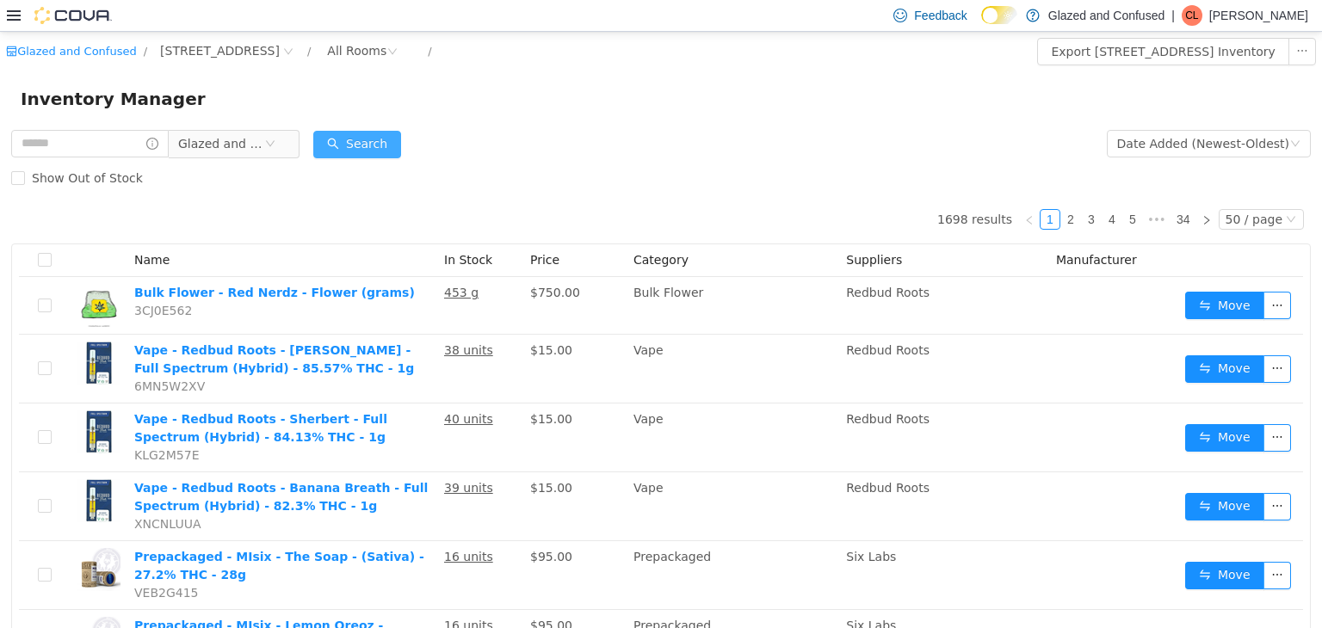
click at [390, 138] on button "Search" at bounding box center [357, 144] width 88 height 28
click at [383, 138] on button "Search" at bounding box center [357, 144] width 88 height 28
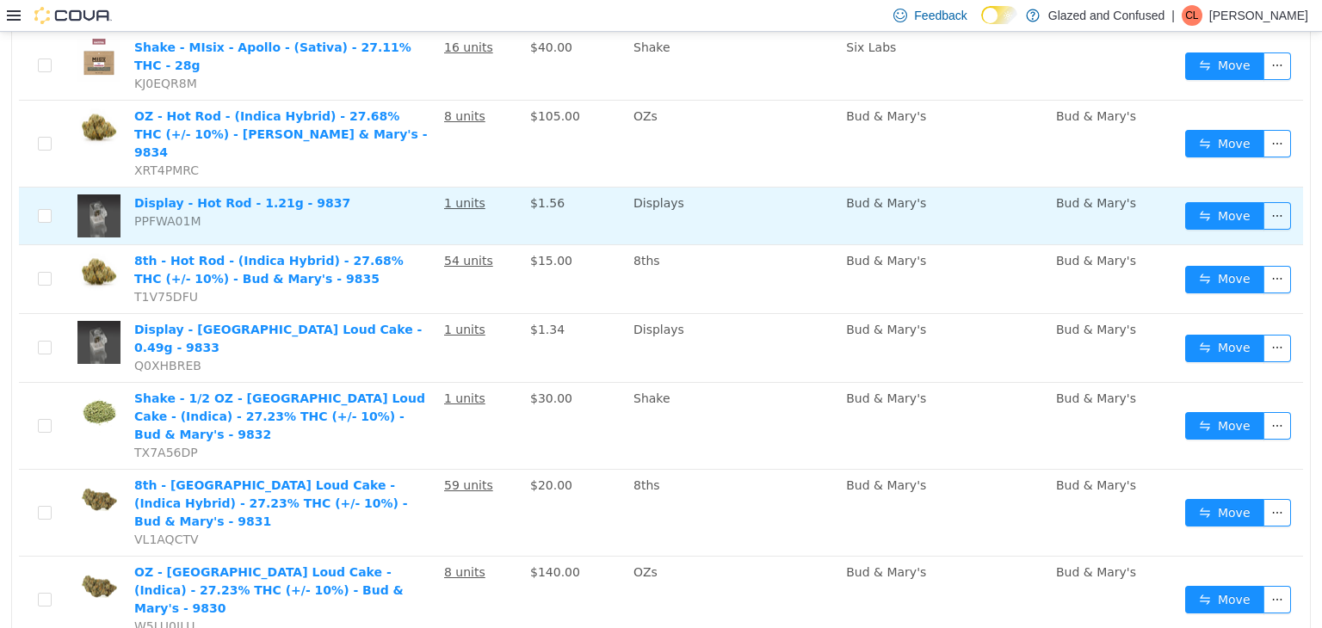
scroll to position [1119, 0]
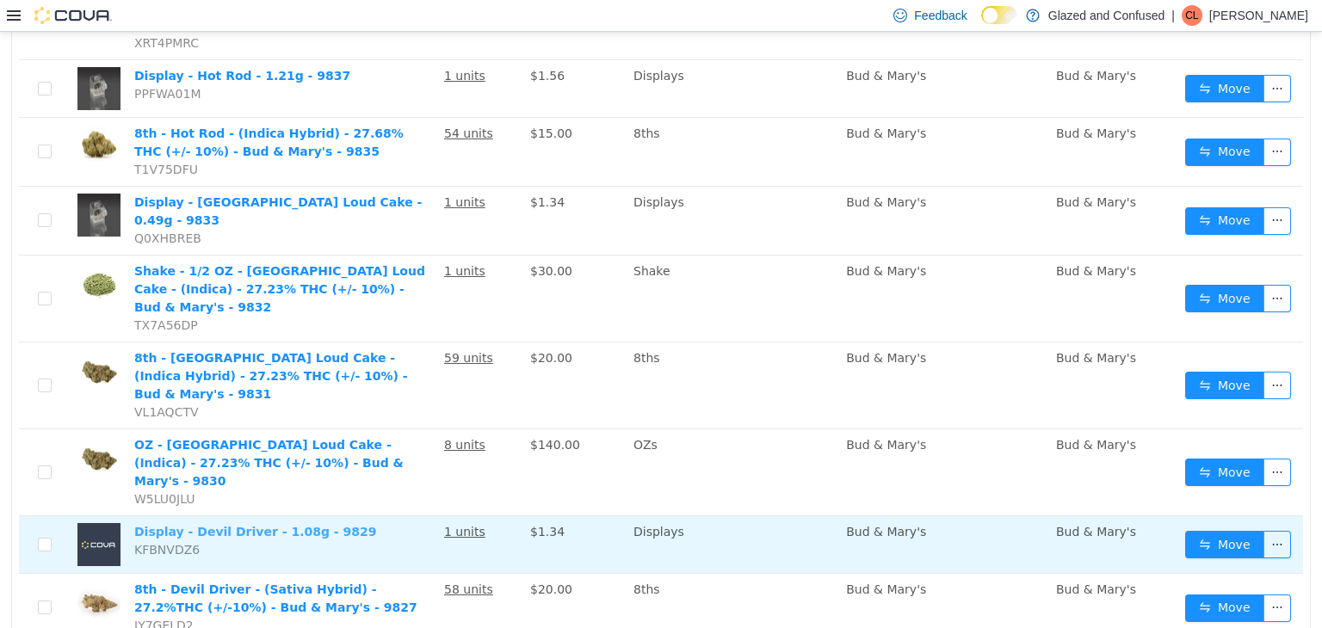
click at [224, 524] on link "Display - Devil Driver - 1.08g - 9829" at bounding box center [255, 531] width 242 height 14
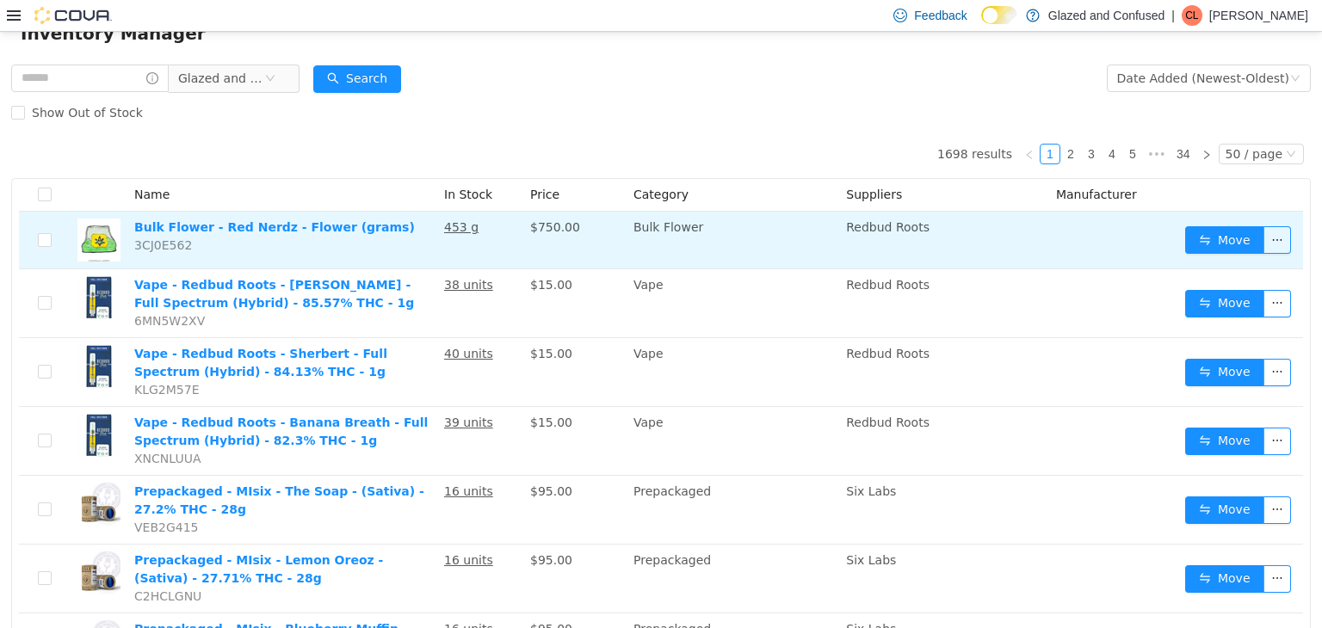
scroll to position [0, 0]
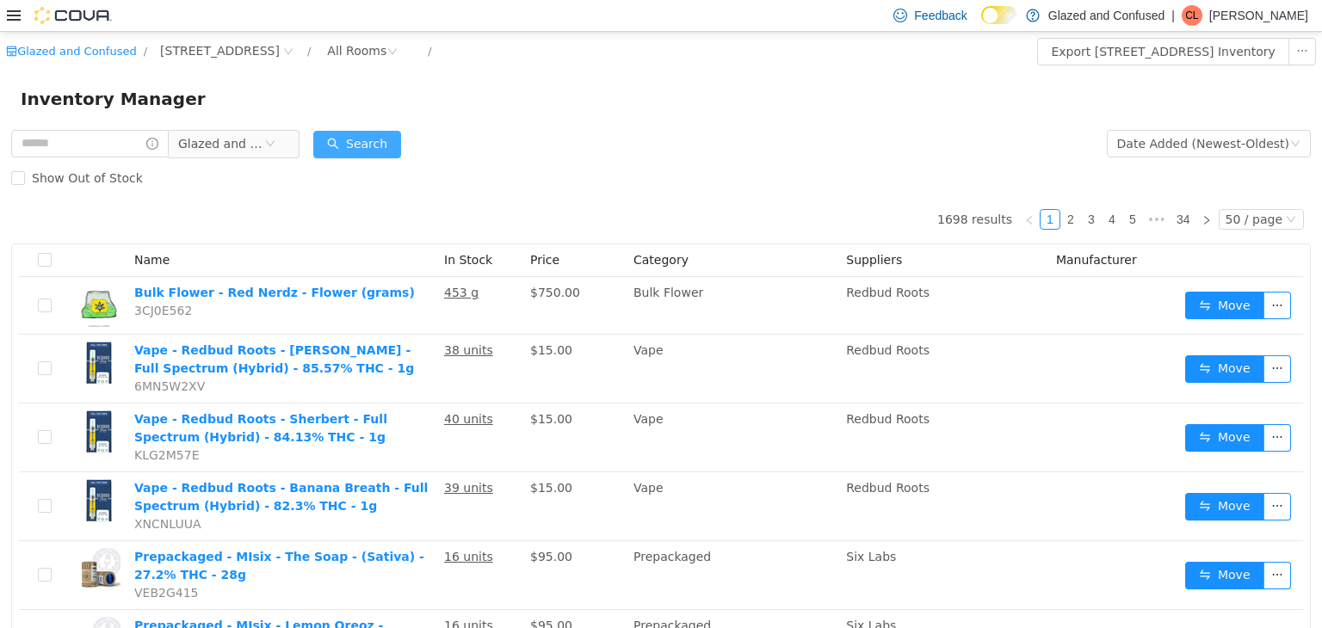
click at [401, 133] on button "Search" at bounding box center [357, 144] width 88 height 28
click at [378, 136] on button "Search" at bounding box center [357, 144] width 88 height 28
click at [387, 60] on div "All Rooms" at bounding box center [356, 50] width 59 height 26
click at [387, 53] on div "All Rooms" at bounding box center [356, 50] width 59 height 26
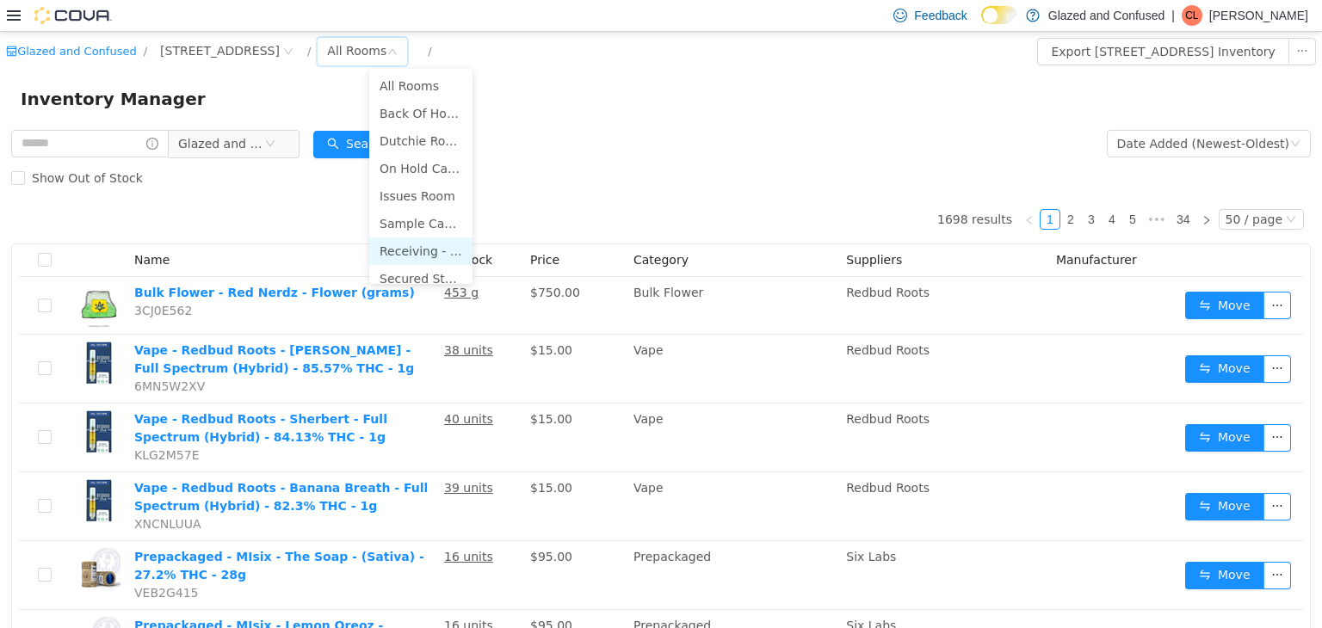
click at [394, 261] on li "Receiving - Secured Storage C" at bounding box center [420, 251] width 103 height 28
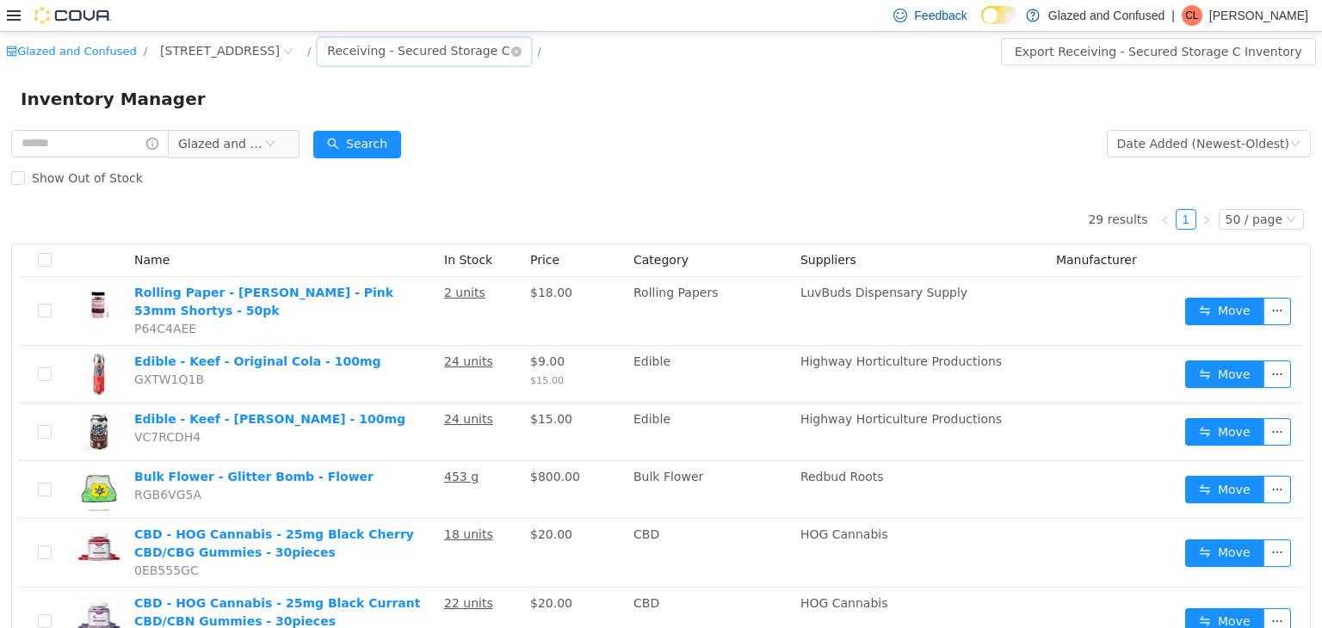
click at [476, 50] on div "Receiving - Secured Storage C" at bounding box center [418, 50] width 183 height 26
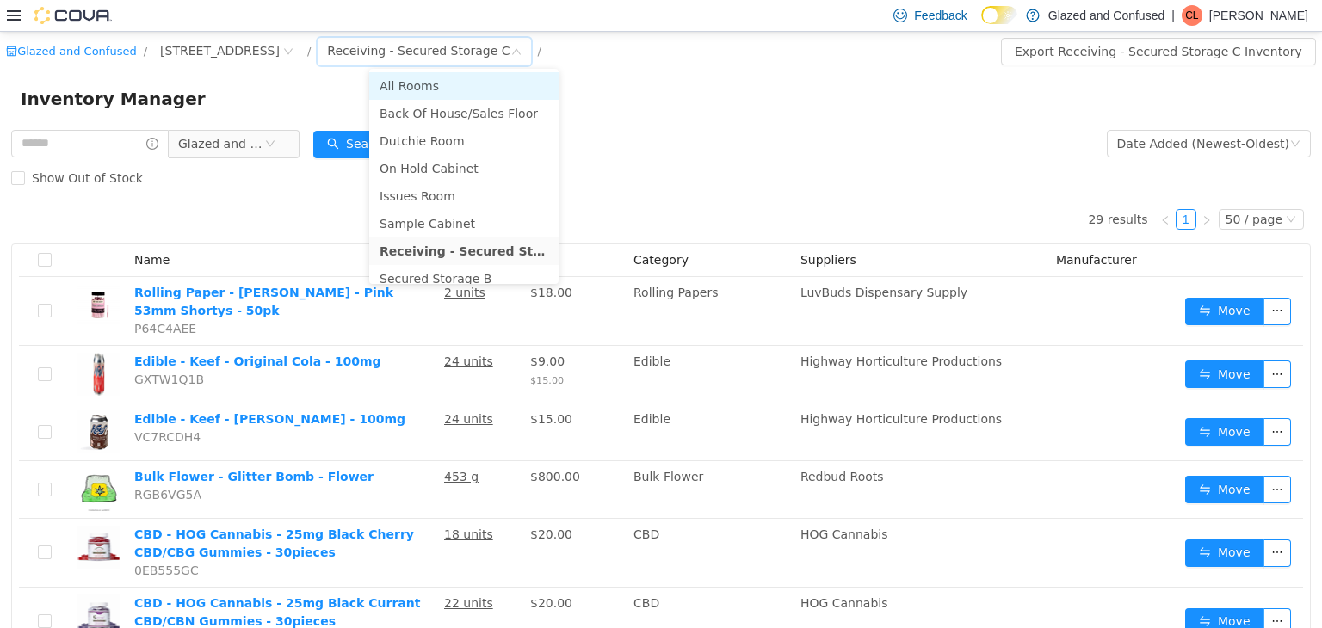
click at [459, 84] on li "All Rooms" at bounding box center [463, 85] width 189 height 28
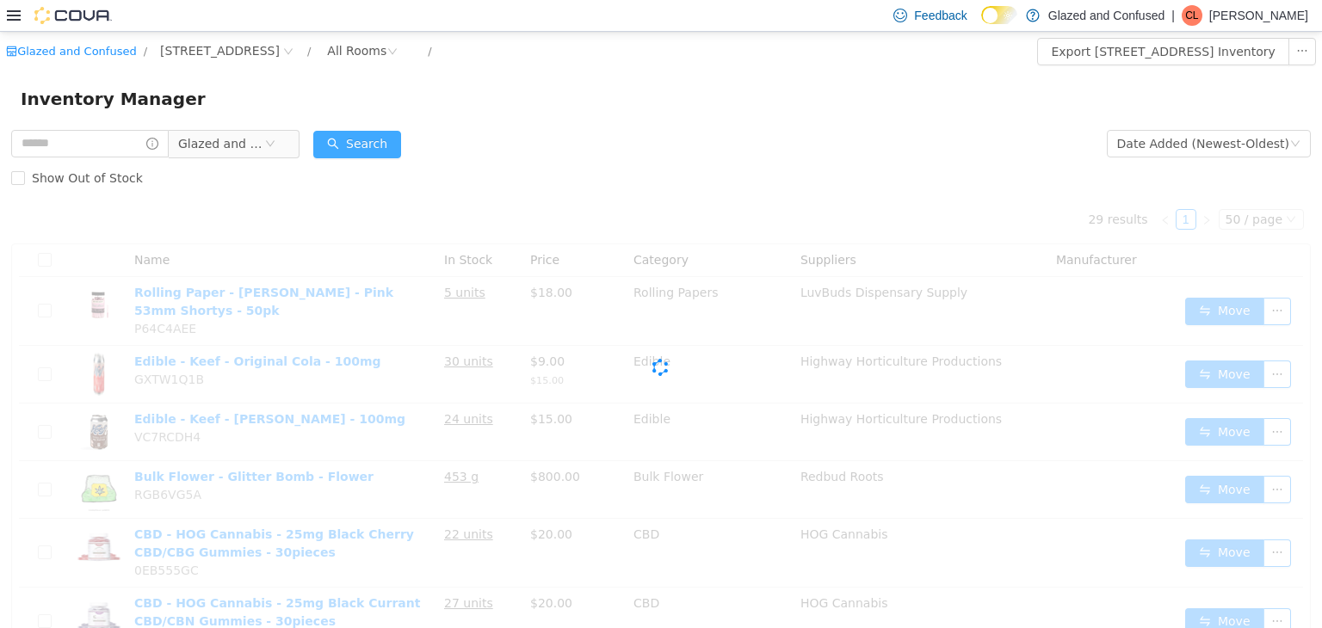
click at [343, 133] on button "Search" at bounding box center [357, 144] width 88 height 28
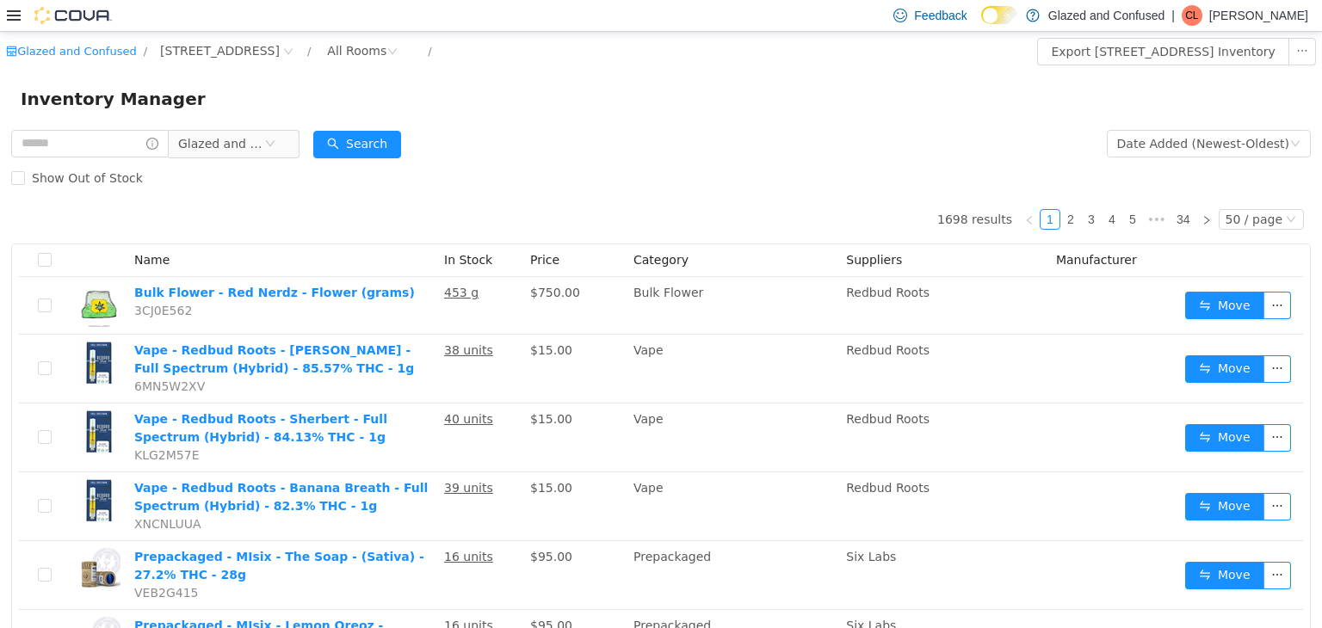
click at [554, 192] on div "Show Out of Stock" at bounding box center [661, 177] width 1300 height 34
click at [548, 159] on form "Glazed and Confused Date Added (Newest-Oldest) Search Show Out of Stock" at bounding box center [661, 160] width 1300 height 69
click at [487, 164] on div "Show Out of Stock" at bounding box center [661, 177] width 1300 height 34
click at [510, 156] on form "Glazed and Confused Date Added (Newest-Oldest) Search Show Out of Stock" at bounding box center [661, 160] width 1300 height 69
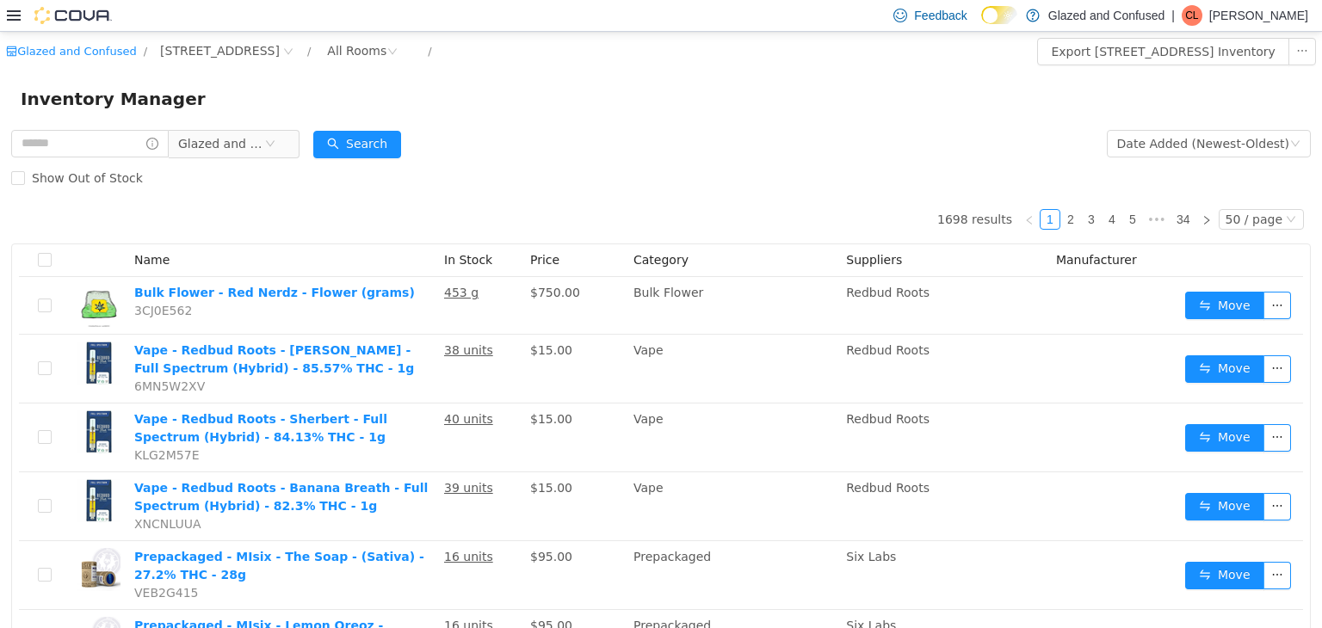
click at [510, 156] on form "Glazed and Confused Date Added (Newest-Oldest) Search Show Out of Stock" at bounding box center [661, 160] width 1300 height 69
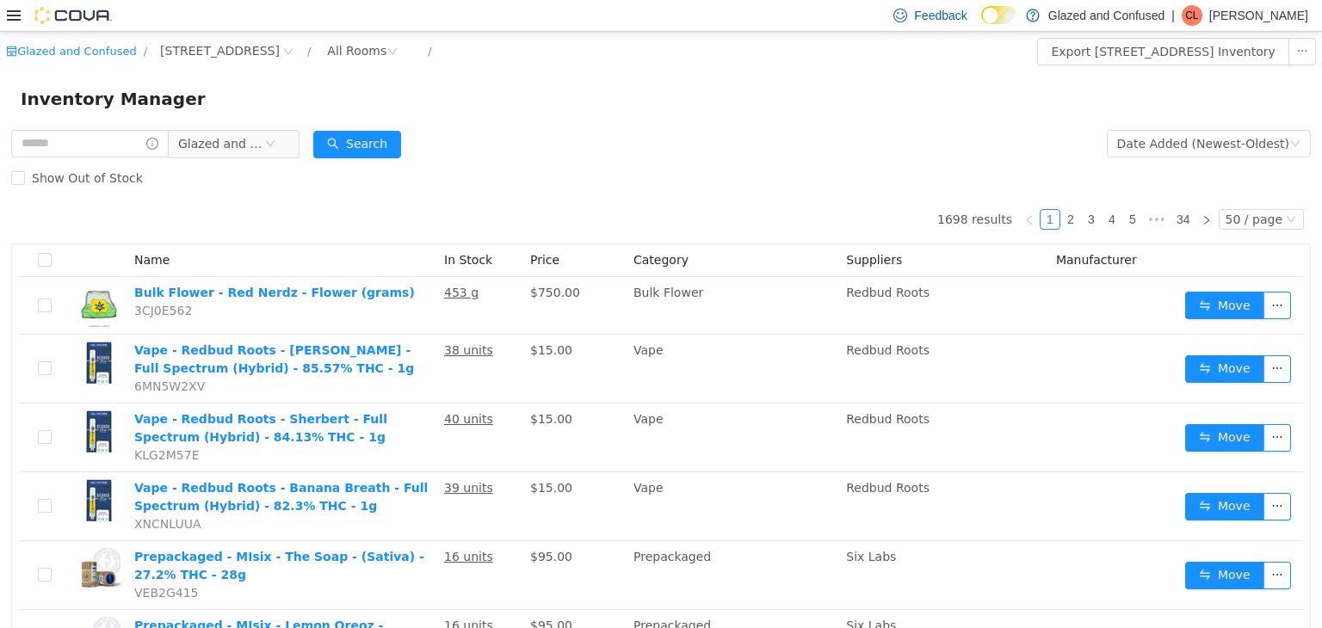
click at [510, 156] on form "Glazed and Confused Date Added (Newest-Oldest) Search Show Out of Stock" at bounding box center [661, 160] width 1300 height 69
click at [383, 184] on div "Show Out of Stock" at bounding box center [661, 177] width 1300 height 34
click at [384, 127] on div "Search" at bounding box center [357, 143] width 88 height 34
click at [385, 139] on button "Search" at bounding box center [357, 144] width 88 height 28
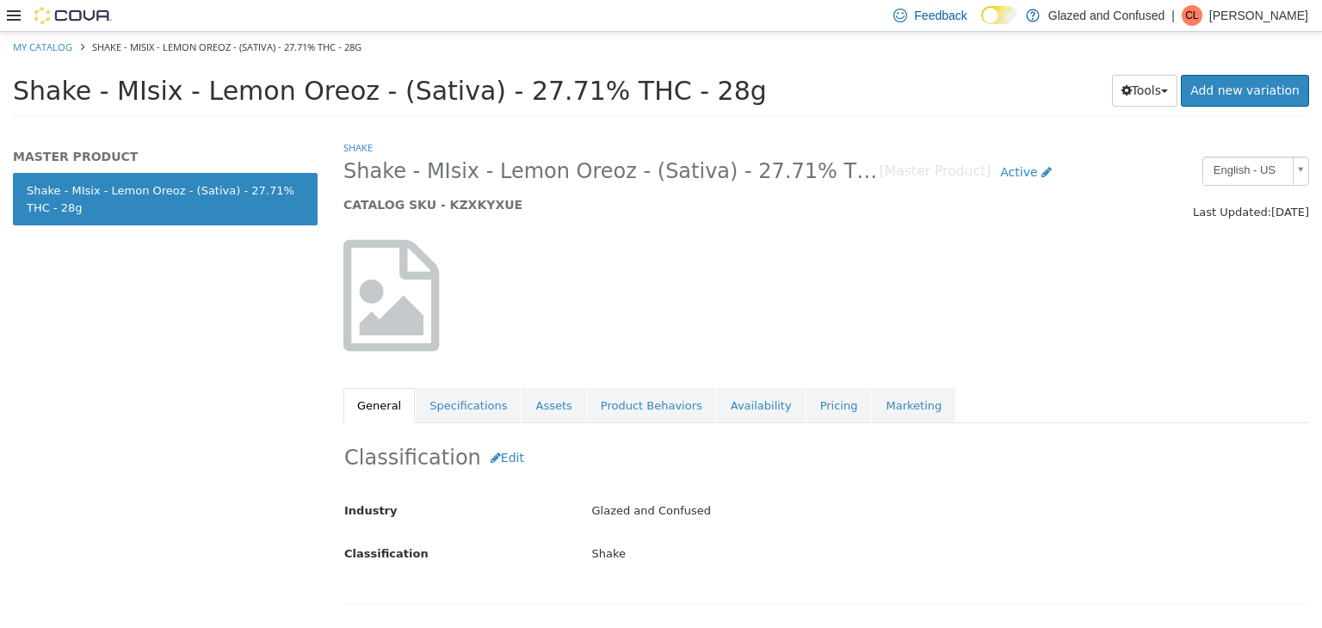
click at [486, 263] on div at bounding box center [496, 303] width 331 height 129
click at [551, 418] on link "Assets" at bounding box center [554, 405] width 64 height 36
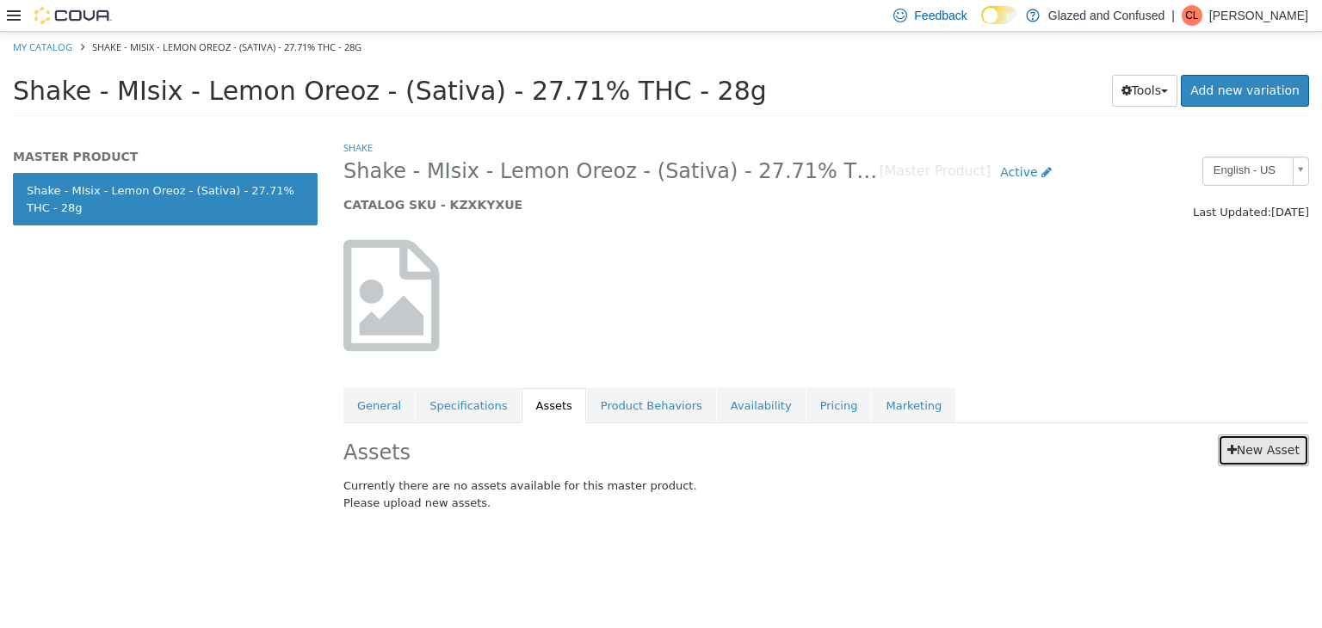
click at [1241, 456] on link "New Asset" at bounding box center [1263, 450] width 91 height 32
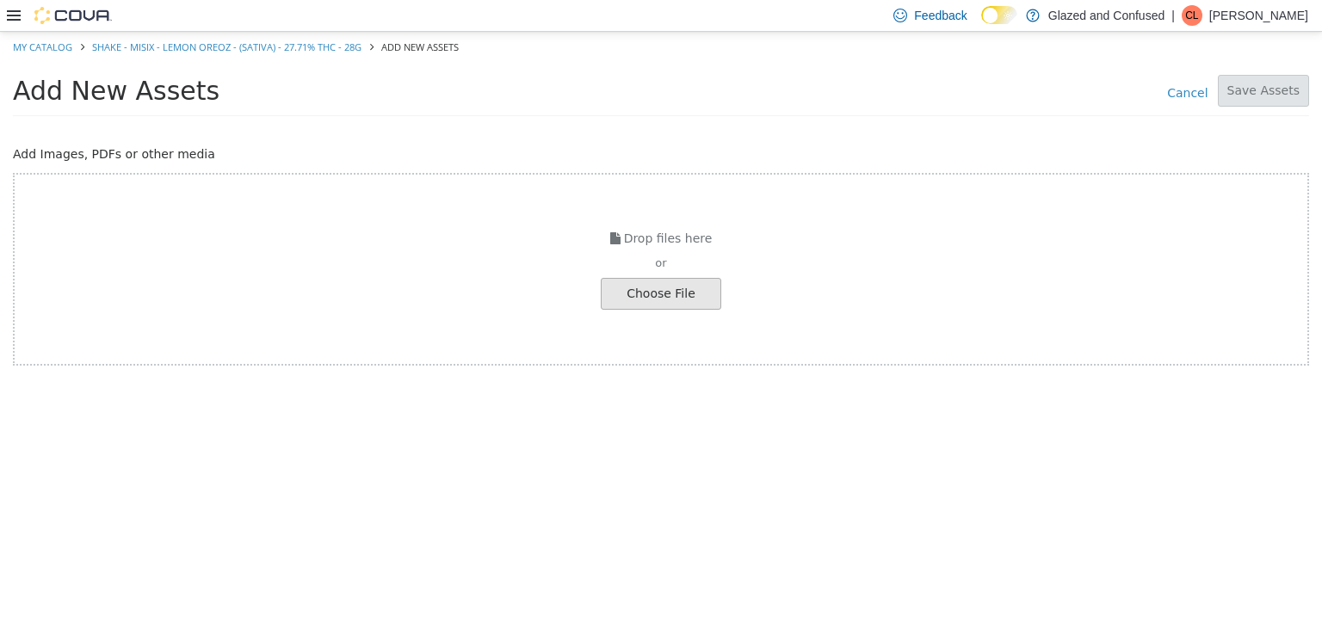
click at [645, 282] on div "Drop files here or Choose File" at bounding box center [661, 268] width 1296 height 193
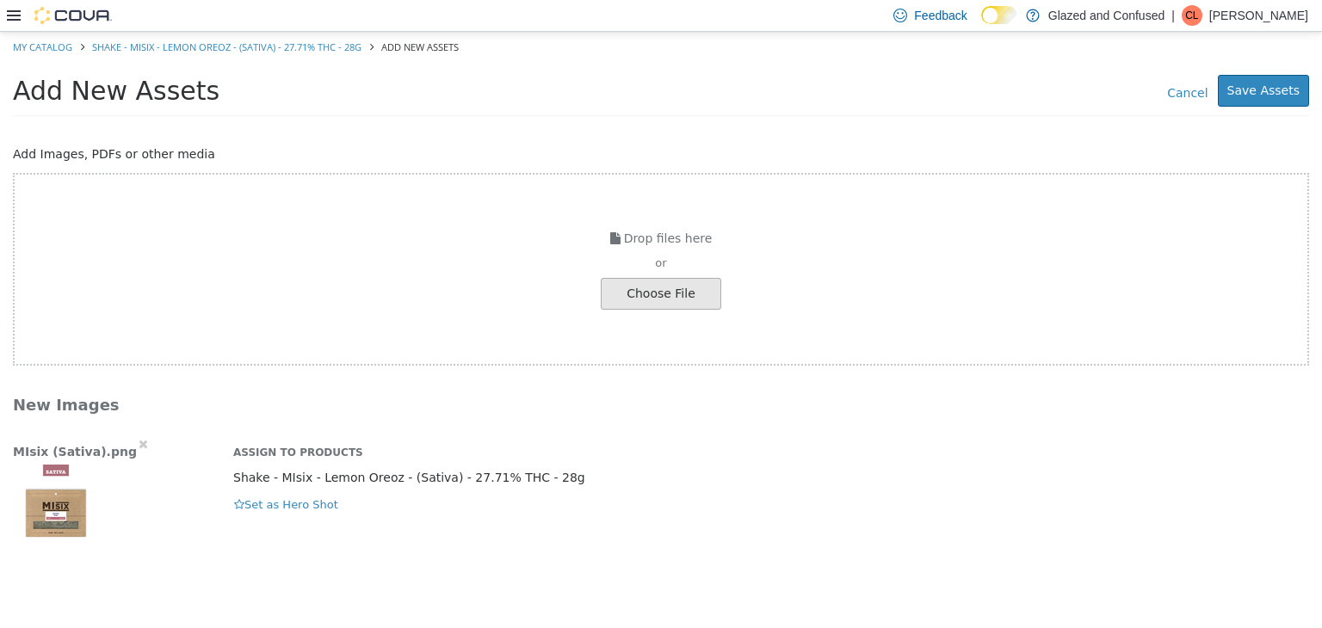
click at [305, 492] on div "Assign to Products Shake - MIsix - Lemon Oreoz - (Sativa) - 27.71% THC - 28g He…" at bounding box center [771, 474] width 1102 height 79
click at [301, 499] on button "Set as Hero Shot" at bounding box center [286, 504] width 106 height 19
click at [1284, 91] on button "Save Assets" at bounding box center [1263, 90] width 91 height 32
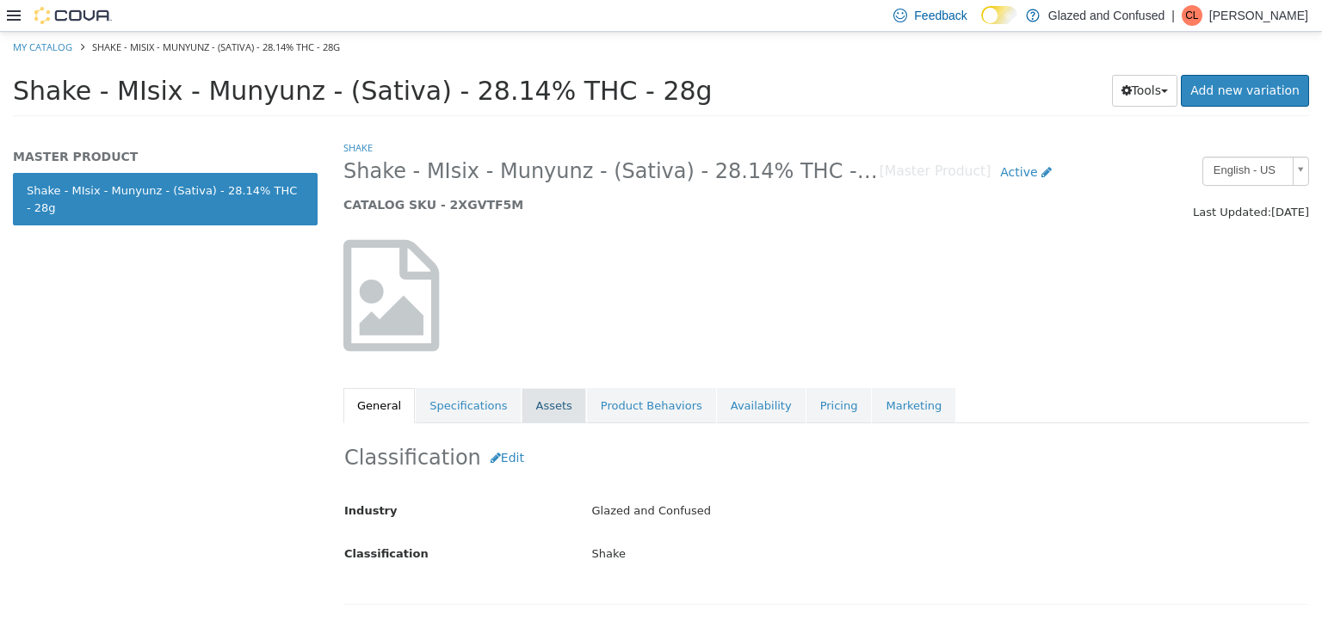
click at [528, 408] on link "Assets" at bounding box center [554, 405] width 64 height 36
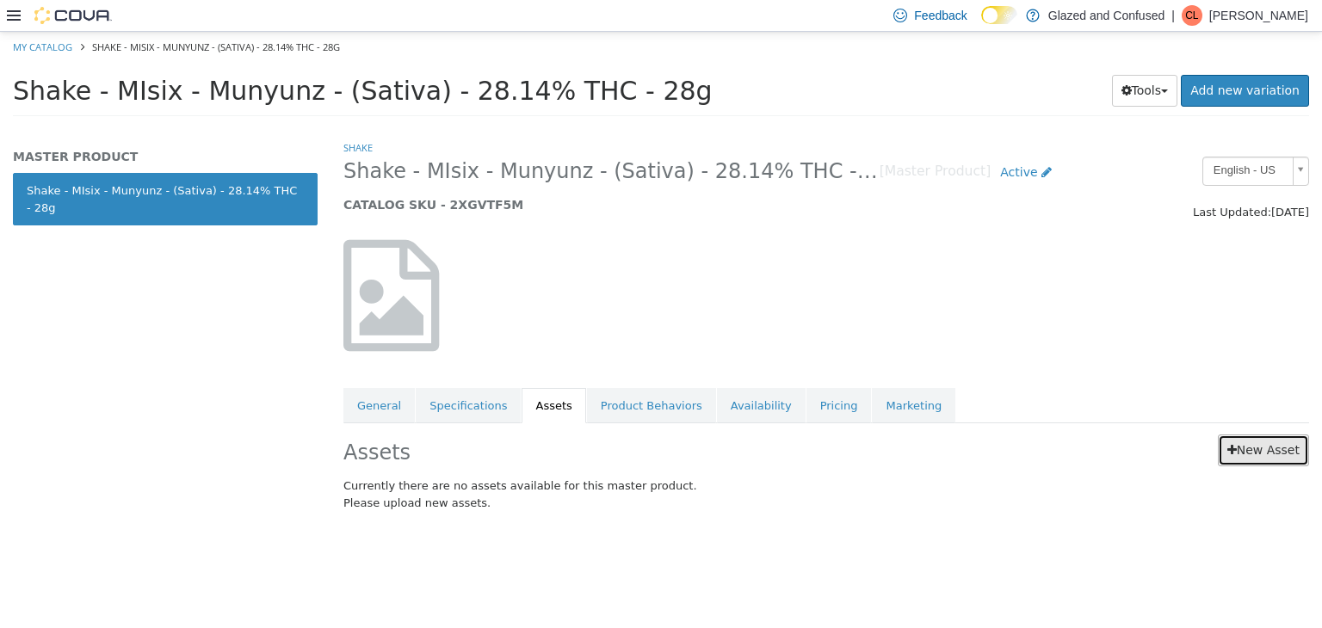
click at [1228, 442] on link "New Asset" at bounding box center [1263, 450] width 91 height 32
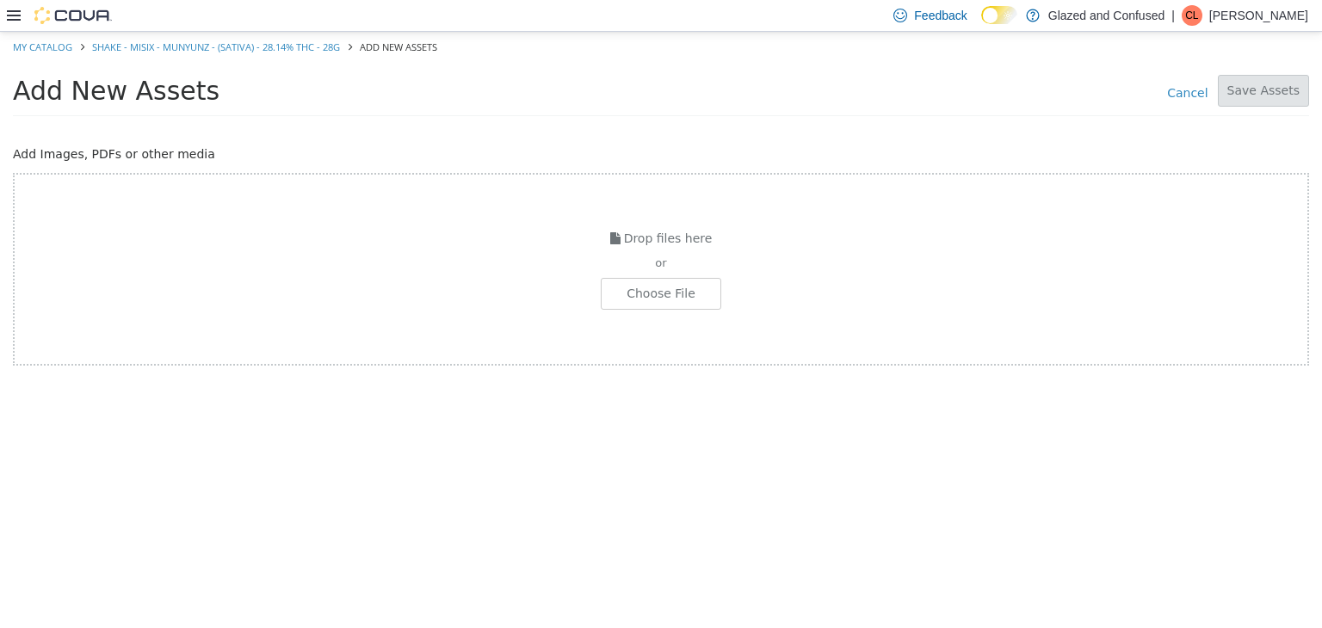
drag, startPoint x: 665, startPoint y: 318, endPoint x: 664, endPoint y: 304, distance: 13.8
click at [665, 316] on div "Drop files here or Choose File" at bounding box center [661, 268] width 1296 height 193
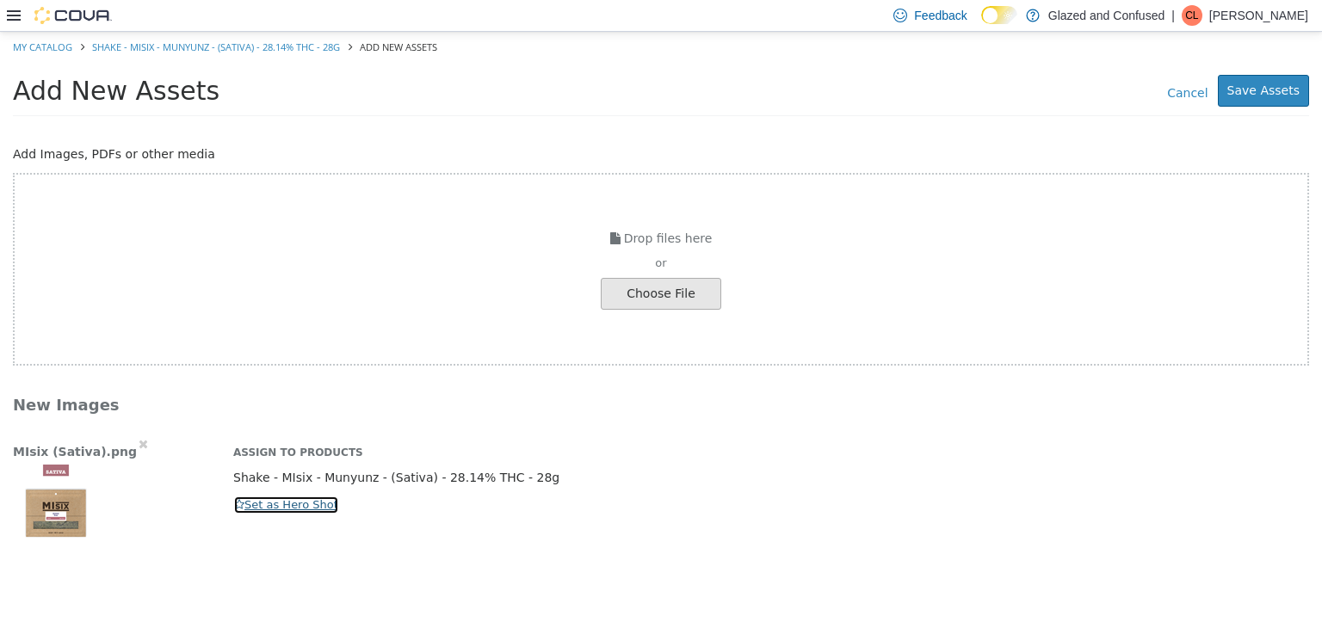
click at [249, 505] on button "Set as Hero Shot" at bounding box center [286, 504] width 106 height 19
click at [1284, 88] on button "Save Assets" at bounding box center [1263, 90] width 91 height 32
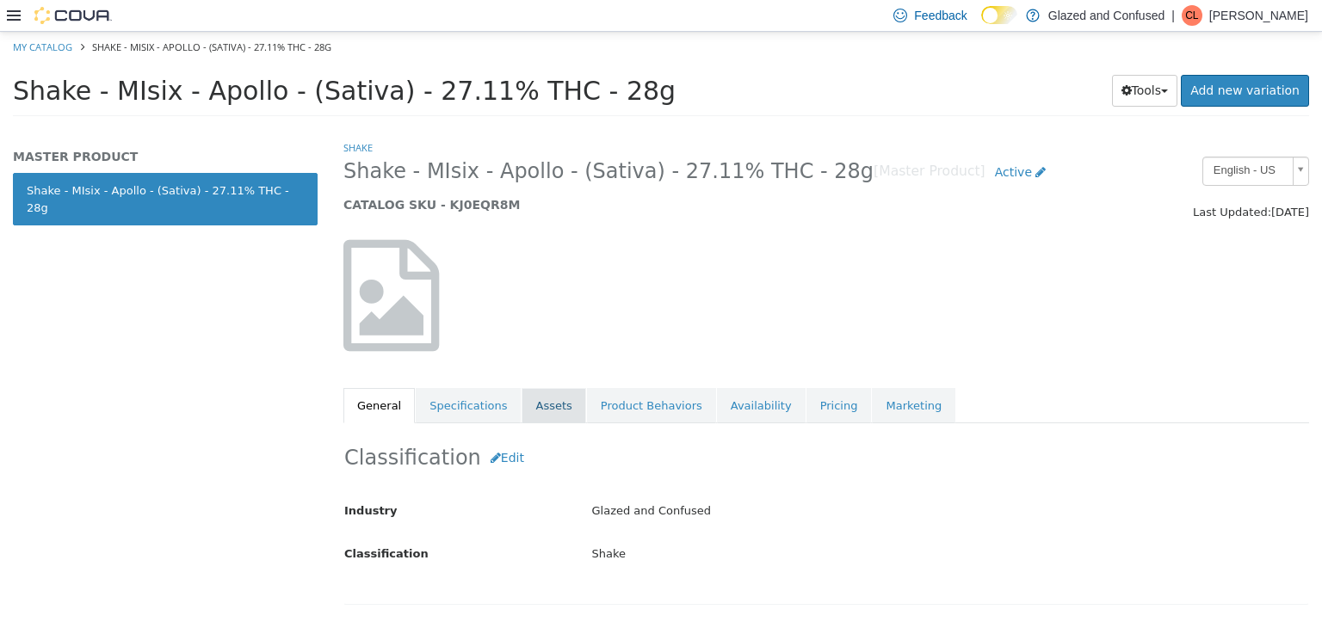
click at [522, 408] on link "Assets" at bounding box center [554, 405] width 64 height 36
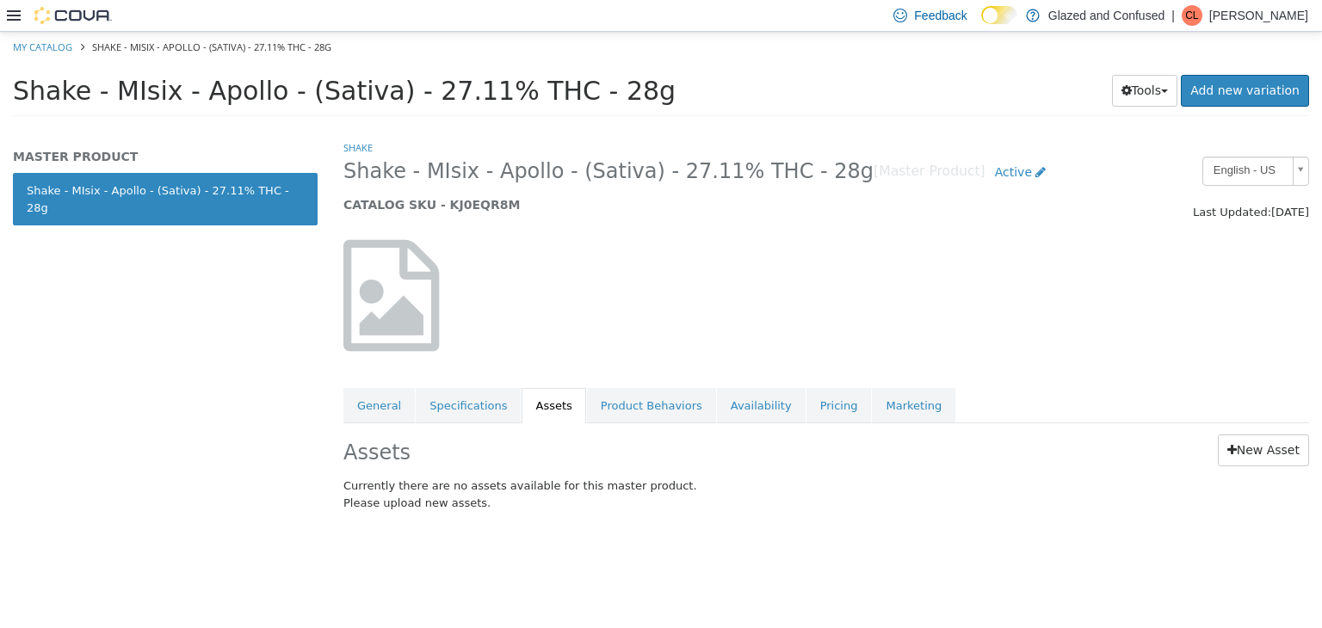
click at [567, 271] on div at bounding box center [496, 303] width 331 height 129
click at [689, 94] on h1 "Shake - MIsix - Apollo - (Sativa) - 27.11% THC - 28g" at bounding box center [506, 90] width 986 height 34
click at [1243, 438] on link "New Asset" at bounding box center [1263, 450] width 91 height 32
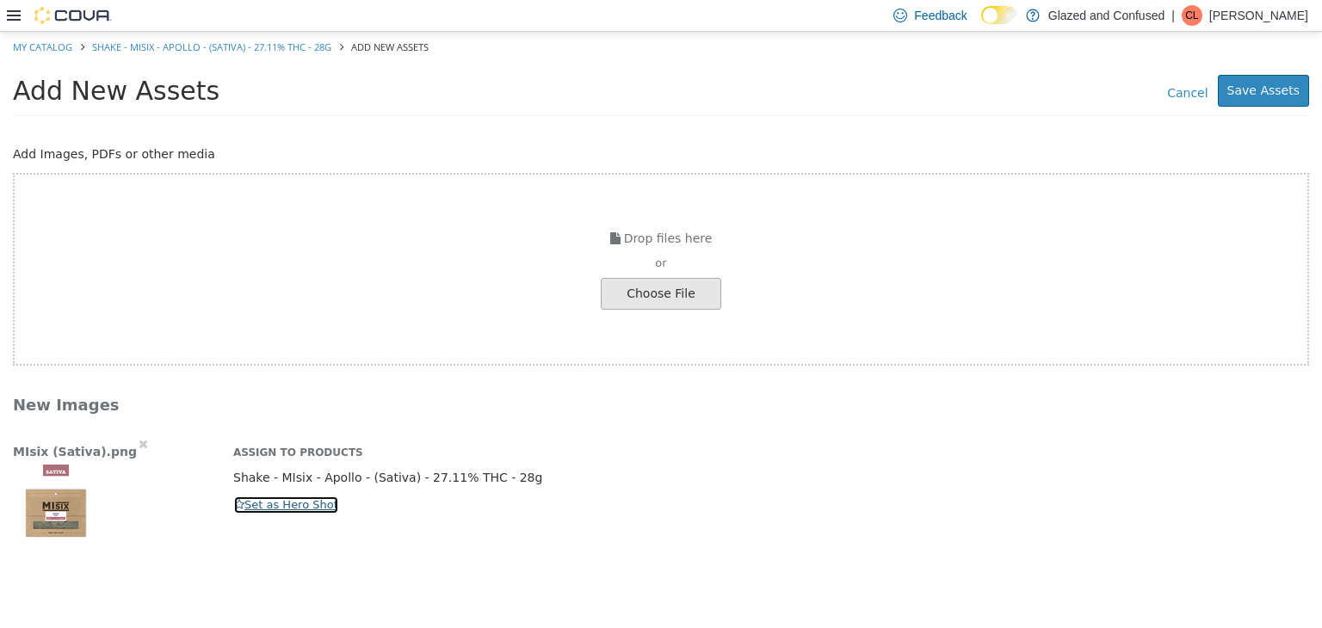
click at [247, 505] on button "Set as Hero Shot" at bounding box center [286, 504] width 106 height 19
click at [1262, 97] on button "Save Assets" at bounding box center [1263, 90] width 91 height 32
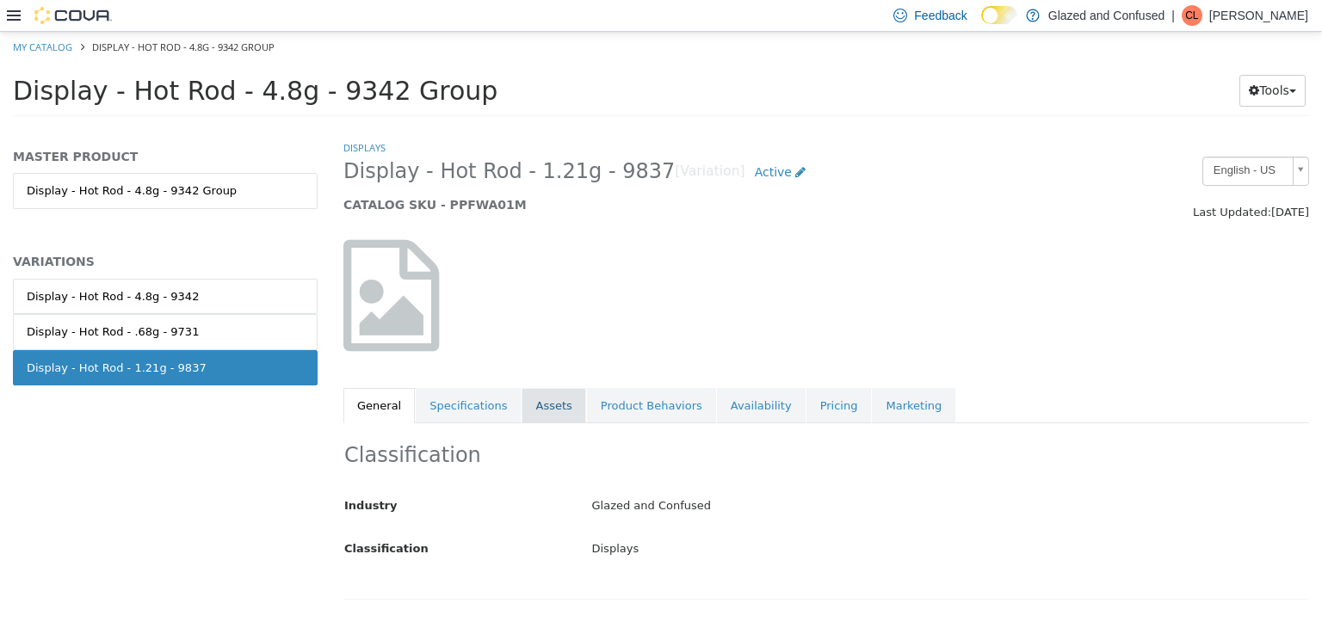
click at [539, 403] on link "Assets" at bounding box center [554, 405] width 64 height 36
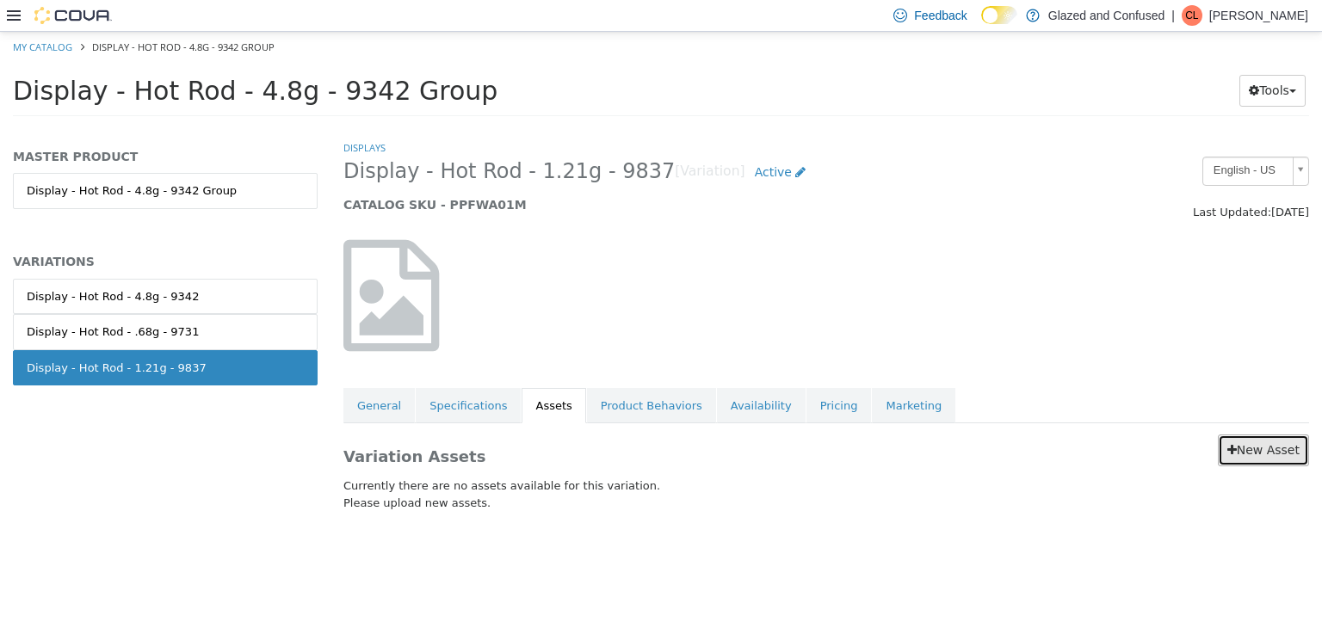
click at [1243, 447] on link "New Asset" at bounding box center [1263, 450] width 91 height 32
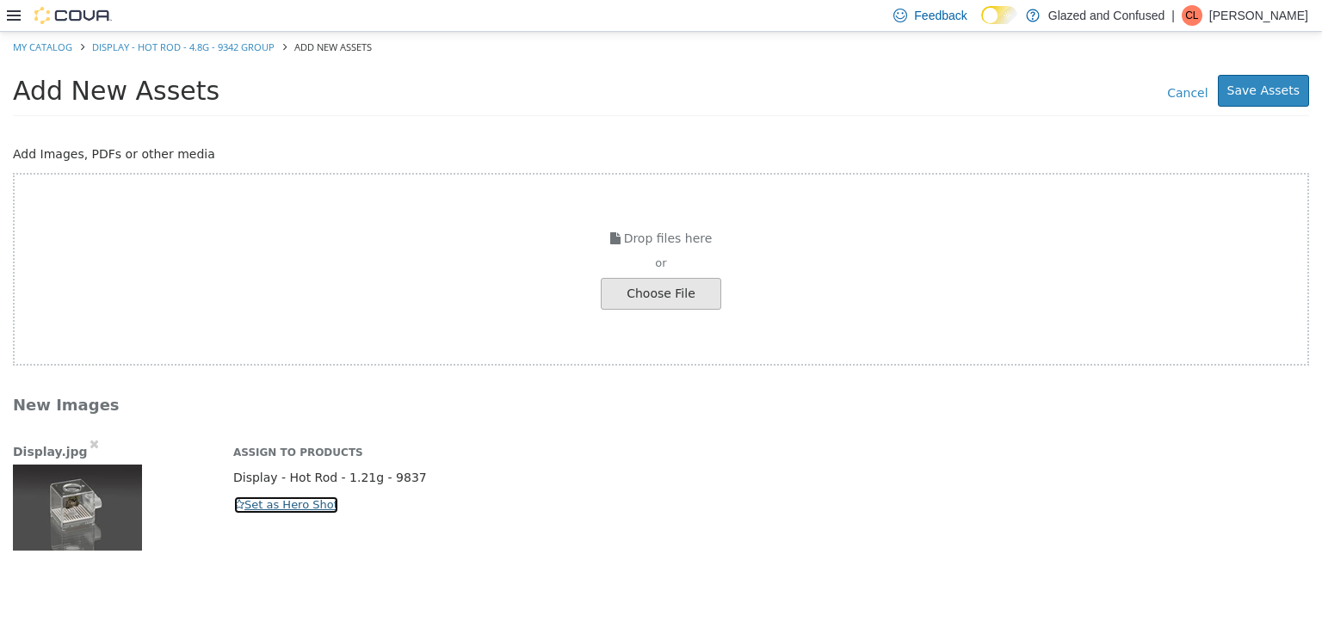
click at [299, 510] on button "Set as Hero Shot" at bounding box center [286, 504] width 106 height 19
click at [1288, 96] on button "Save Assets" at bounding box center [1263, 90] width 91 height 32
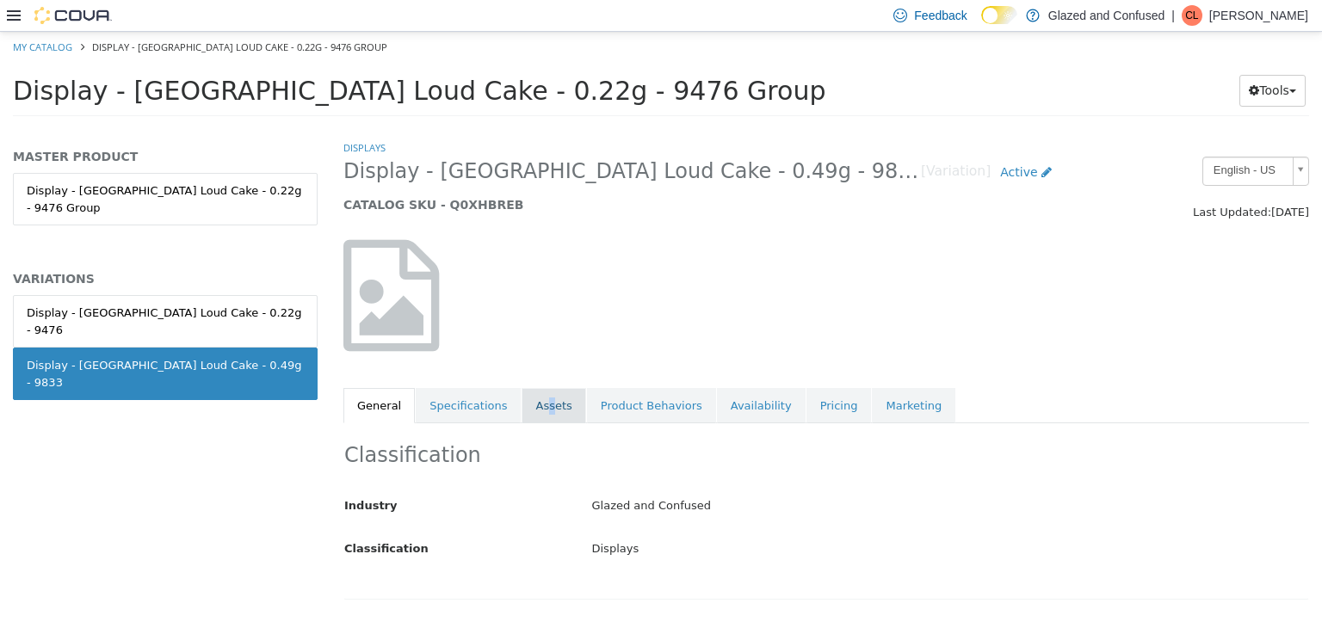
click at [535, 401] on link "Assets" at bounding box center [554, 405] width 64 height 36
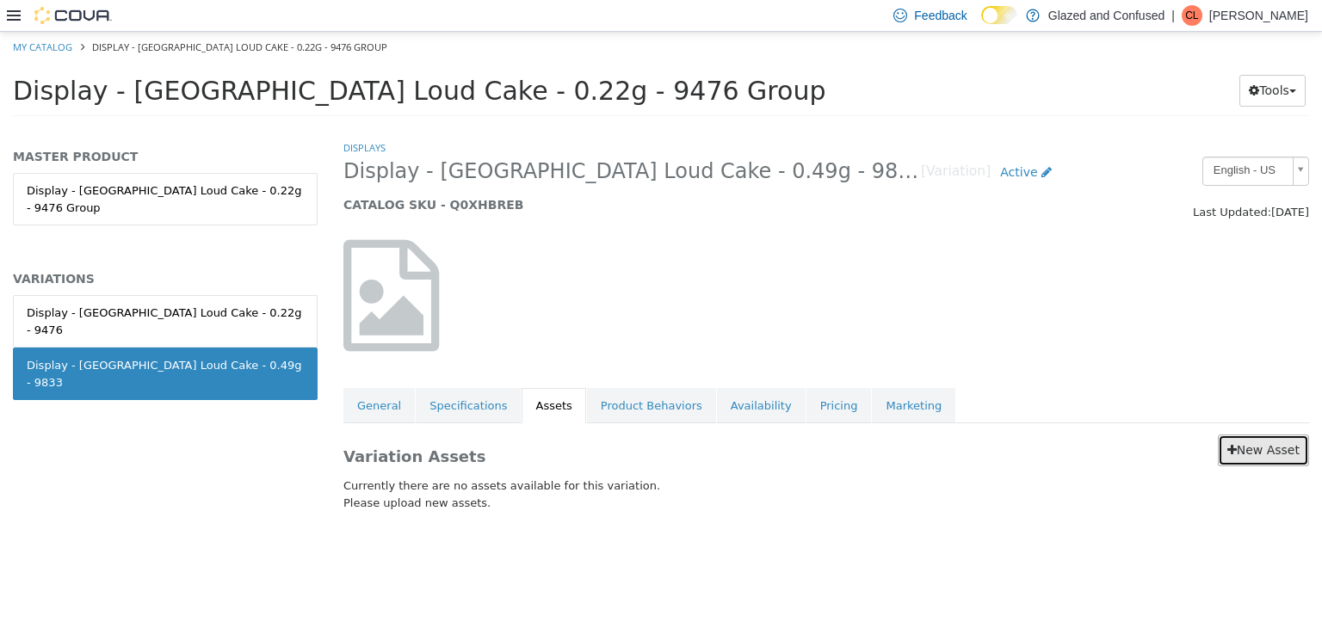
click at [1237, 446] on icon at bounding box center [1232, 449] width 9 height 12
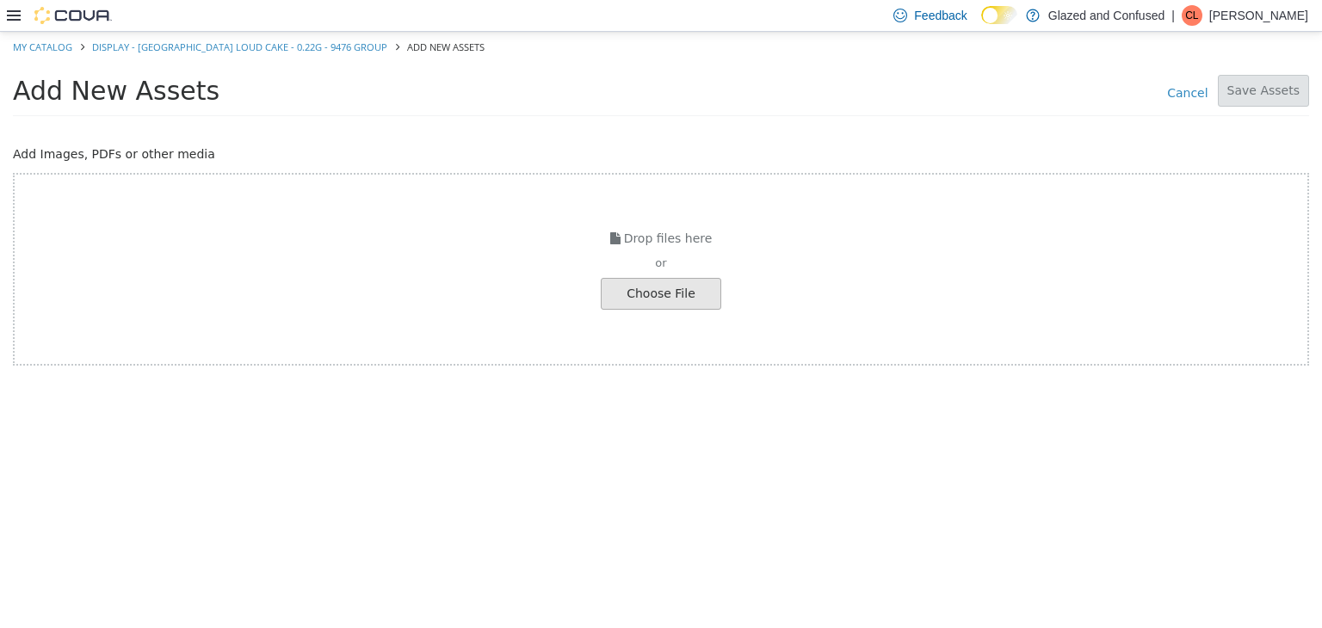
click at [679, 307] on div "Choose File" at bounding box center [661, 293] width 121 height 32
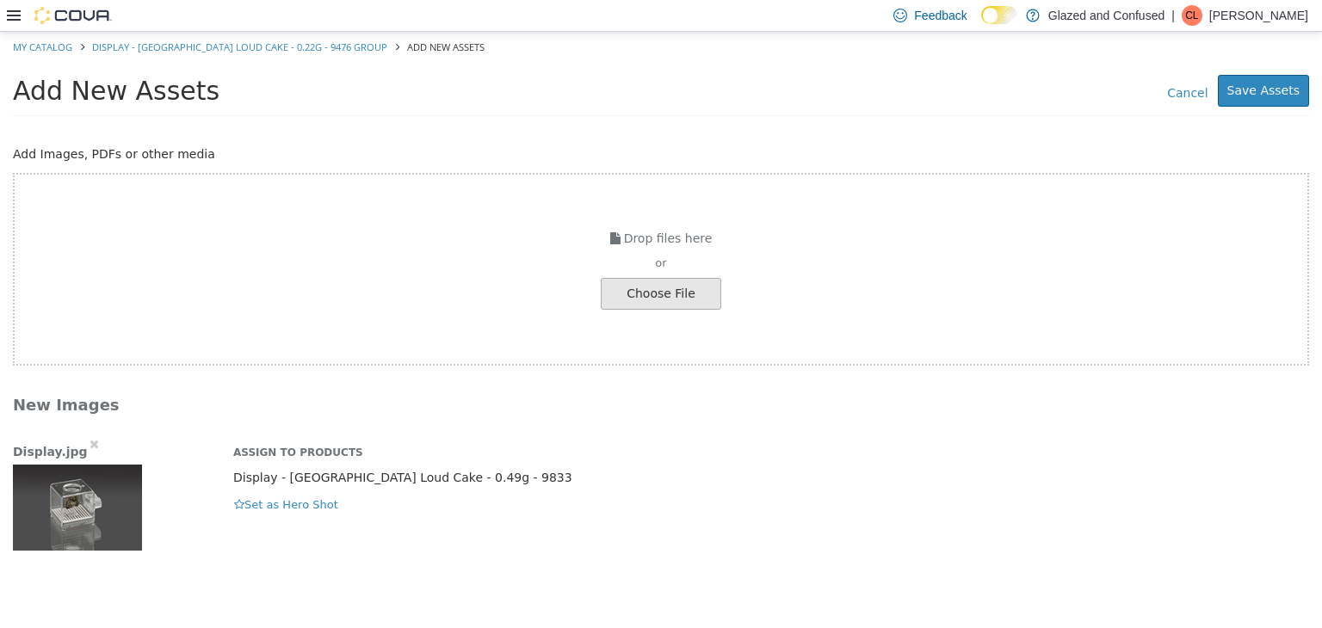
click at [310, 512] on div "Display.jpg Assign to Products Display - London Loud Cake - 0.49g - 9833 Hero S…" at bounding box center [661, 492] width 1322 height 115
click at [351, 493] on div "Assign to Products Display - London Loud Cake - 0.49g - 9833 Hero Shot Set as H…" at bounding box center [771, 474] width 1102 height 79
click at [320, 498] on button "Set as Hero Shot" at bounding box center [286, 504] width 106 height 19
click at [1292, 98] on button "Save Assets" at bounding box center [1263, 90] width 91 height 32
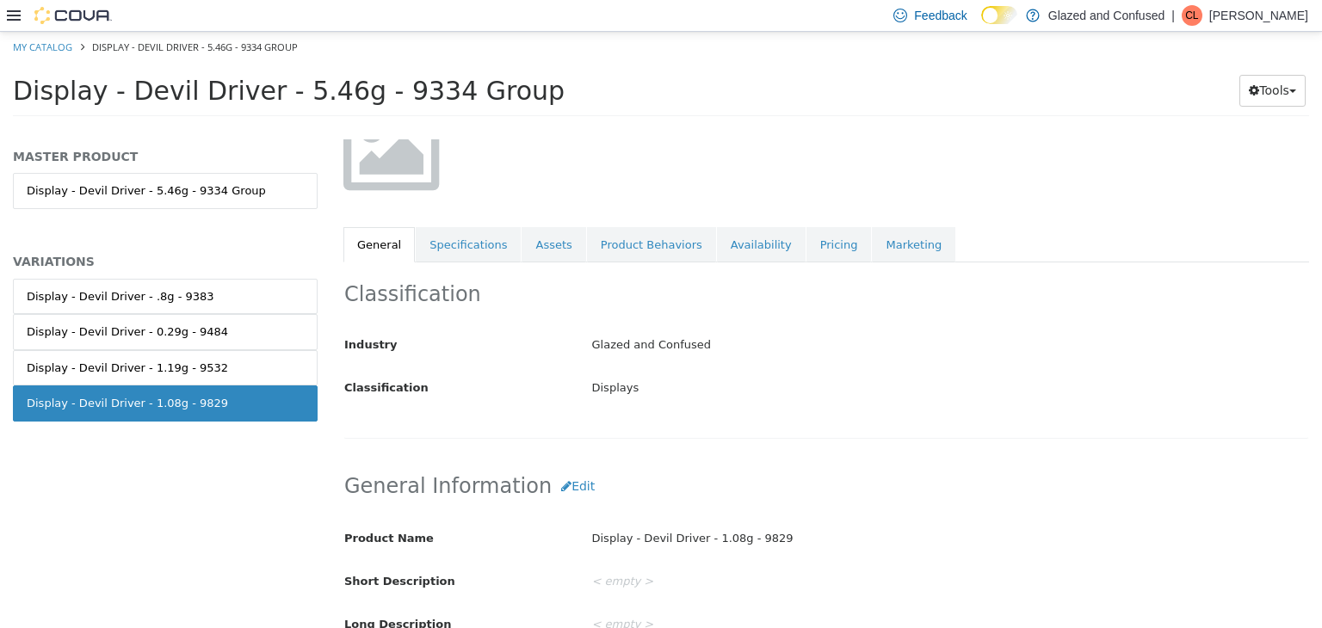
scroll to position [172, 0]
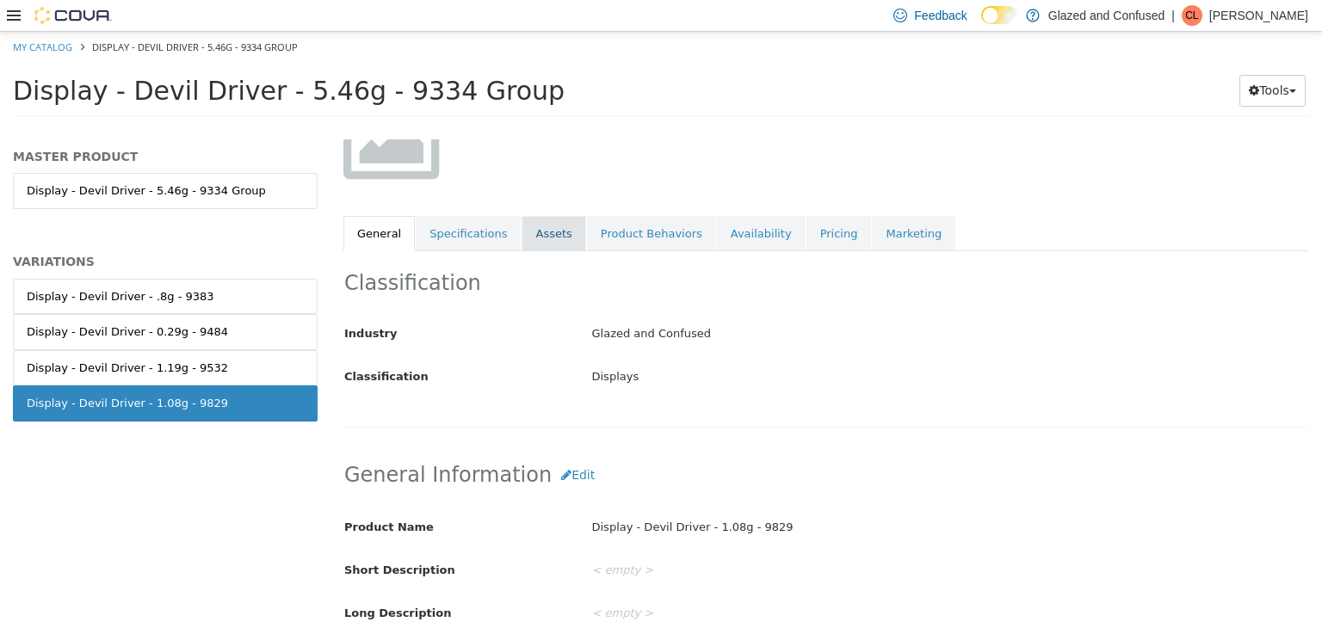
click at [552, 234] on link "Assets" at bounding box center [554, 233] width 64 height 36
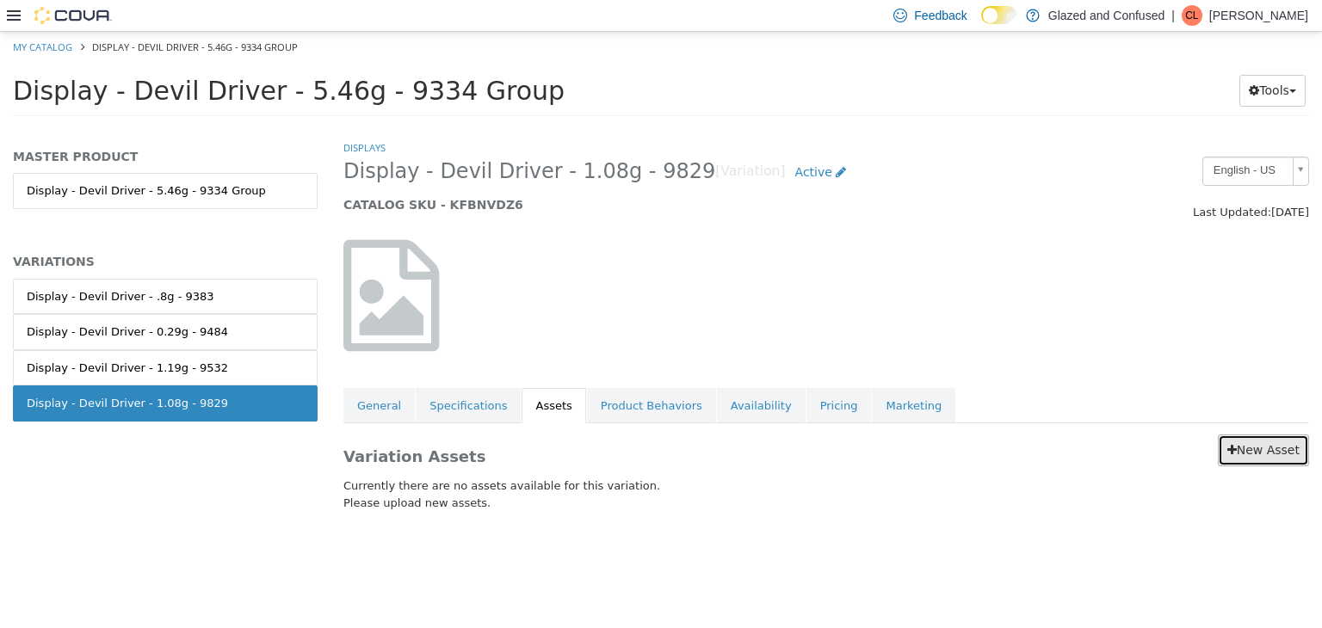
click at [1256, 441] on link "New Asset" at bounding box center [1263, 450] width 91 height 32
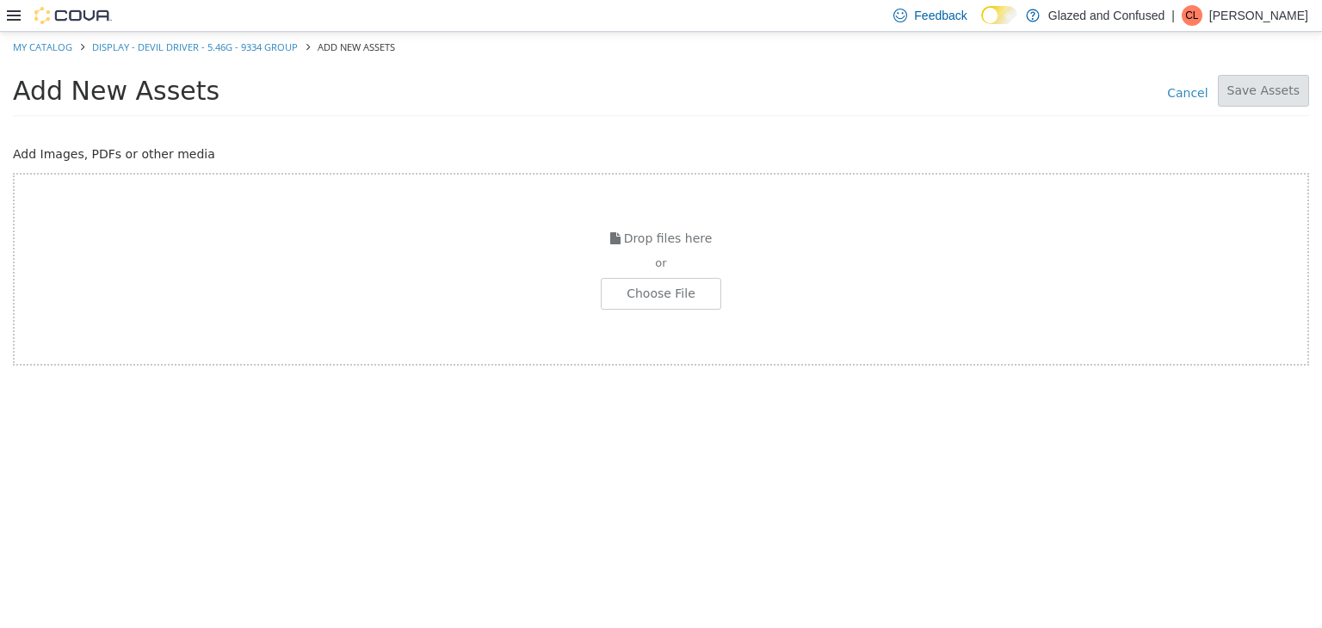
click at [717, 308] on div "Drop files here or Choose File" at bounding box center [661, 268] width 1296 height 193
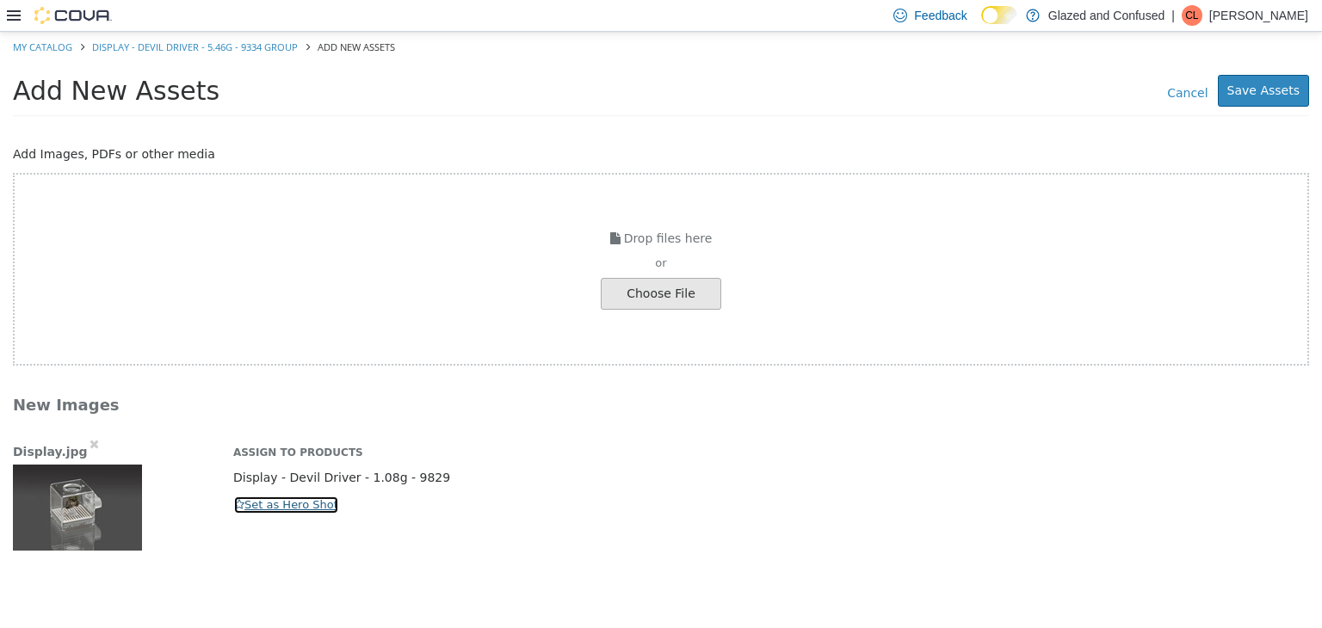
click at [289, 509] on button "Set as Hero Shot" at bounding box center [286, 504] width 106 height 19
click at [1290, 91] on button "Save Assets" at bounding box center [1263, 90] width 91 height 32
